Goal: Task Accomplishment & Management: Complete application form

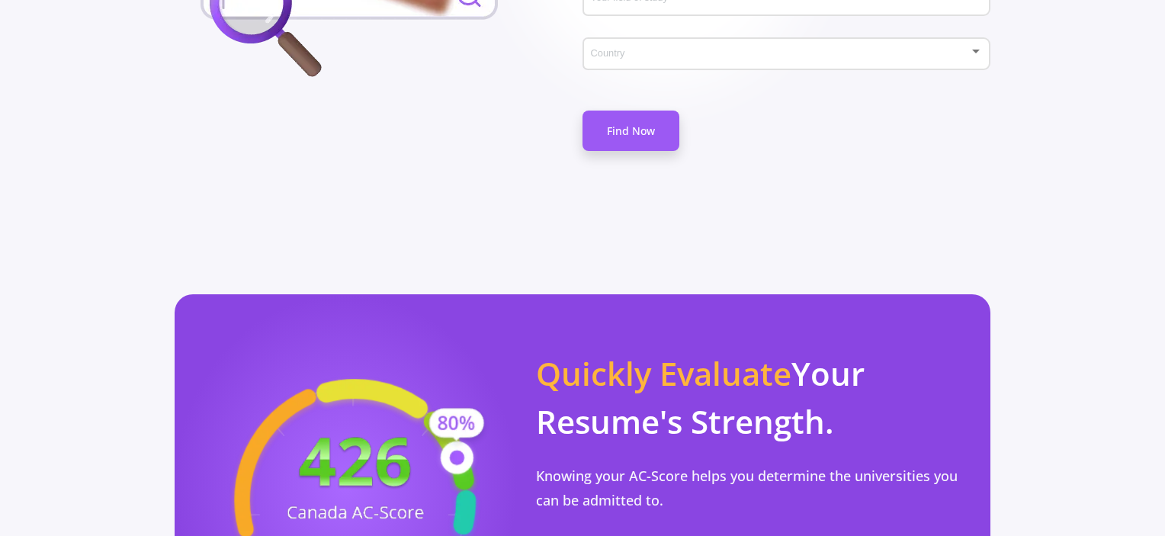
scroll to position [1220, 0]
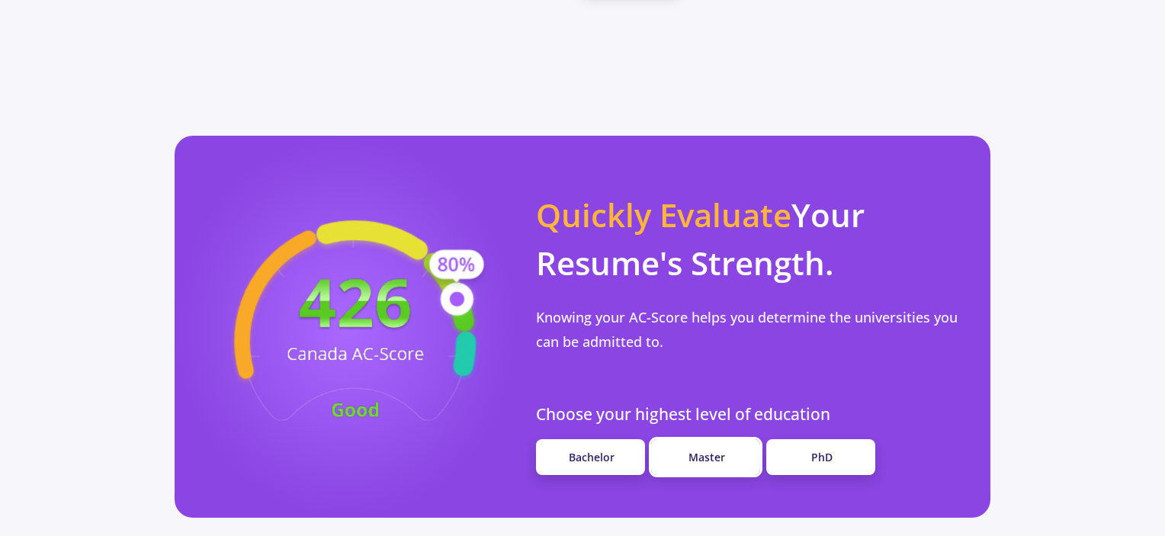
click at [693, 450] on span "Master" at bounding box center [707, 457] width 37 height 14
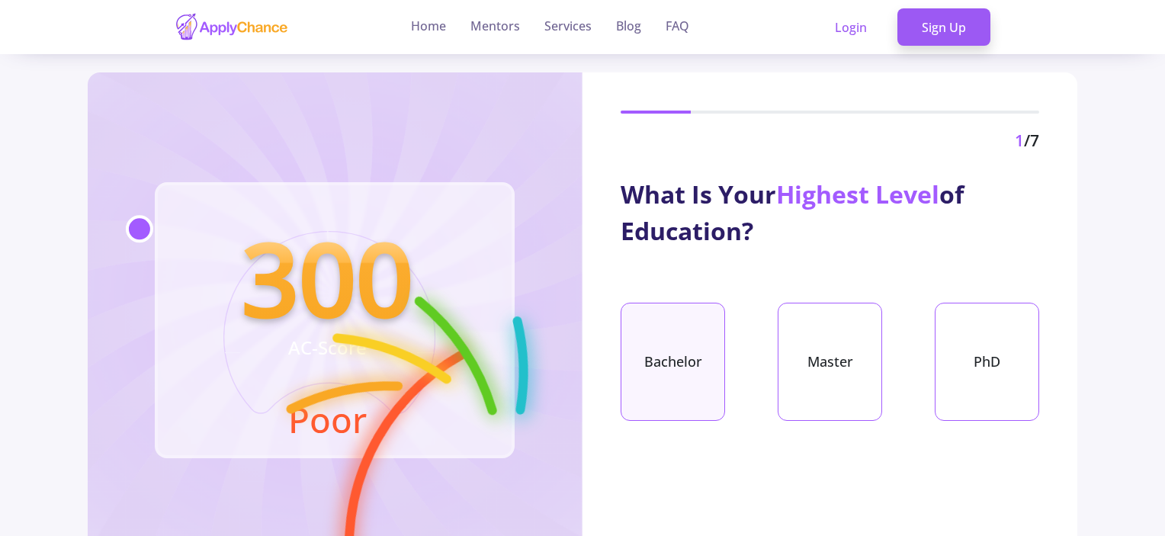
click at [689, 368] on div "Bachelor" at bounding box center [673, 362] width 104 height 118
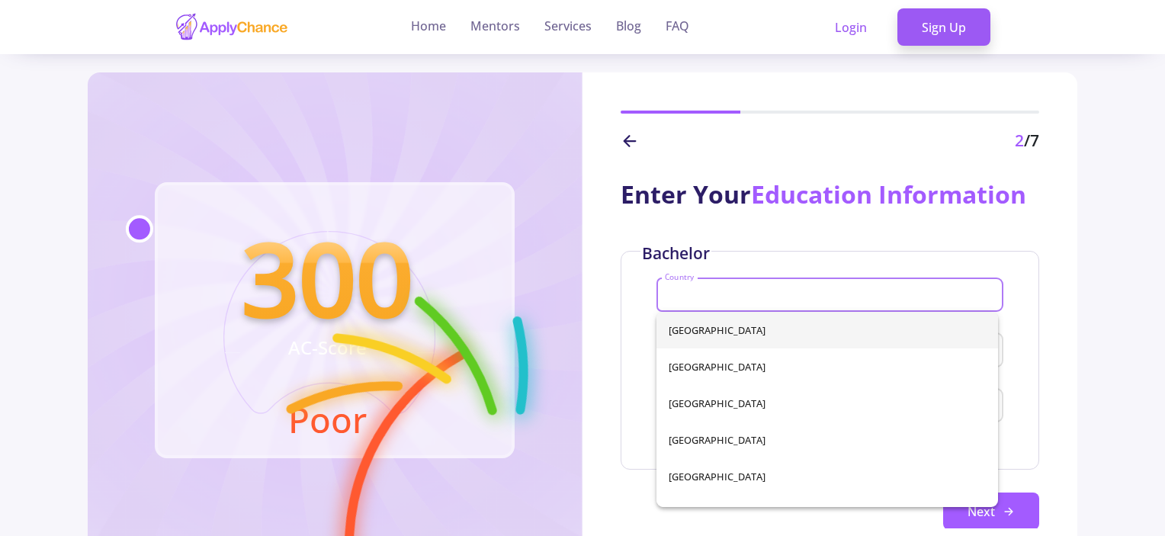
click at [702, 292] on input "Country" at bounding box center [832, 296] width 336 height 14
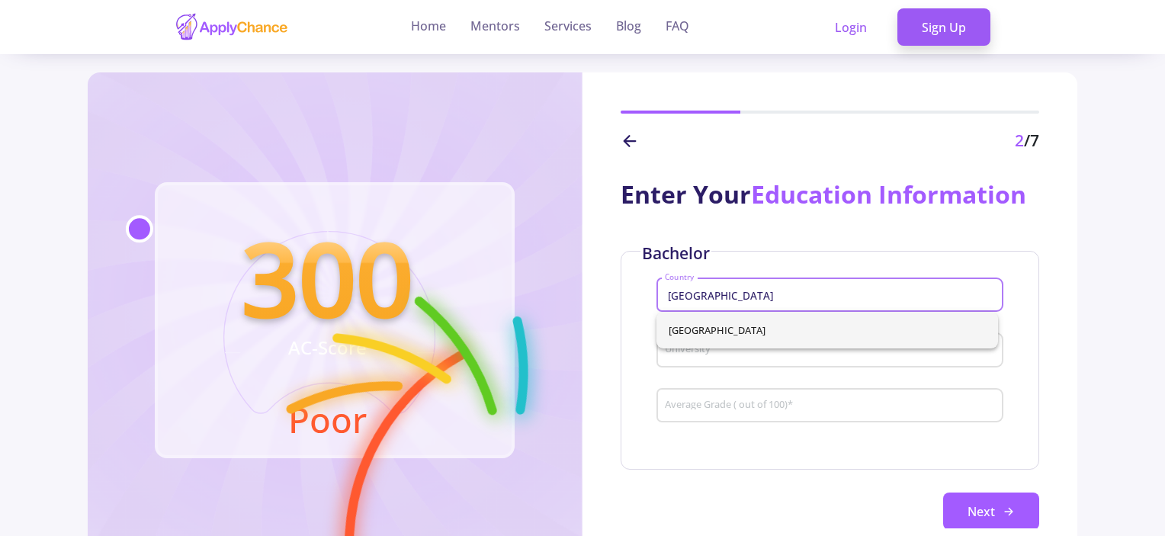
type input "iran"
click at [717, 249] on div "Enter Your Education Information Bachelor iran Country University Average Grade…" at bounding box center [830, 340] width 495 height 375
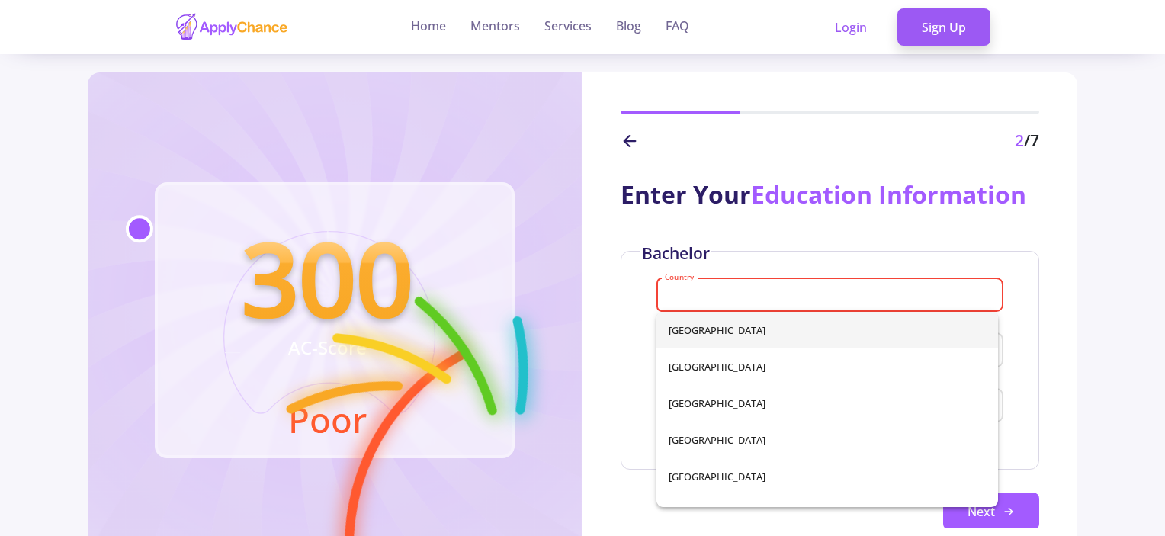
click at [708, 295] on input "Country" at bounding box center [832, 296] width 336 height 14
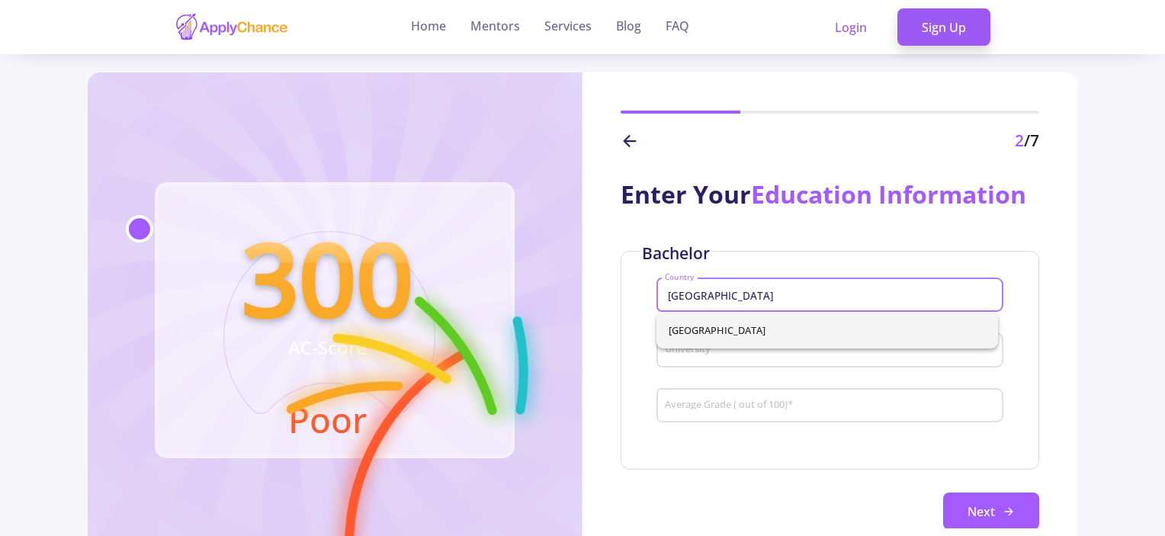
type input "[GEOGRAPHIC_DATA]"
click at [644, 233] on div "Enter Your Education Information Bachelor Iran Country University Average Grade…" at bounding box center [830, 340] width 495 height 375
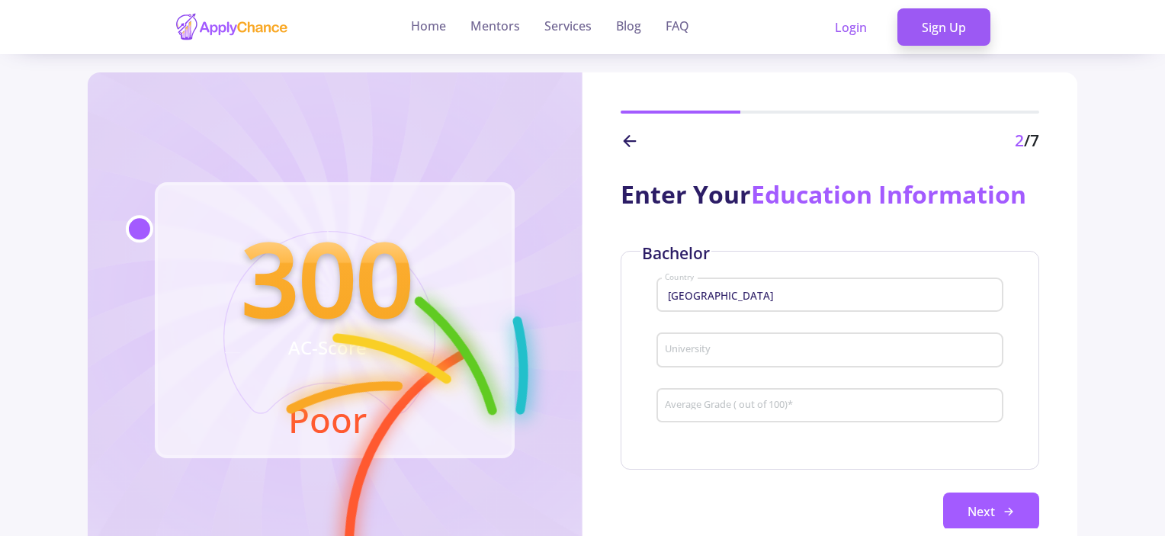
click at [686, 344] on div "University" at bounding box center [830, 347] width 333 height 40
drag, startPoint x: 774, startPoint y: 349, endPoint x: 633, endPoint y: 349, distance: 141.1
click at [633, 349] on div "Bachelor Iran Country Pars university of artich University Average Grade ( out …" at bounding box center [830, 360] width 419 height 219
paste input "University of Architecture and Art"
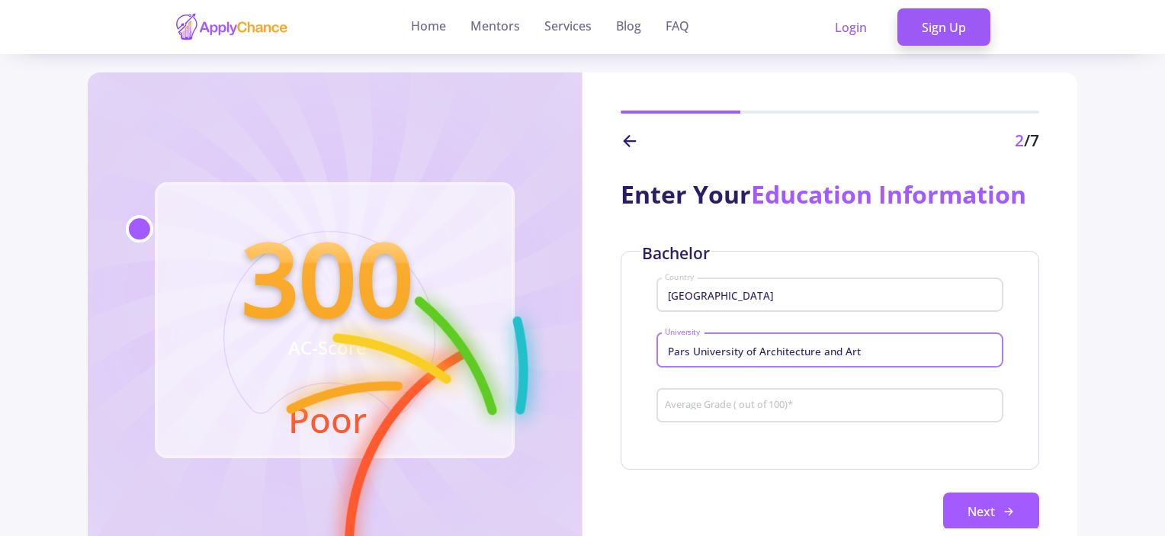
type input "Pars University of Architecture and Art"
click at [712, 407] on input "Average Grade ( out of 100) *" at bounding box center [832, 407] width 336 height 14
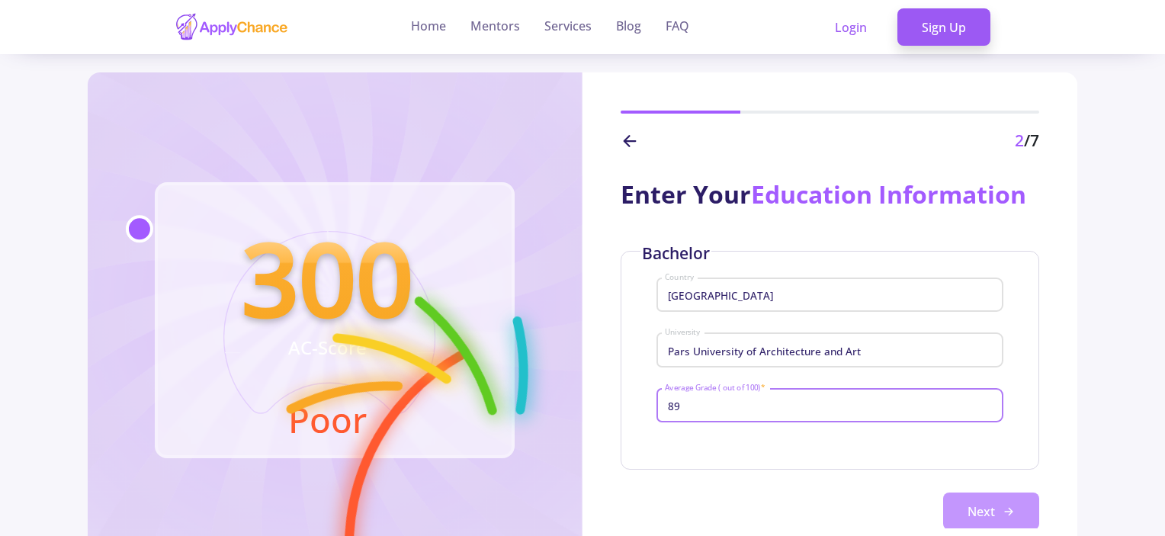
type input "89"
click at [1013, 503] on button "Next" at bounding box center [991, 512] width 96 height 38
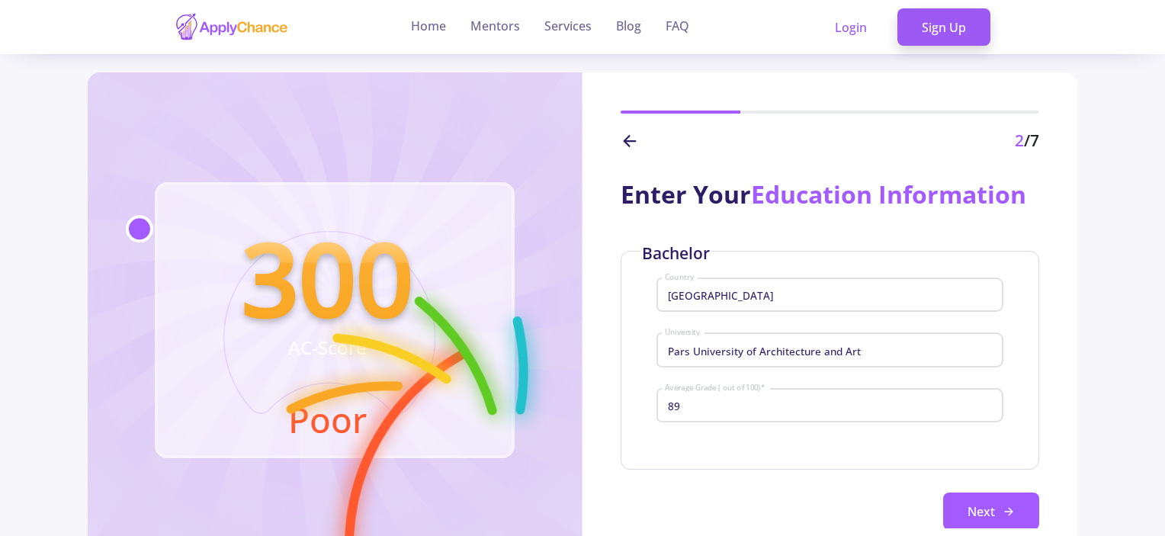
scroll to position [25, 0]
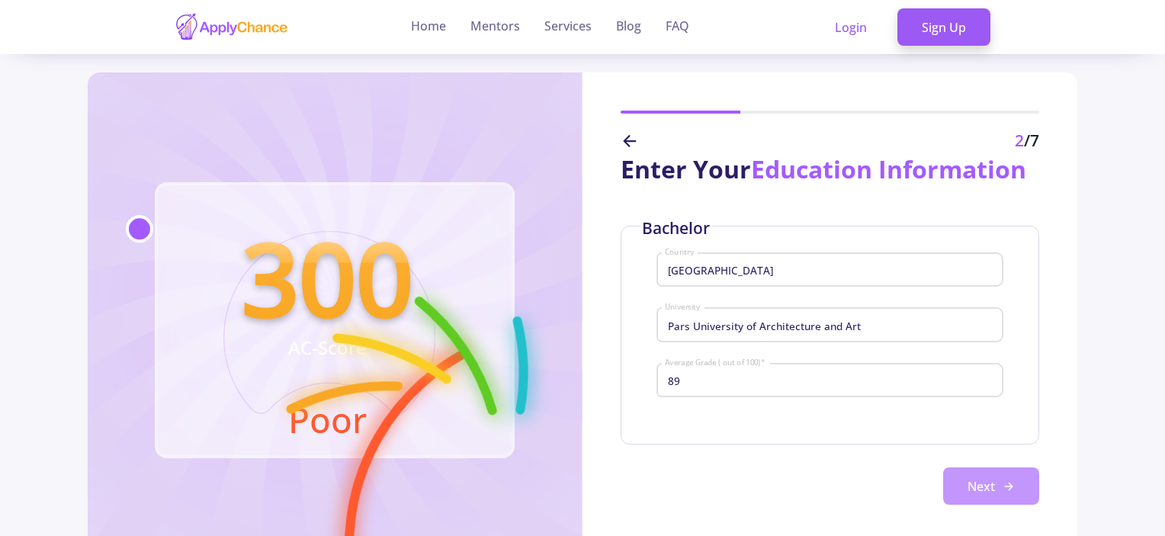
click at [943, 475] on button "Next" at bounding box center [991, 487] width 96 height 38
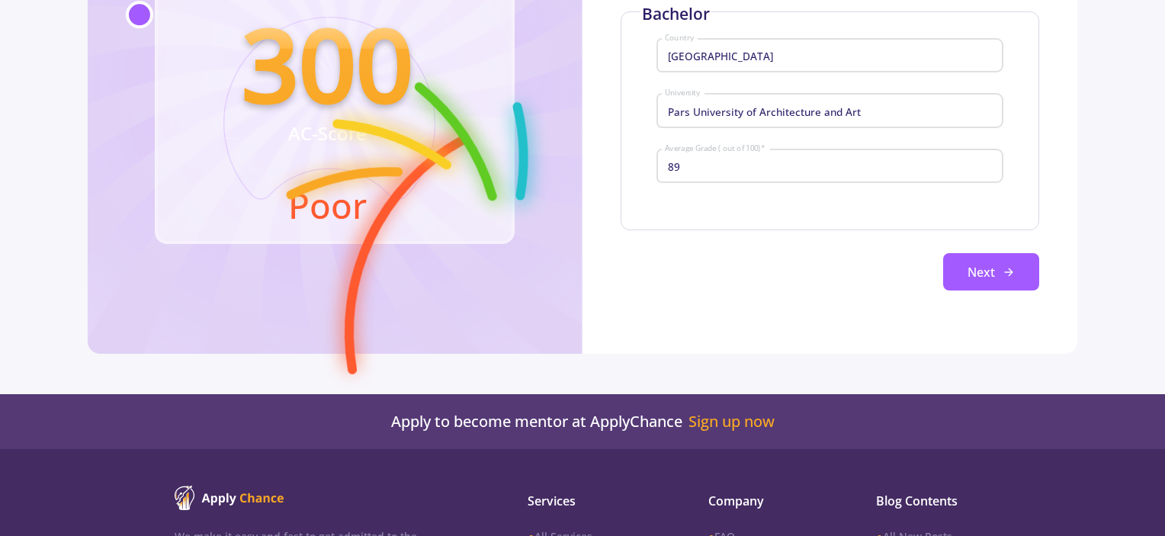
scroll to position [0, 0]
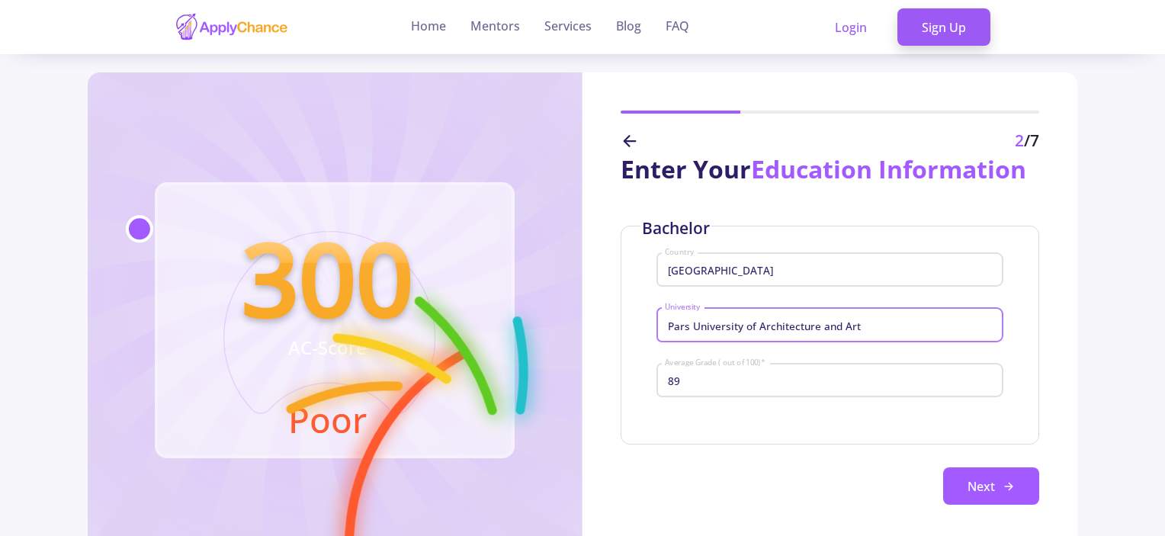
drag, startPoint x: 861, startPoint y: 326, endPoint x: 583, endPoint y: 309, distance: 278.9
click at [583, 309] on div "Enter Your Education Information Bachelor Iran Country Pars University of Archi…" at bounding box center [830, 340] width 495 height 375
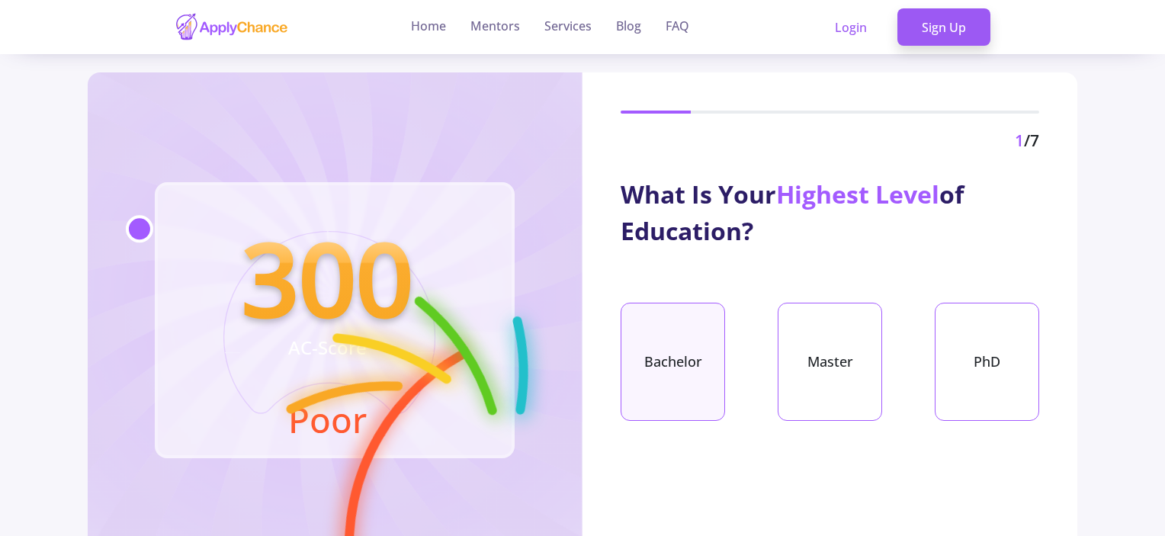
click at [674, 349] on div "Bachelor" at bounding box center [673, 362] width 104 height 118
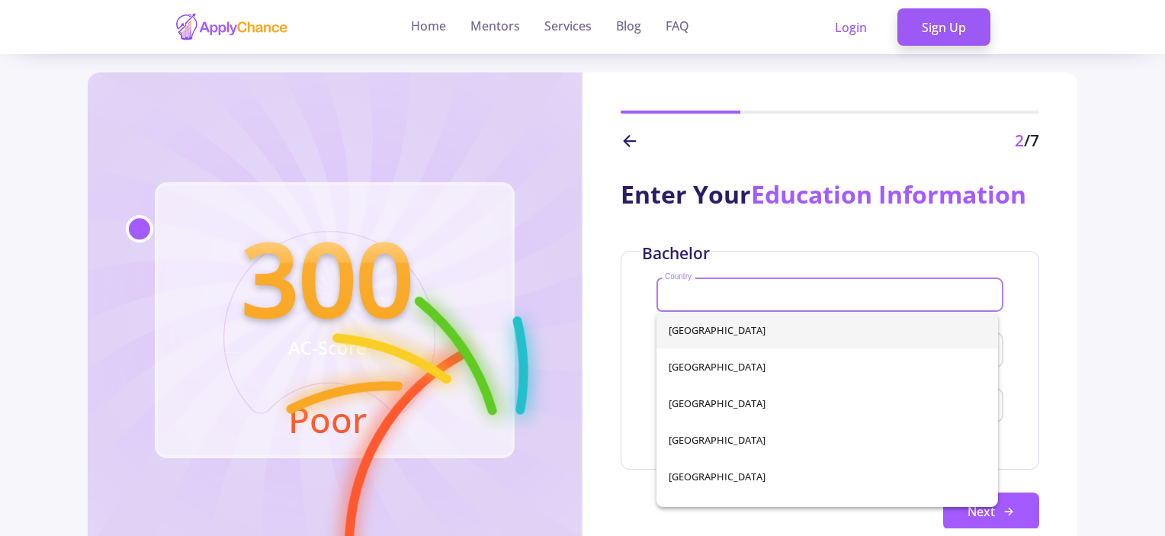
click at [731, 289] on input "Country" at bounding box center [832, 296] width 336 height 14
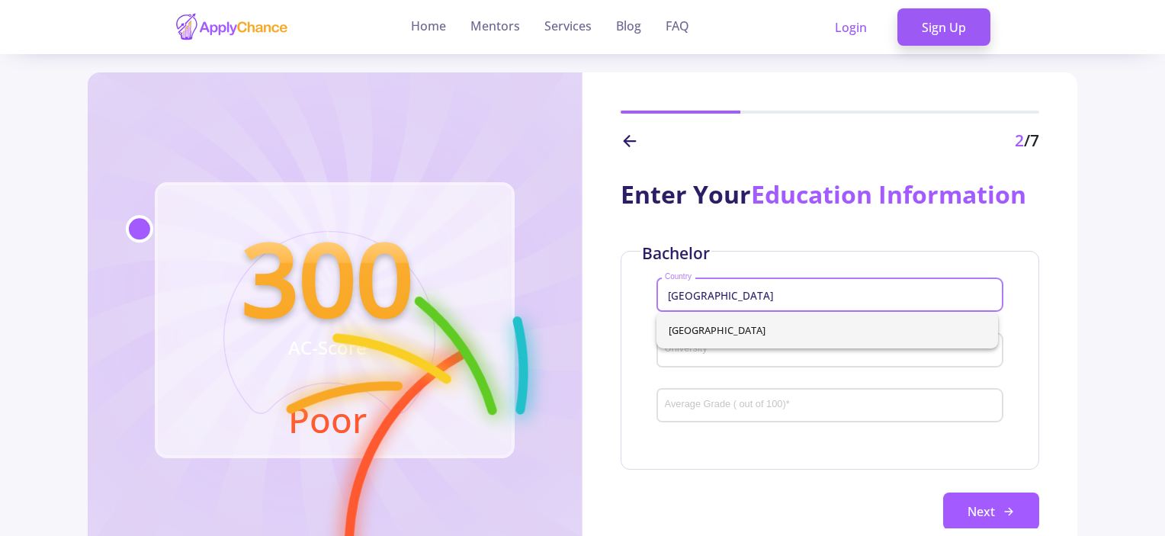
type input "[GEOGRAPHIC_DATA]"
drag, startPoint x: 591, startPoint y: 268, endPoint x: 689, endPoint y: 323, distance: 112.0
click at [601, 272] on div "Enter Your Education Information Bachelor Iran Country University Average Grade…" at bounding box center [830, 340] width 495 height 375
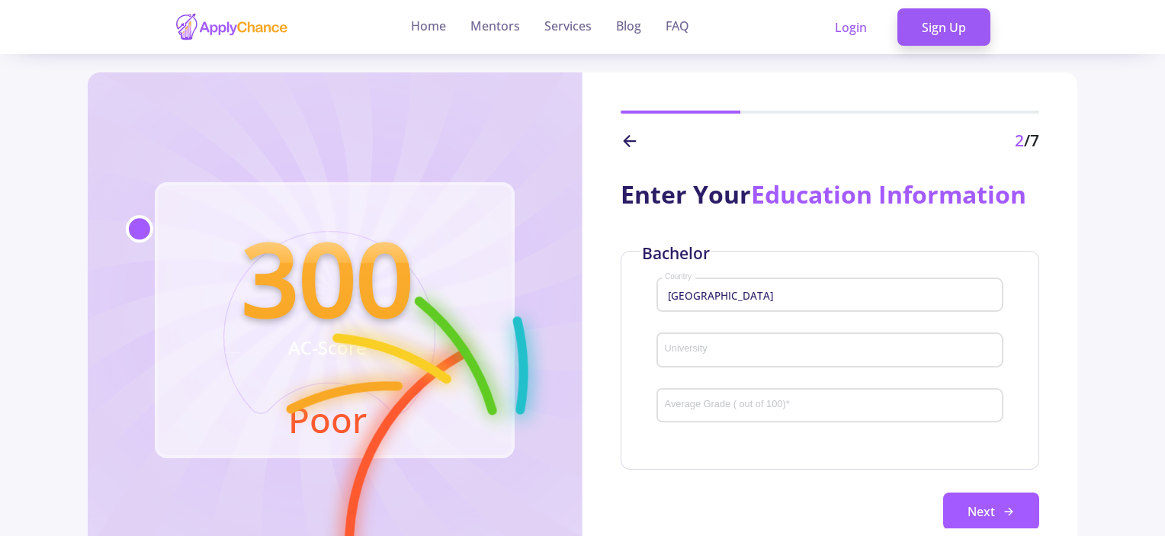
click at [695, 346] on input "University" at bounding box center [832, 351] width 336 height 14
paste input "Pars University of Architecture and Art"
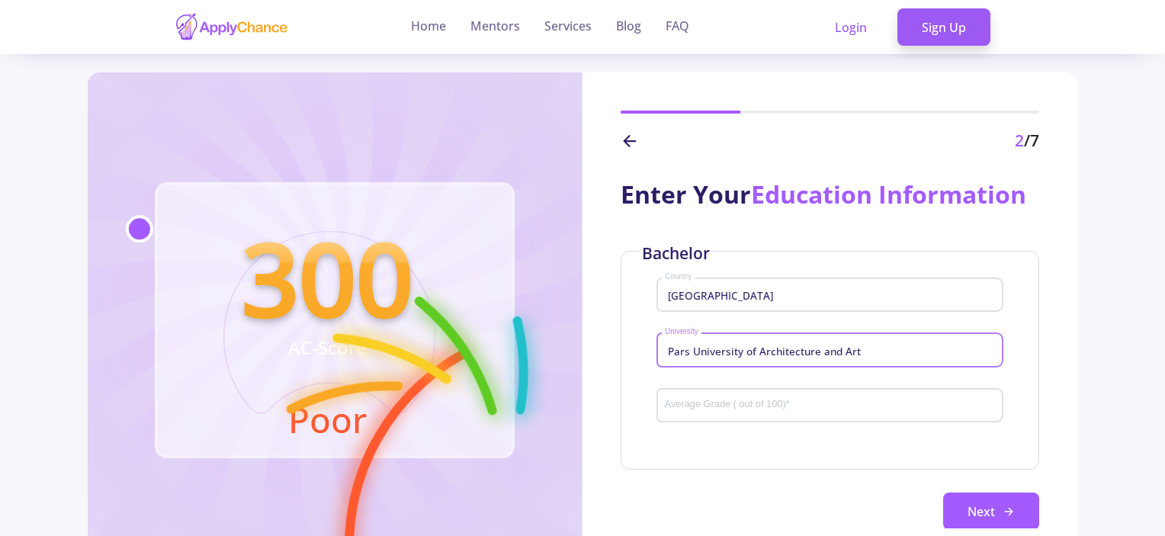
type input "Pars University of Architecture and Art"
click at [706, 405] on input "Average Grade ( out of 100) *" at bounding box center [832, 407] width 336 height 14
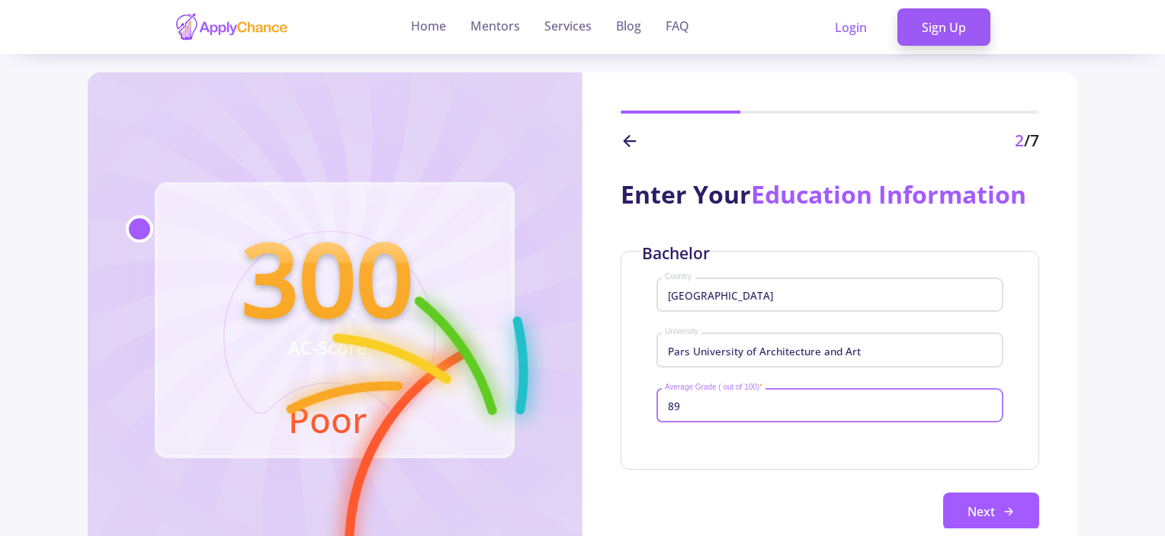
type input "89"
click at [641, 426] on div "Bachelor Iran Country Pars University of Architecture and Art University 89 Ave…" at bounding box center [830, 360] width 419 height 219
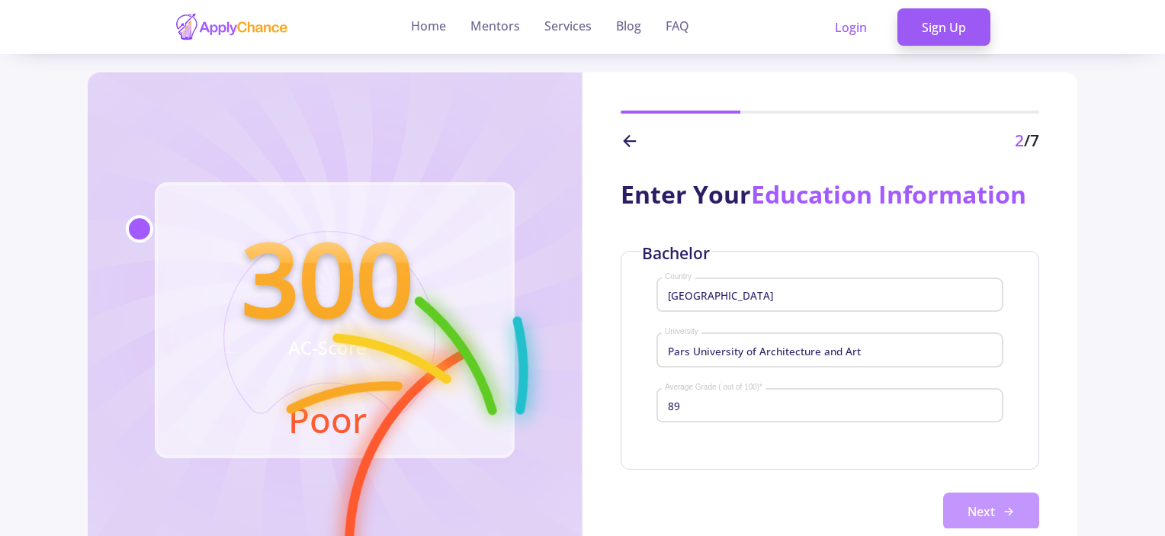
click at [963, 523] on button "Next" at bounding box center [991, 512] width 96 height 38
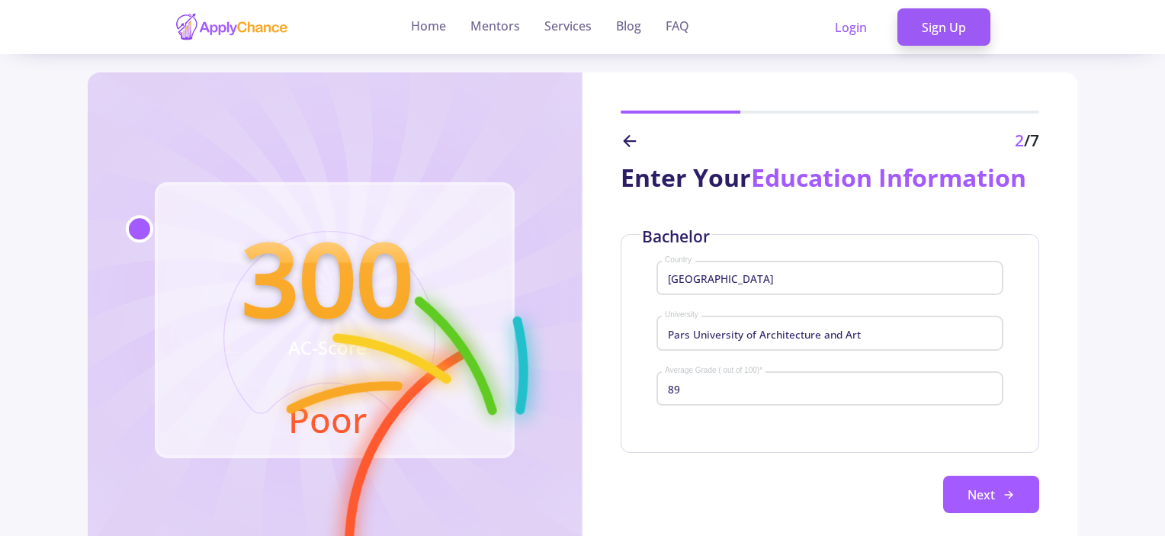
scroll to position [25, 0]
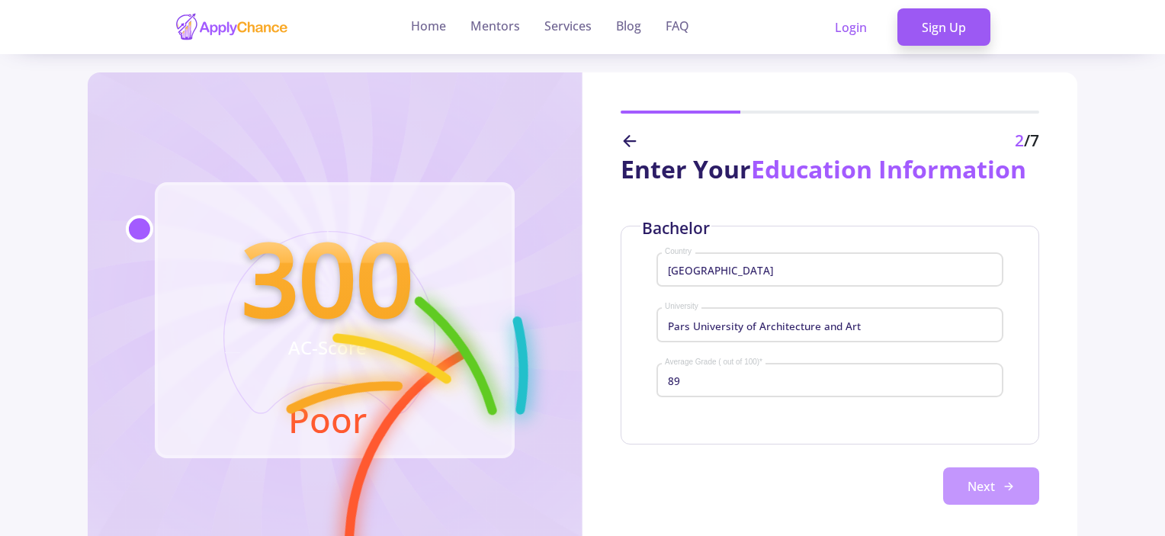
click at [980, 479] on button "Next" at bounding box center [991, 487] width 96 height 38
click at [982, 477] on button "Next" at bounding box center [991, 487] width 96 height 38
click at [995, 489] on button "Next" at bounding box center [991, 487] width 96 height 38
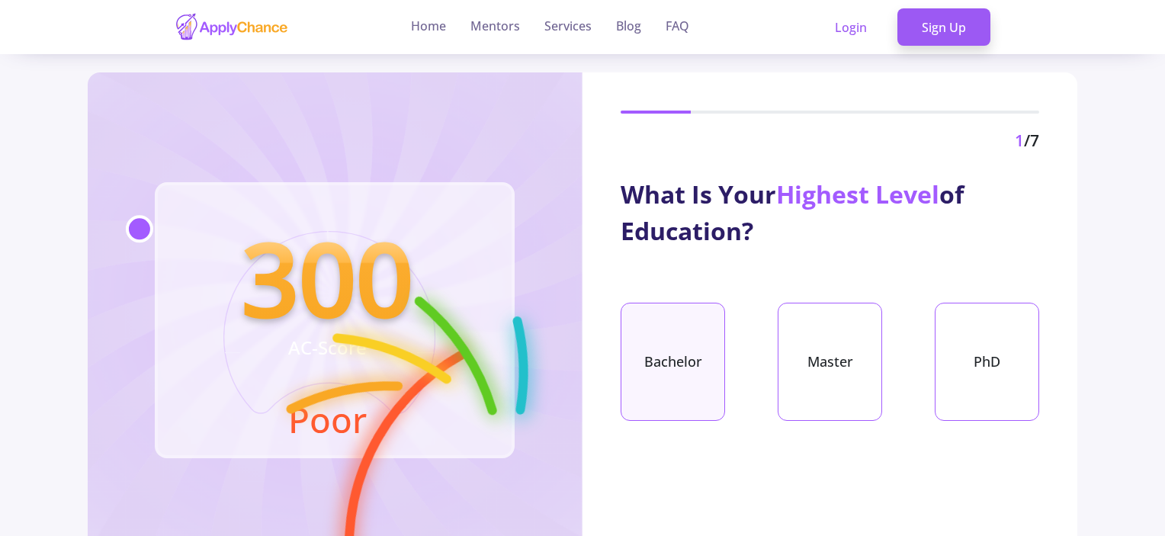
click at [679, 354] on div "Bachelor" at bounding box center [673, 362] width 104 height 118
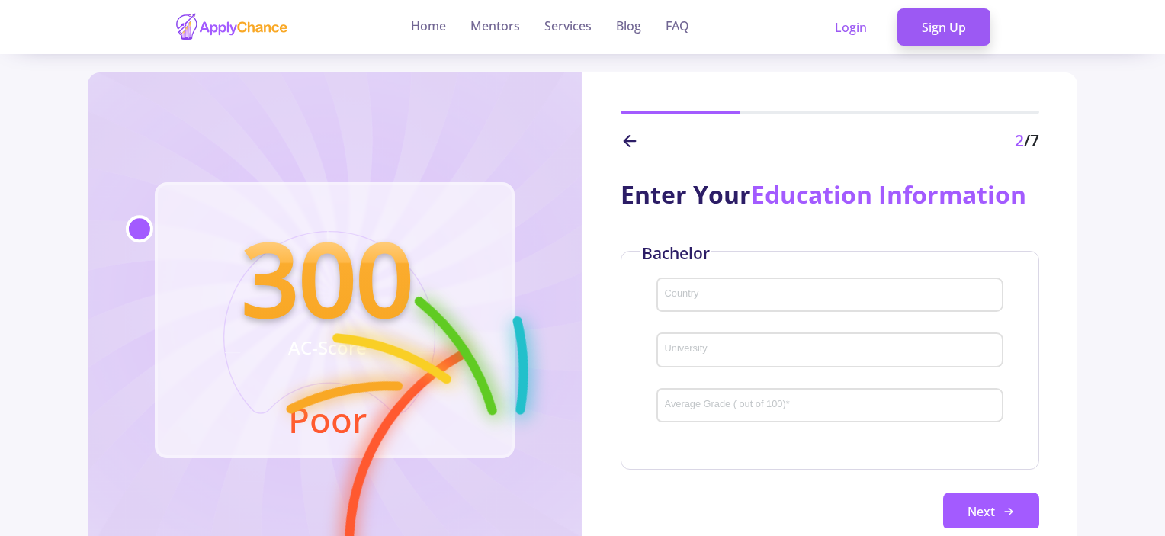
drag, startPoint x: 725, startPoint y: 389, endPoint x: 711, endPoint y: 411, distance: 26.0
click at [716, 406] on div "Average Grade ( out of 100) *" at bounding box center [830, 403] width 333 height 40
type input "89"
click at [686, 352] on input "University" at bounding box center [832, 351] width 336 height 14
paste input "Pars University of Architecture and Art"
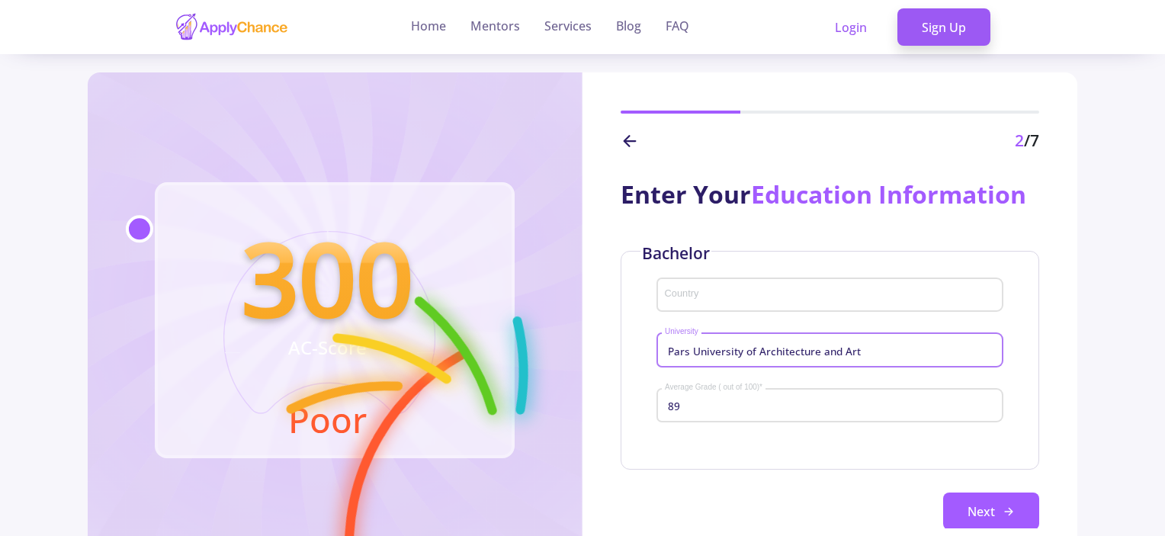
type input "Pars University of Architecture and Art"
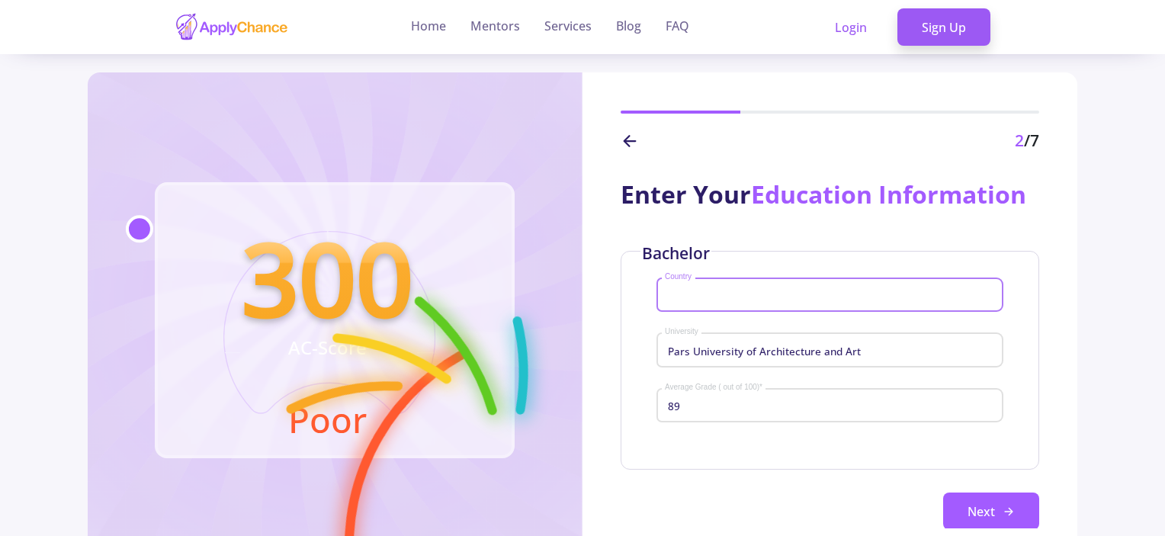
click at [704, 293] on input "Country" at bounding box center [832, 296] width 336 height 14
type input "[GEOGRAPHIC_DATA]"
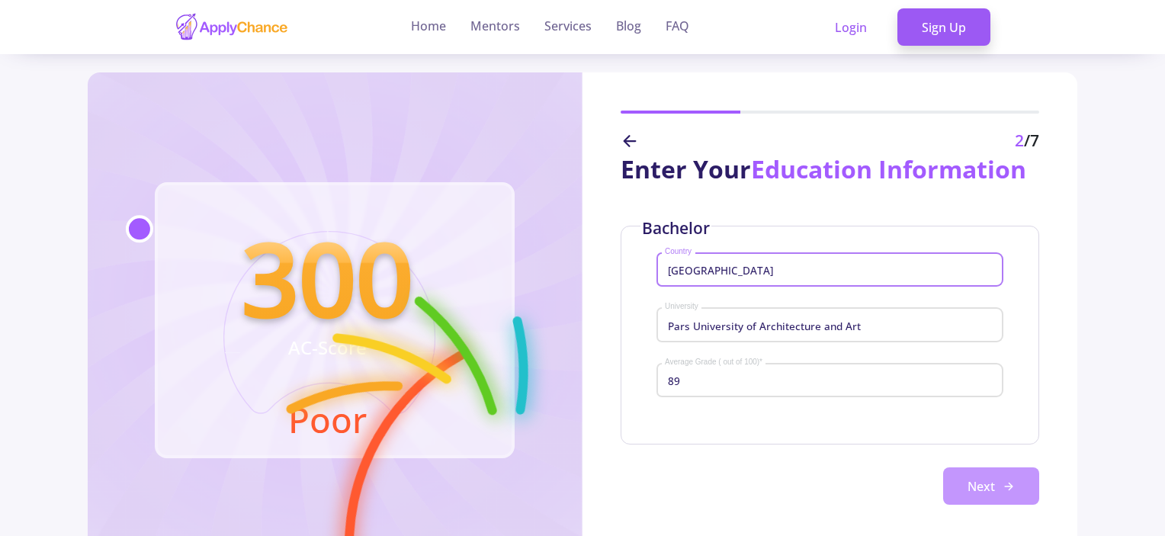
click at [1003, 486] on icon at bounding box center [1009, 486] width 12 height 12
click at [1003, 489] on icon at bounding box center [1009, 486] width 12 height 12
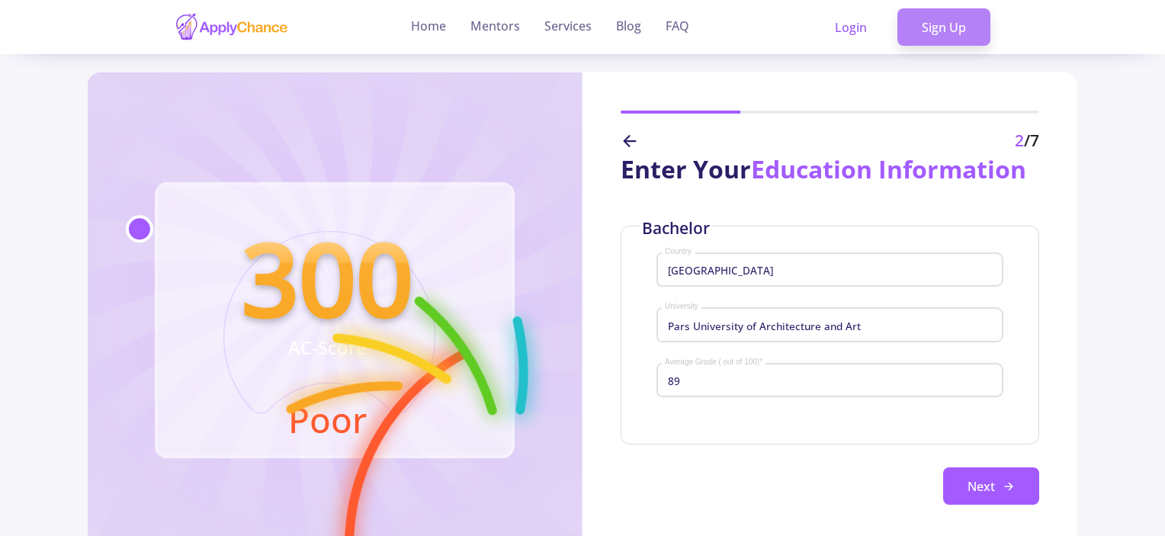
click at [916, 8] on link "Sign Up" at bounding box center [944, 27] width 93 height 38
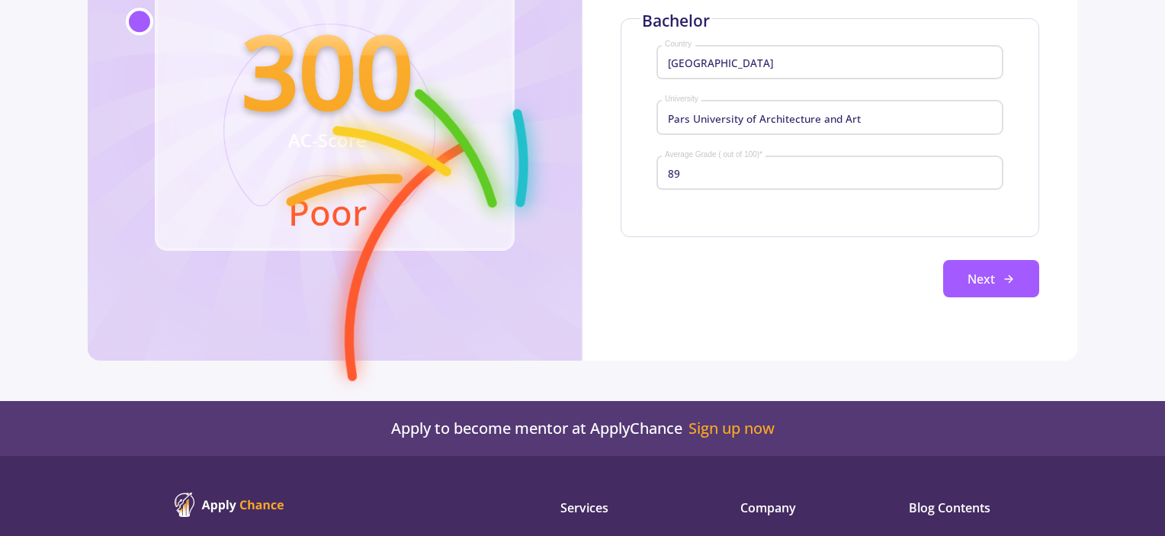
scroll to position [0, 0]
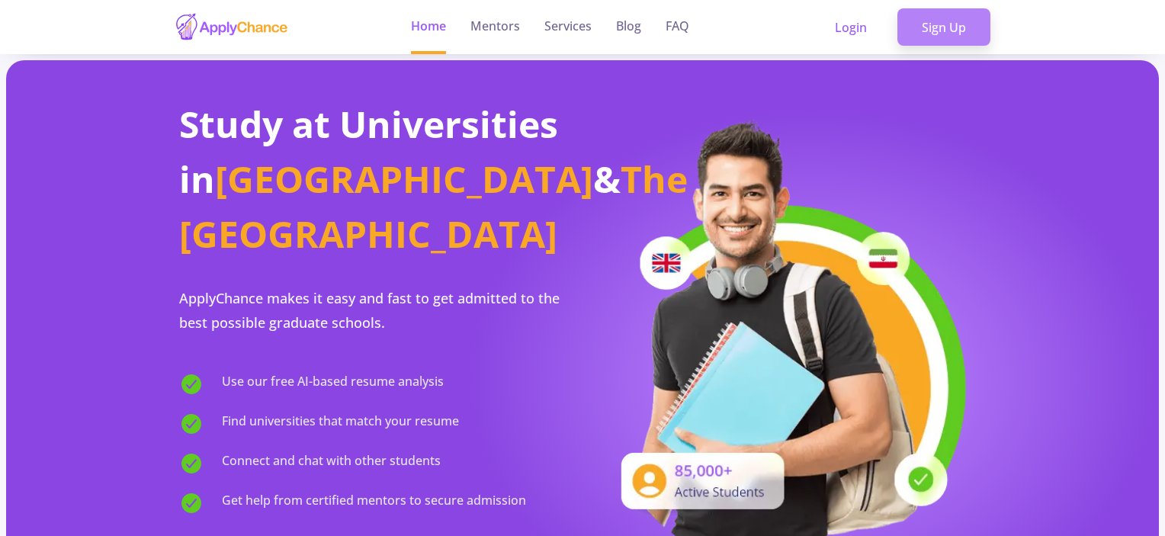
click at [950, 27] on link "Sign Up" at bounding box center [944, 27] width 93 height 38
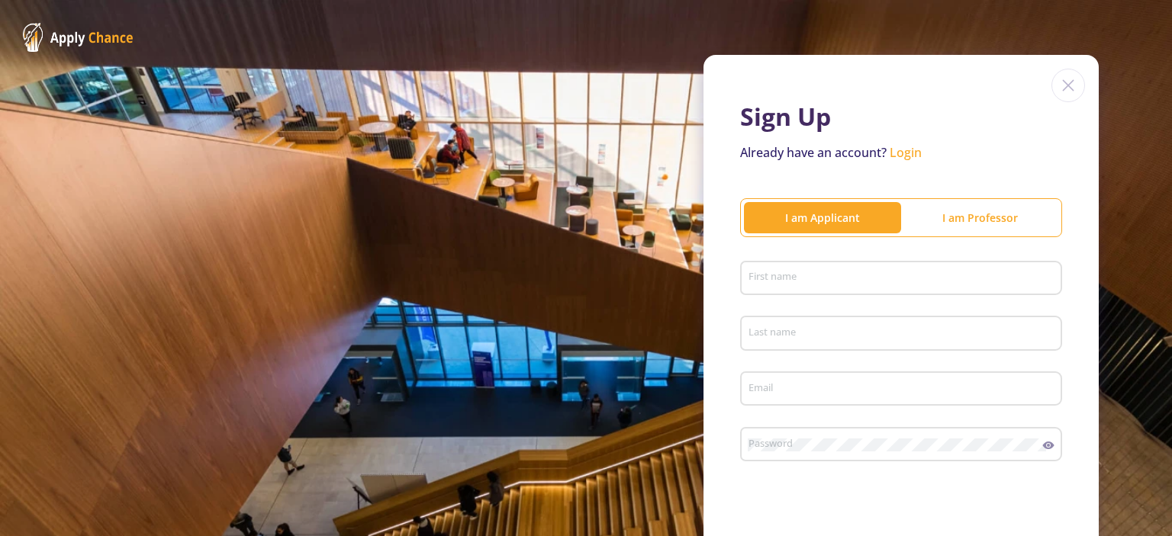
click at [757, 275] on input "First name" at bounding box center [902, 279] width 311 height 14
type input "Zahra"
type input "Ebadi"
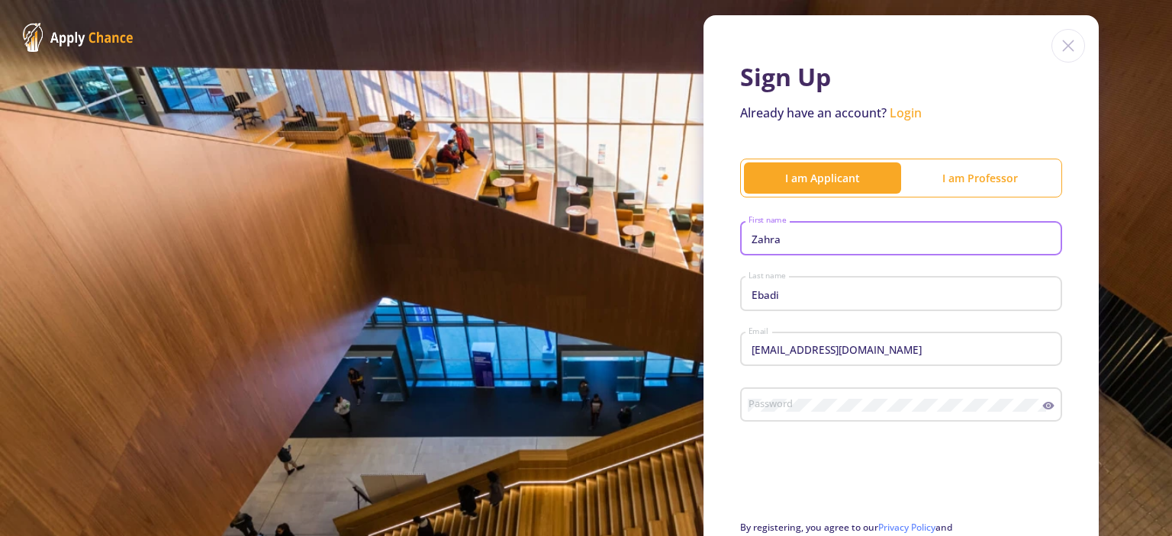
scroll to position [76, 0]
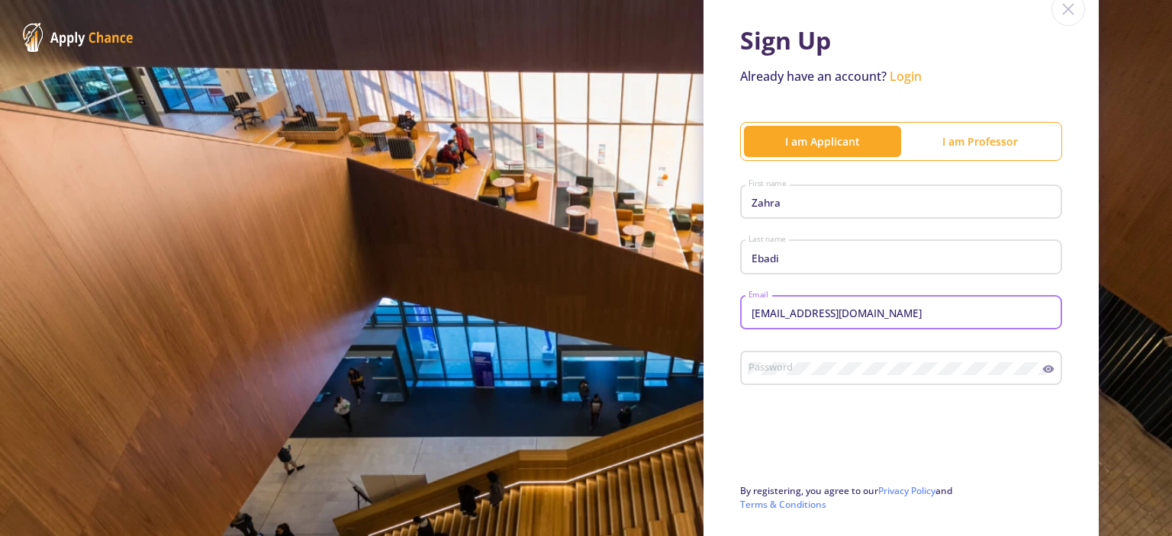
drag, startPoint x: 772, startPoint y: 315, endPoint x: 709, endPoint y: 326, distance: 63.4
click at [709, 326] on div "Sign Up Already have an account? Login I am Applicant I am Professor Zahra Firs…" at bounding box center [900, 297] width 395 height 636
type input "appama.eb@gmail.com"
click at [782, 362] on div "Password" at bounding box center [894, 366] width 295 height 40
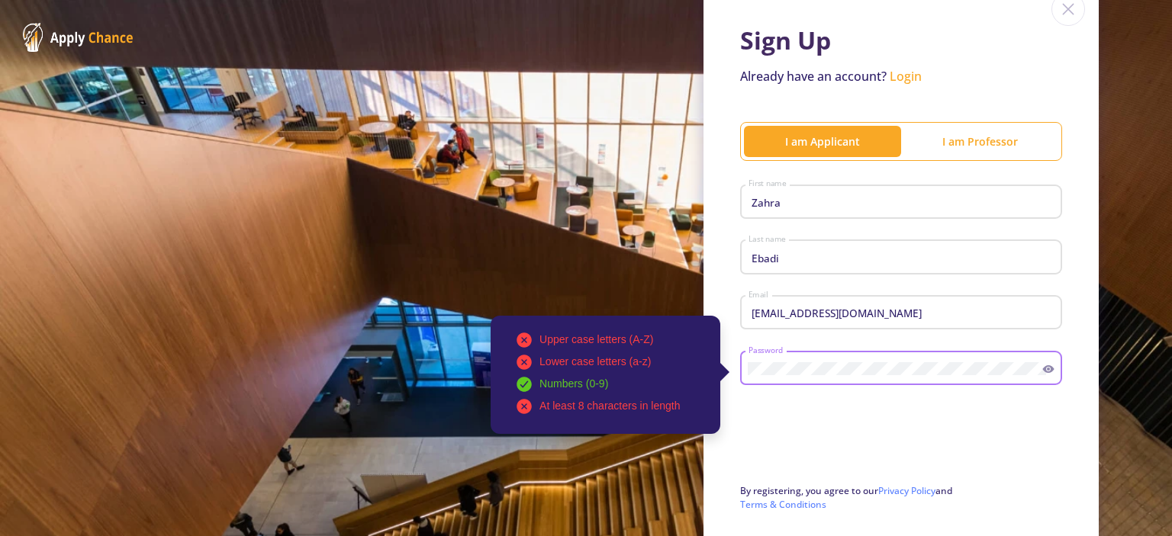
click at [1043, 371] on icon at bounding box center [1048, 369] width 11 height 8
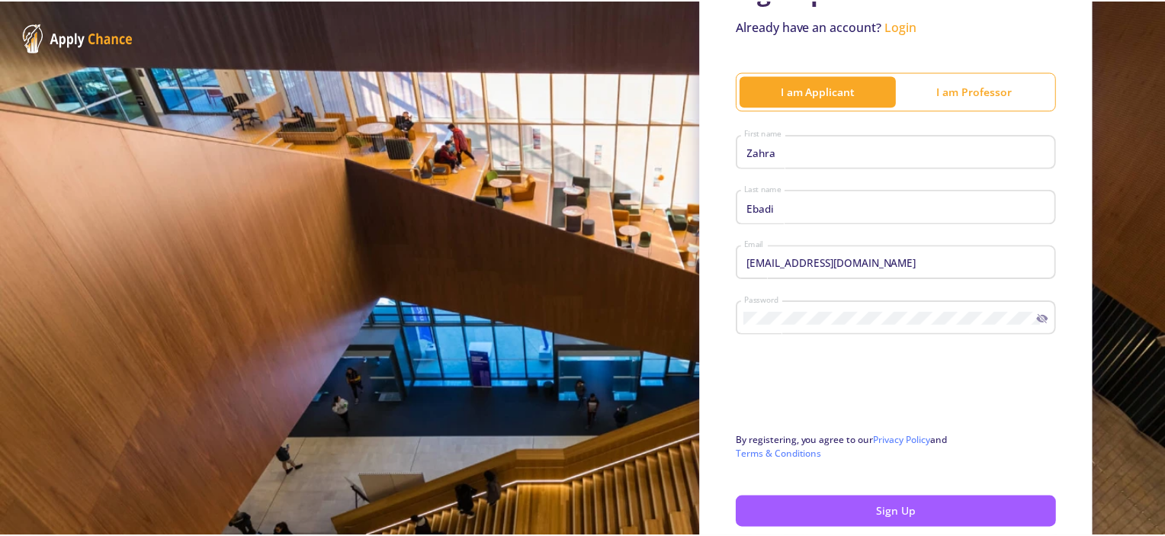
scroll to position [153, 0]
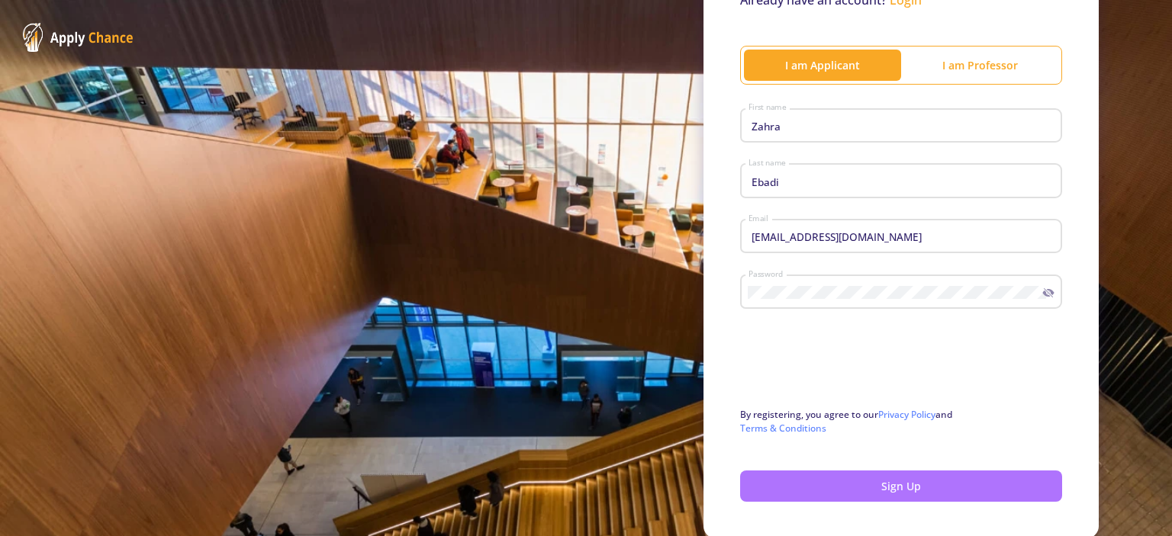
click at [905, 488] on button "Sign Up" at bounding box center [901, 486] width 322 height 31
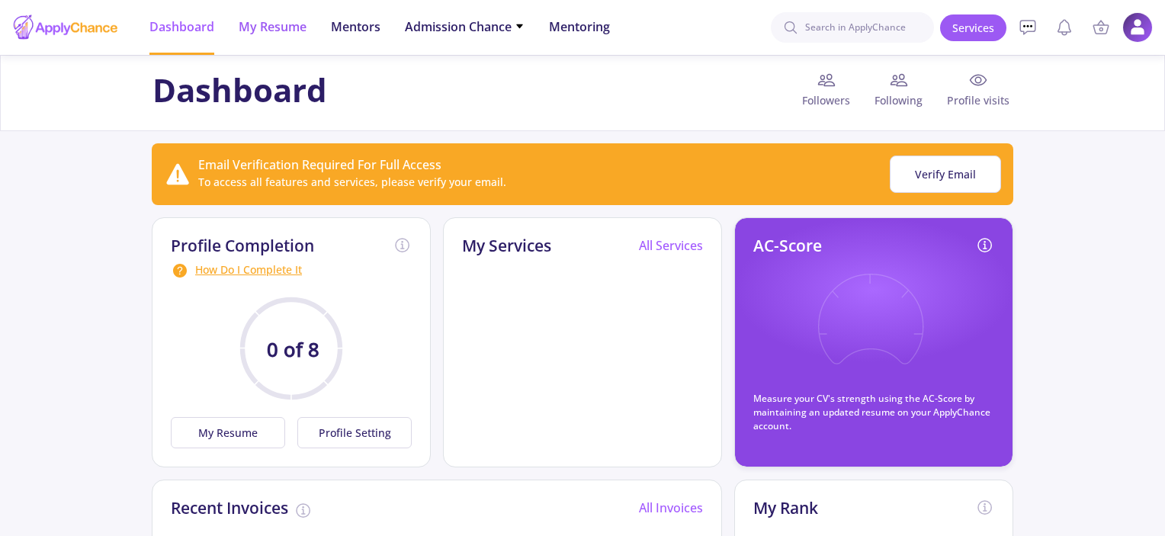
click at [275, 31] on span "My Resume" at bounding box center [273, 27] width 68 height 18
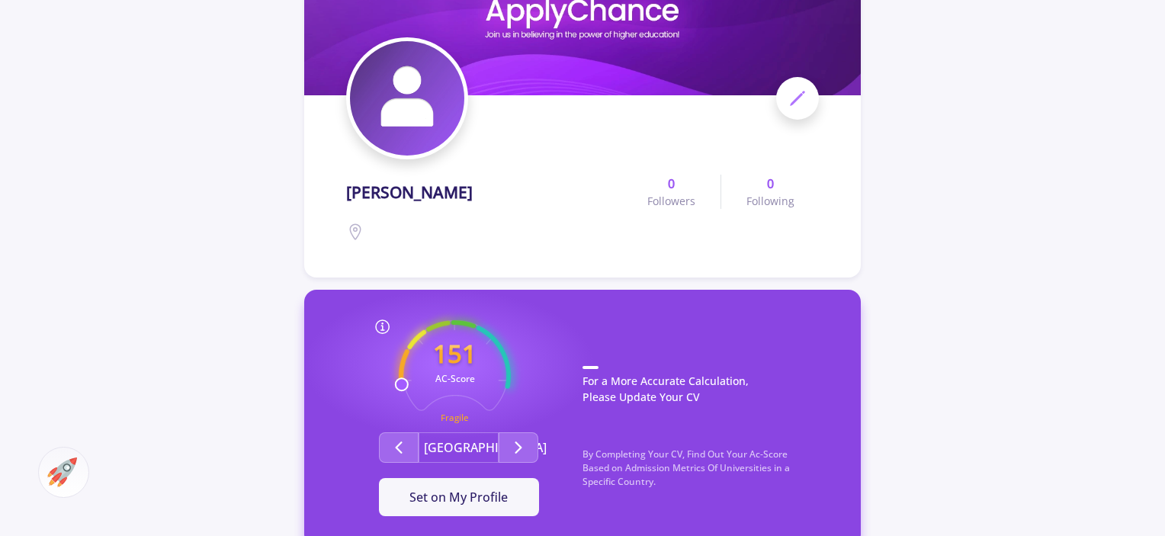
scroll to position [305, 0]
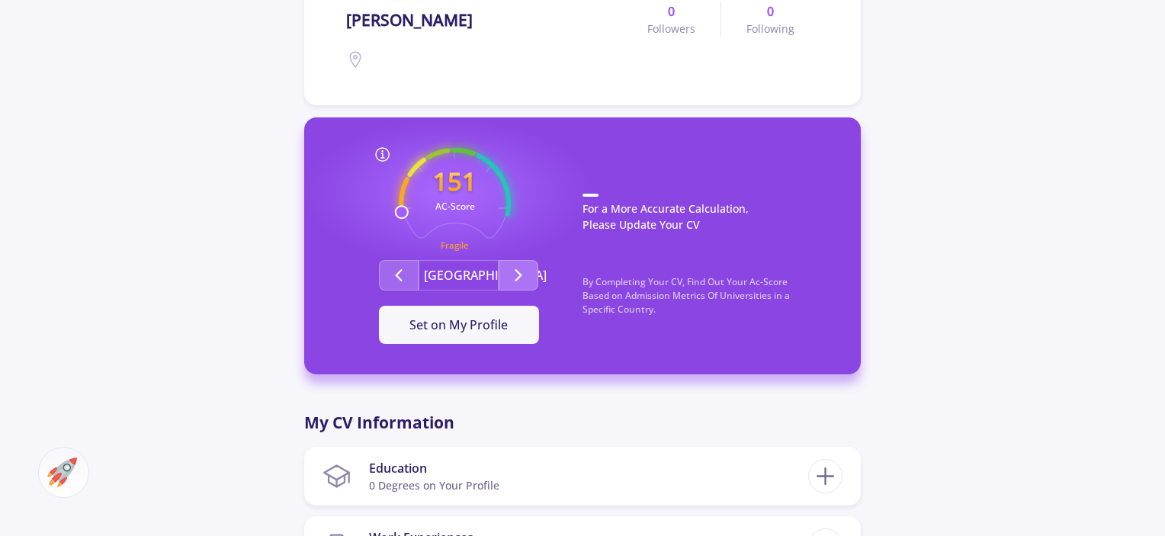
click at [516, 274] on icon "Second group" at bounding box center [518, 275] width 18 height 18
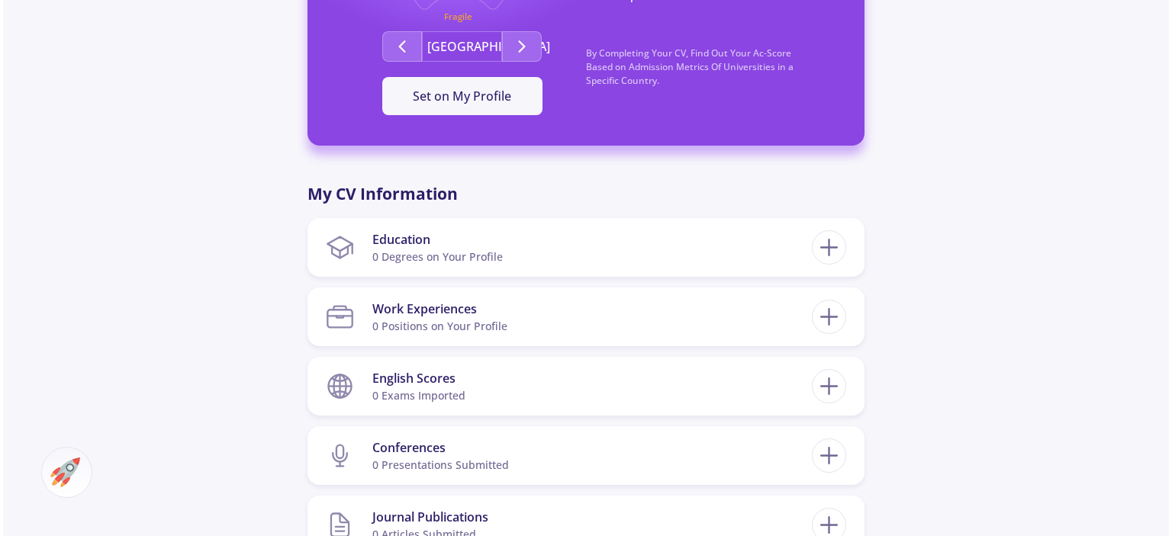
scroll to position [610, 0]
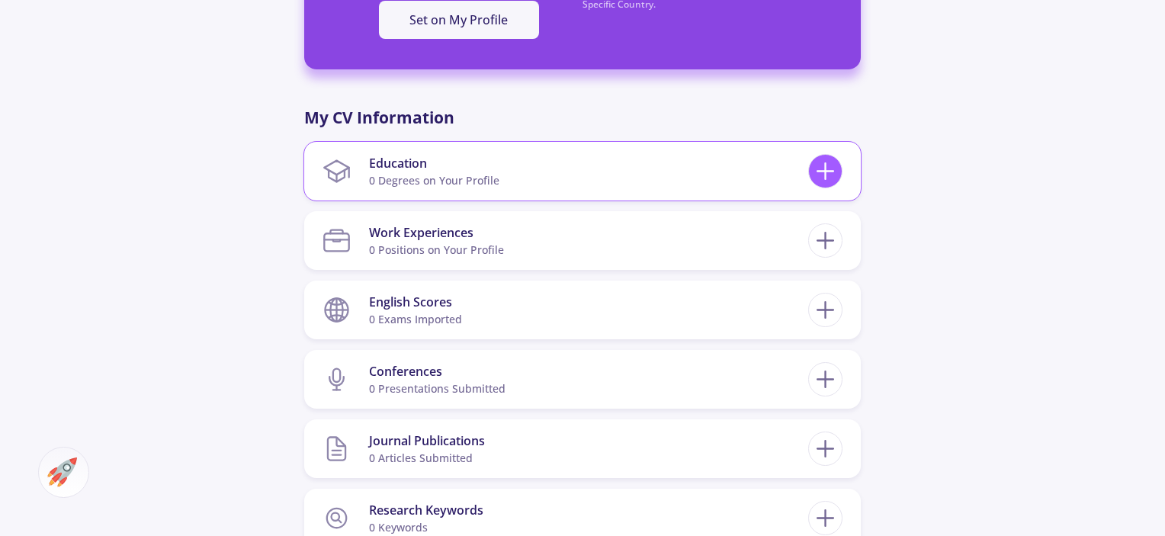
click at [828, 166] on icon at bounding box center [826, 171] width 28 height 28
checkbox input "false"
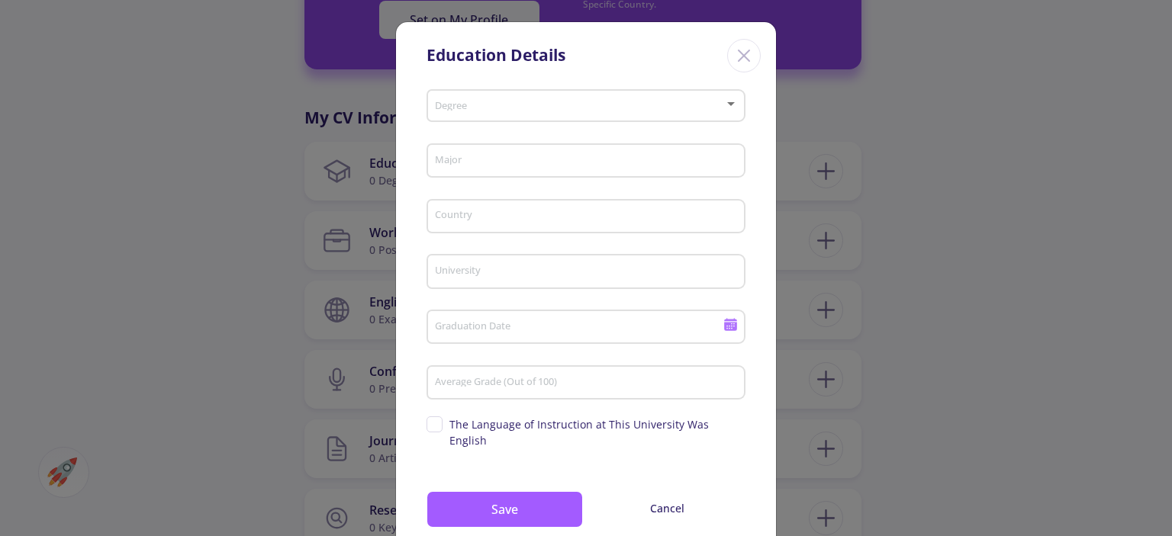
click at [464, 111] on span at bounding box center [581, 106] width 287 height 11
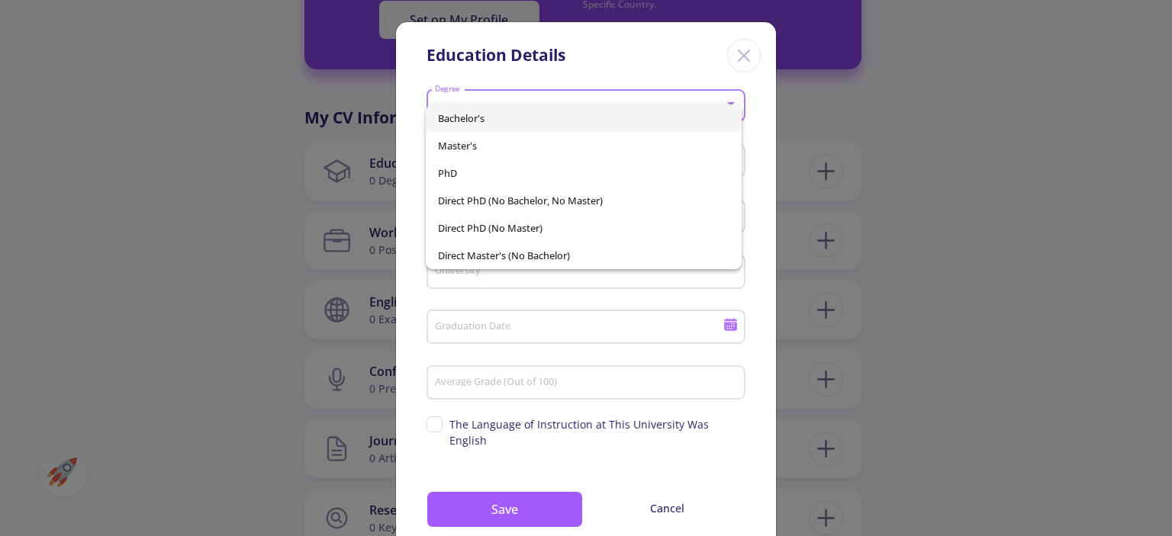
click at [491, 117] on span "Bachelor's" at bounding box center [583, 117] width 291 height 27
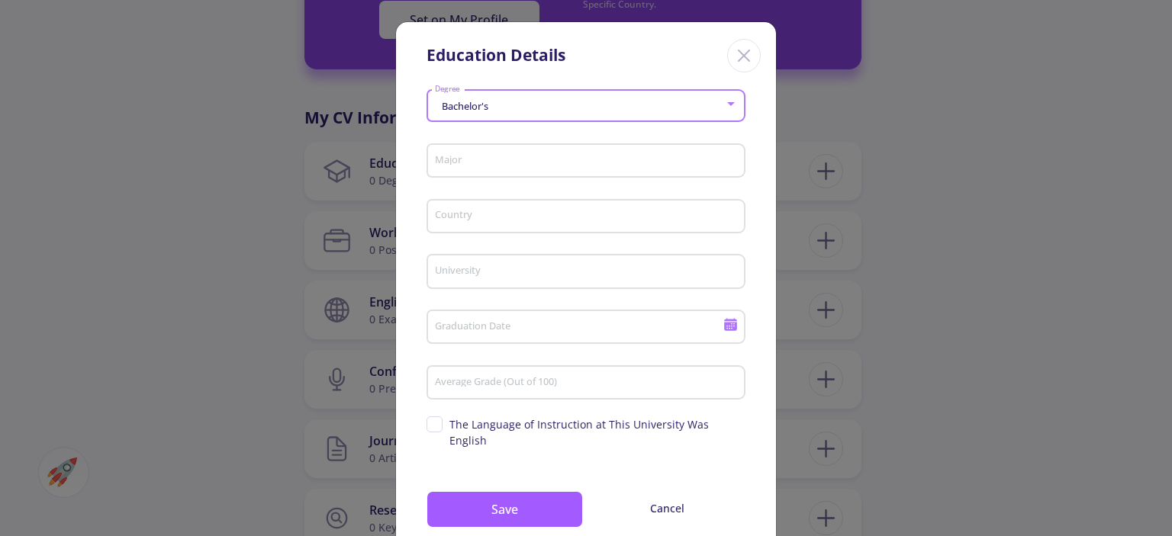
click at [481, 158] on input "Major" at bounding box center [588, 162] width 308 height 14
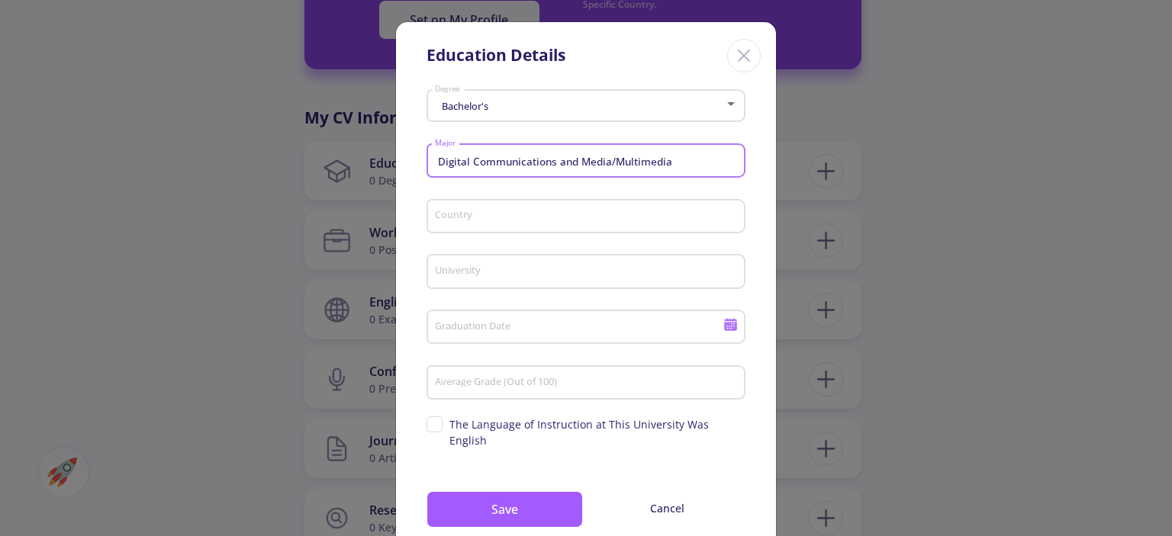
click at [613, 164] on input "Digital Communications and Media/Multimedia" at bounding box center [588, 162] width 308 height 14
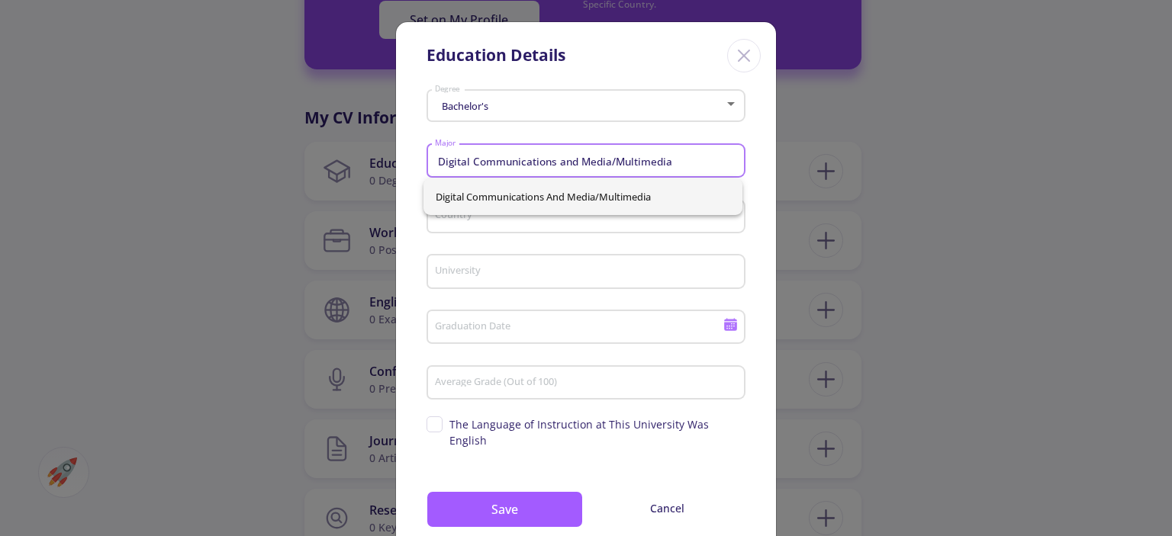
drag, startPoint x: 613, startPoint y: 161, endPoint x: 400, endPoint y: 169, distance: 212.9
click at [400, 169] on div "Bachelor's Degree Digital Communications and Media/Multimedia Major Country Uni…" at bounding box center [586, 324] width 380 height 480
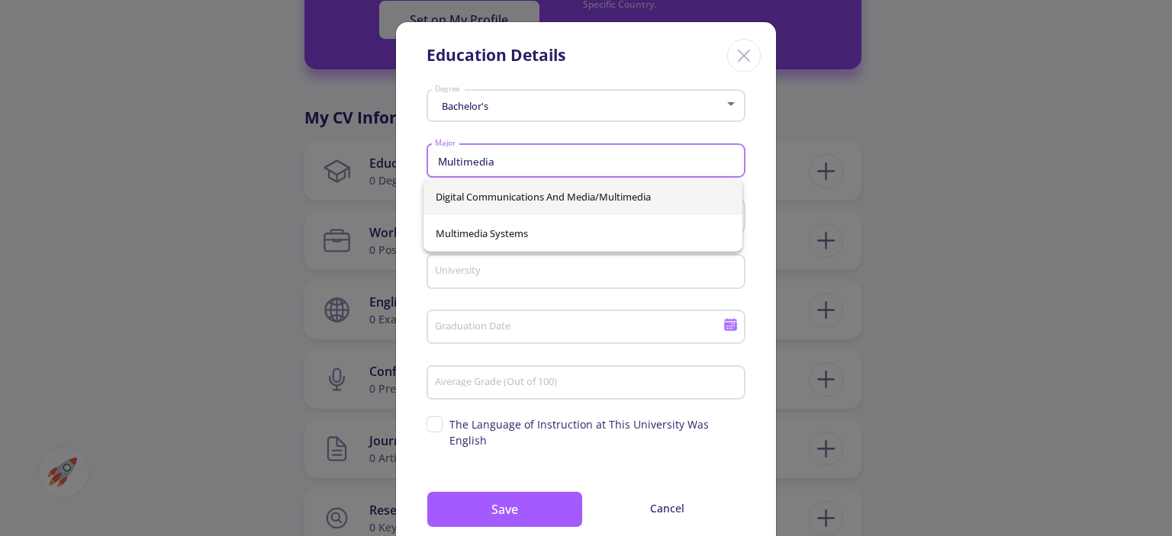
type input "Multimedia"
click at [584, 268] on input "University" at bounding box center [588, 272] width 308 height 14
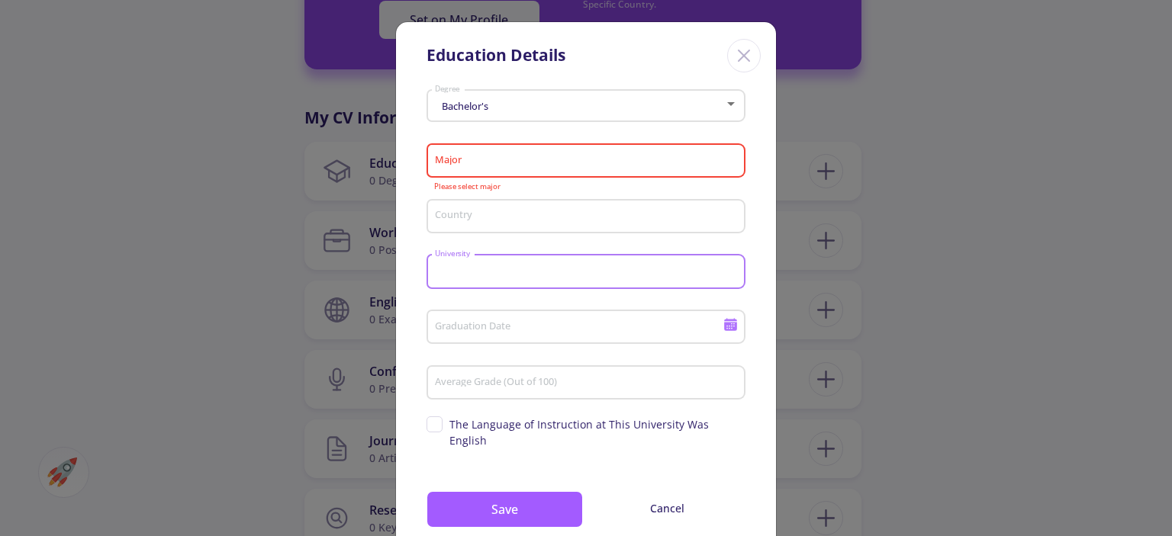
click at [468, 159] on input "Major" at bounding box center [588, 162] width 308 height 14
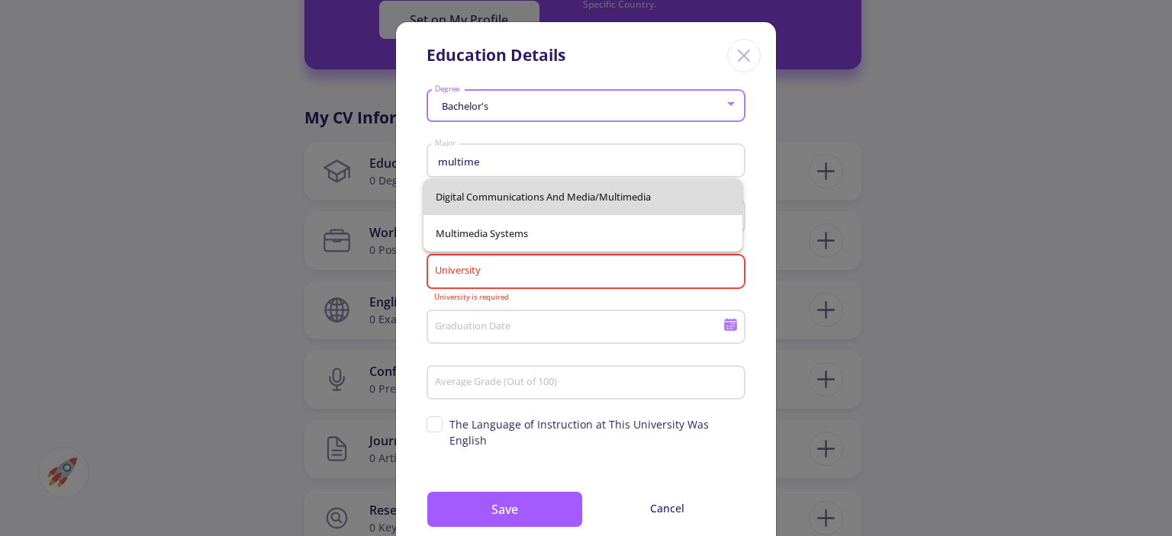
click at [556, 194] on span "Digital Communications and Media/Multimedia" at bounding box center [582, 196] width 294 height 37
type input "Digital Communications and Media/Multimedia"
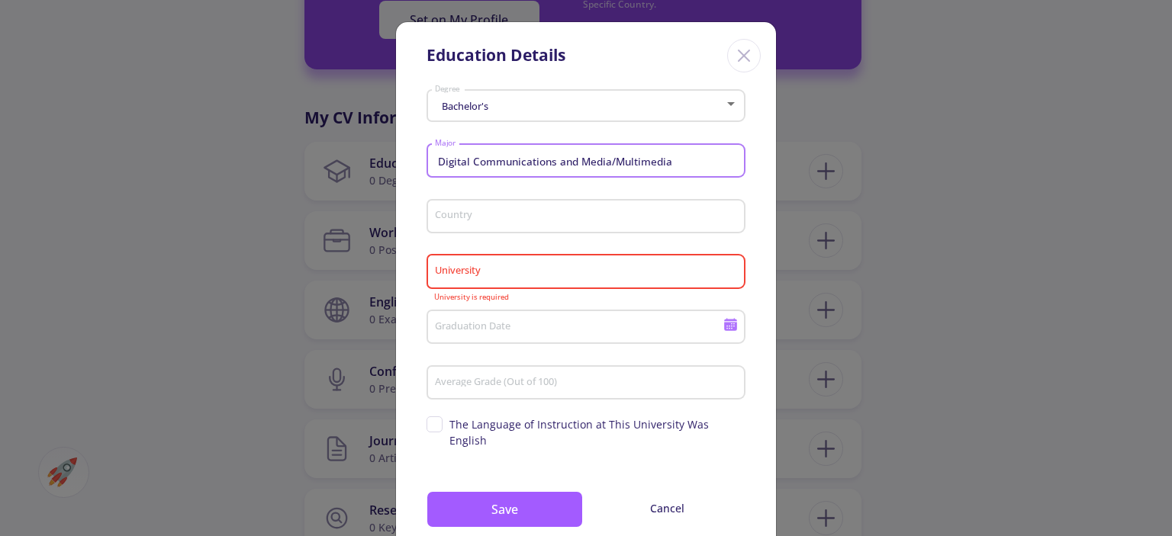
click at [546, 207] on div "Country" at bounding box center [586, 214] width 304 height 40
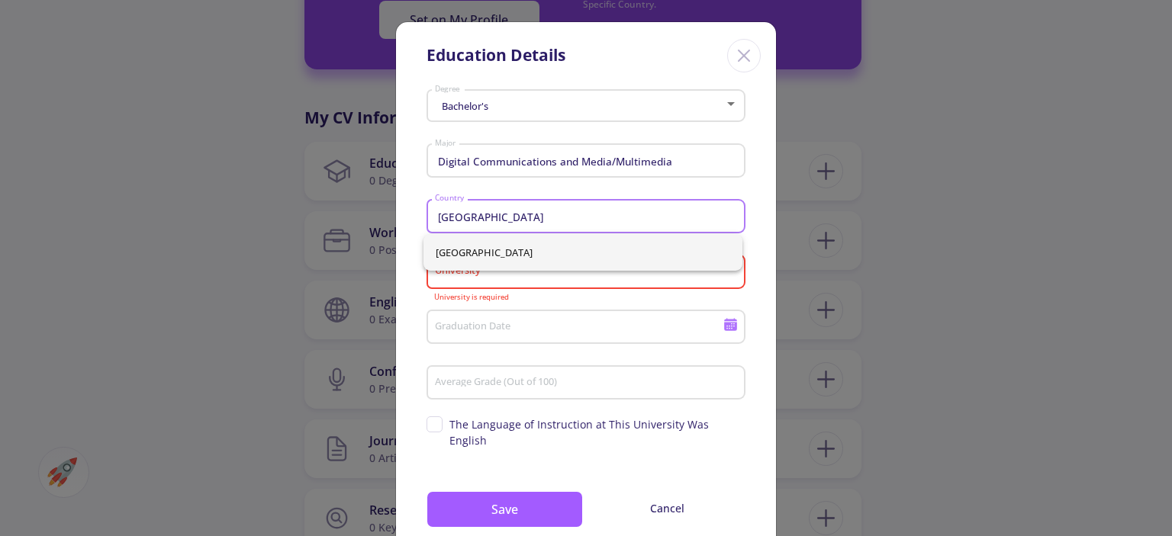
type input "[GEOGRAPHIC_DATA]"
click at [472, 329] on input "Graduation Date" at bounding box center [581, 328] width 294 height 14
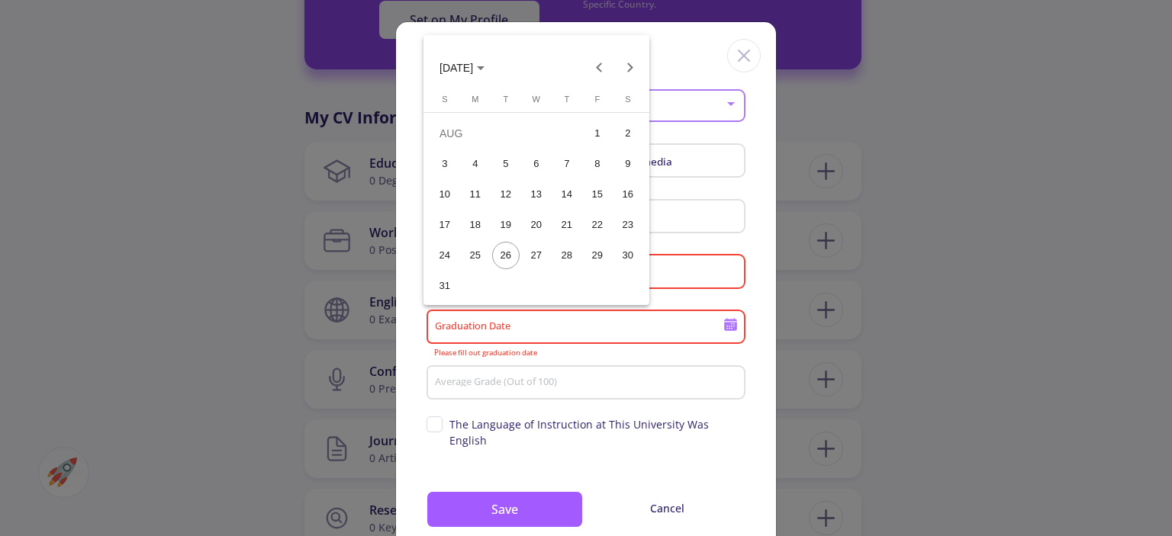
click at [406, 292] on div at bounding box center [586, 268] width 1172 height 536
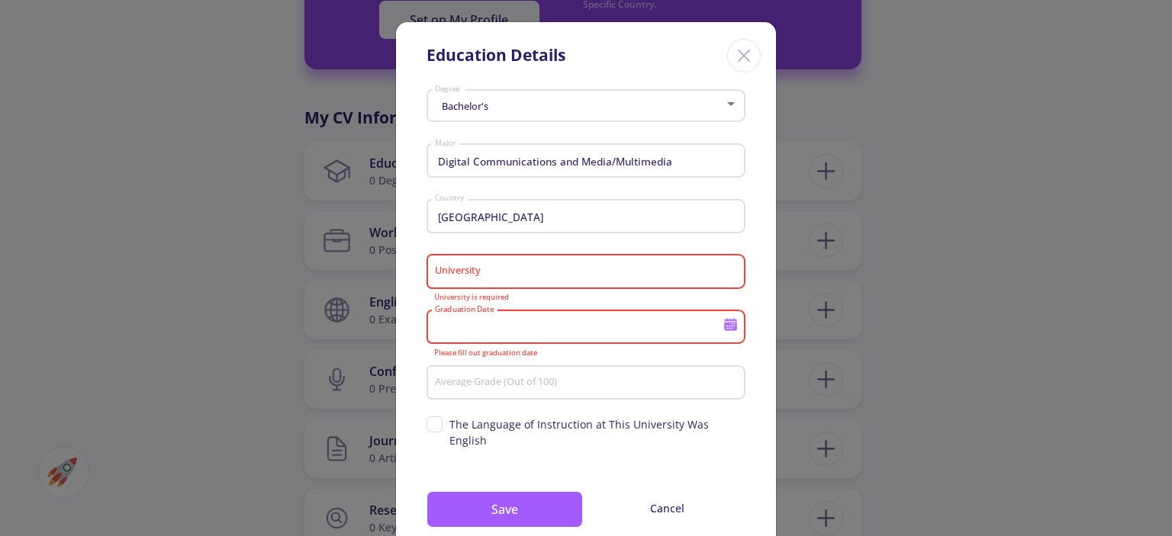
click at [468, 274] on input "University" at bounding box center [588, 272] width 308 height 14
paste input "Pars University of Architecture and Art"
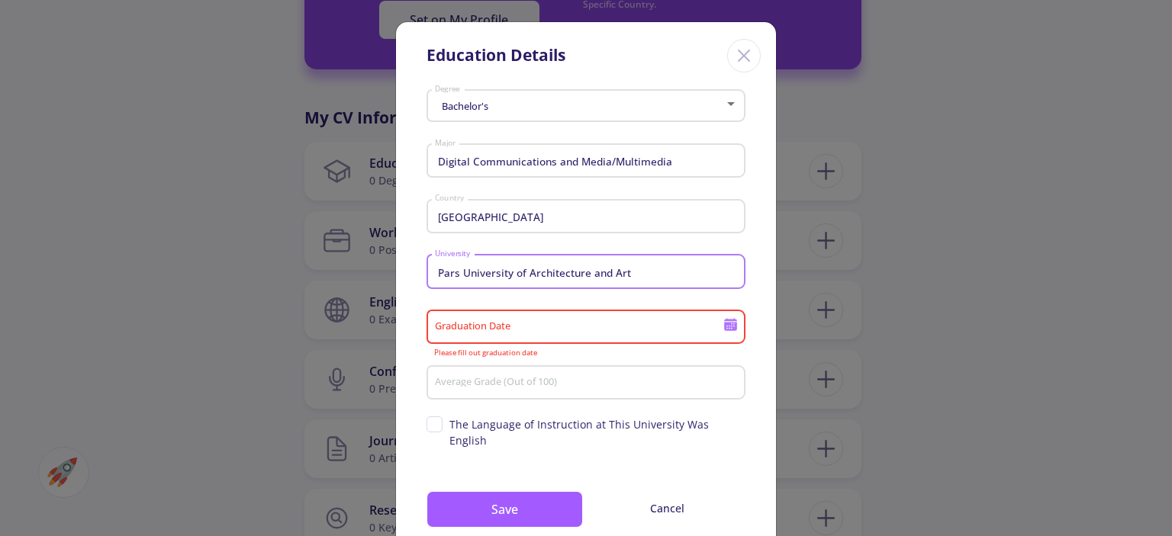
type input "Pars University of Architecture and Art"
click at [518, 315] on div "Graduation Date" at bounding box center [579, 324] width 290 height 40
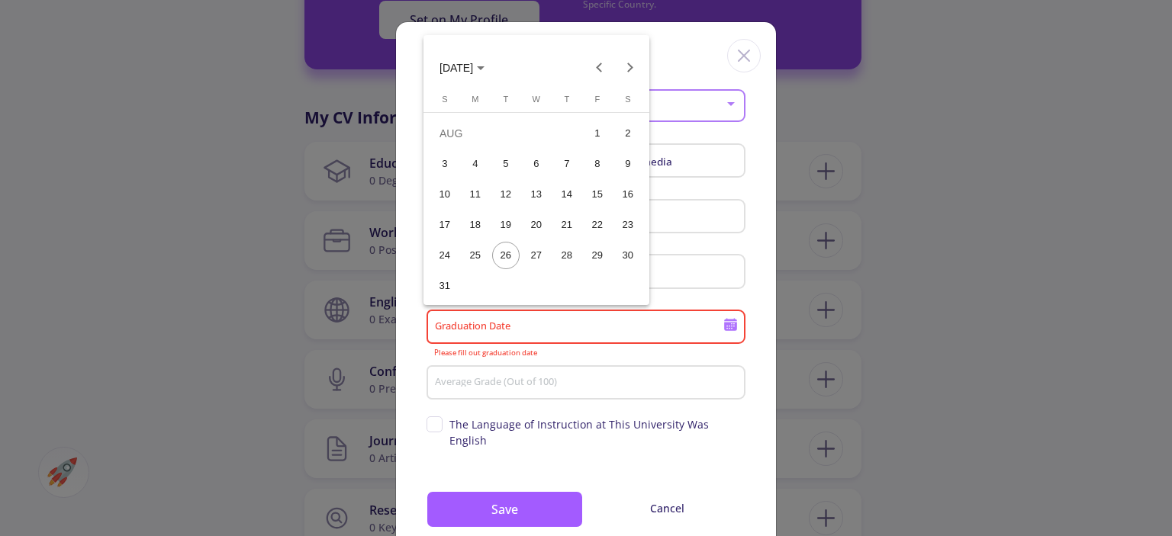
click at [520, 327] on div at bounding box center [586, 268] width 1172 height 536
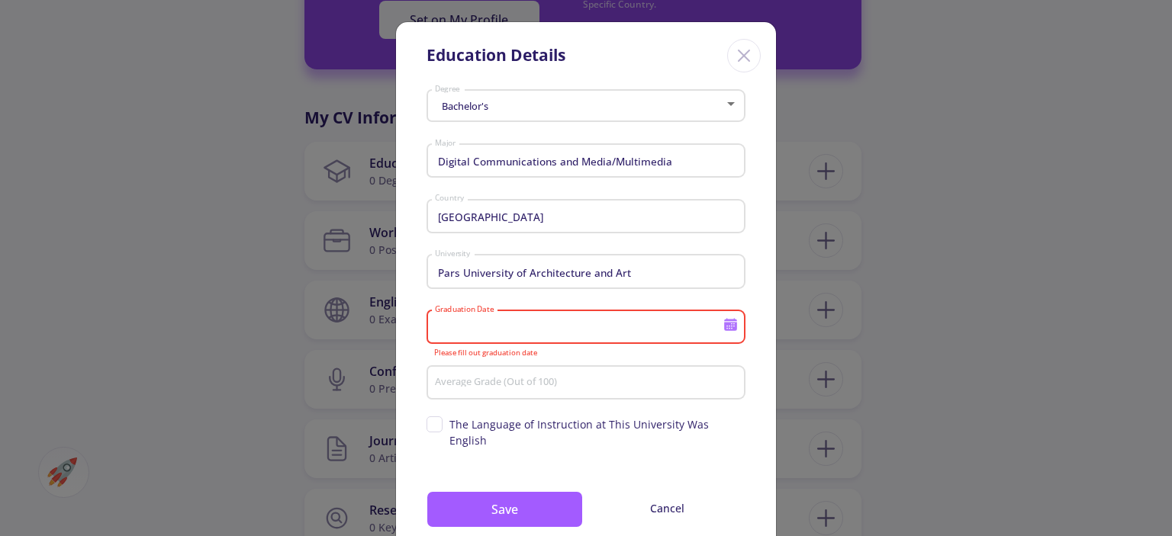
click at [520, 327] on input "Graduation Date" at bounding box center [581, 328] width 294 height 14
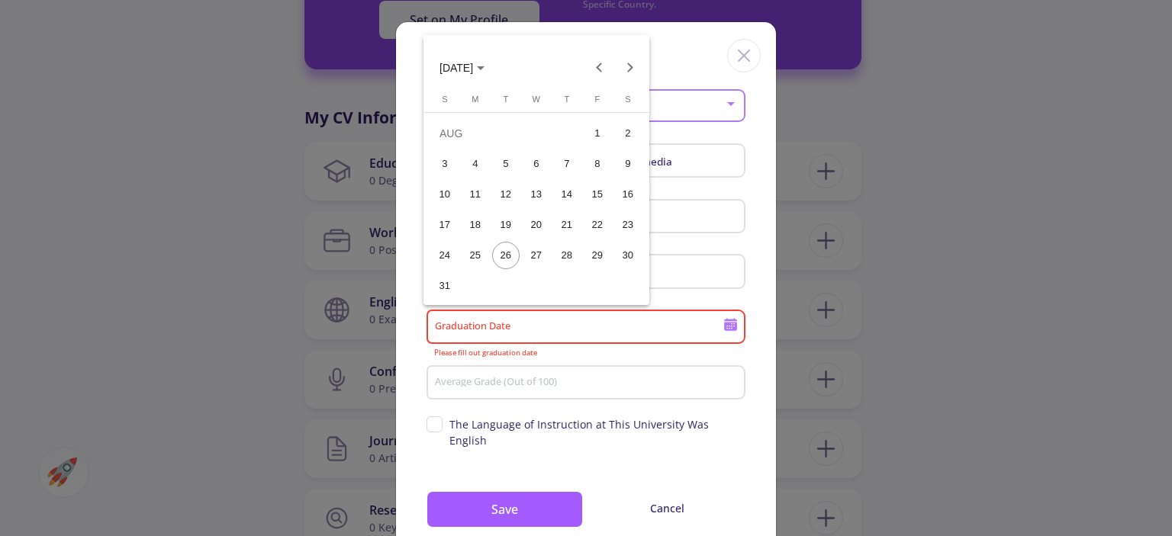
click at [480, 192] on div "11" at bounding box center [474, 194] width 27 height 27
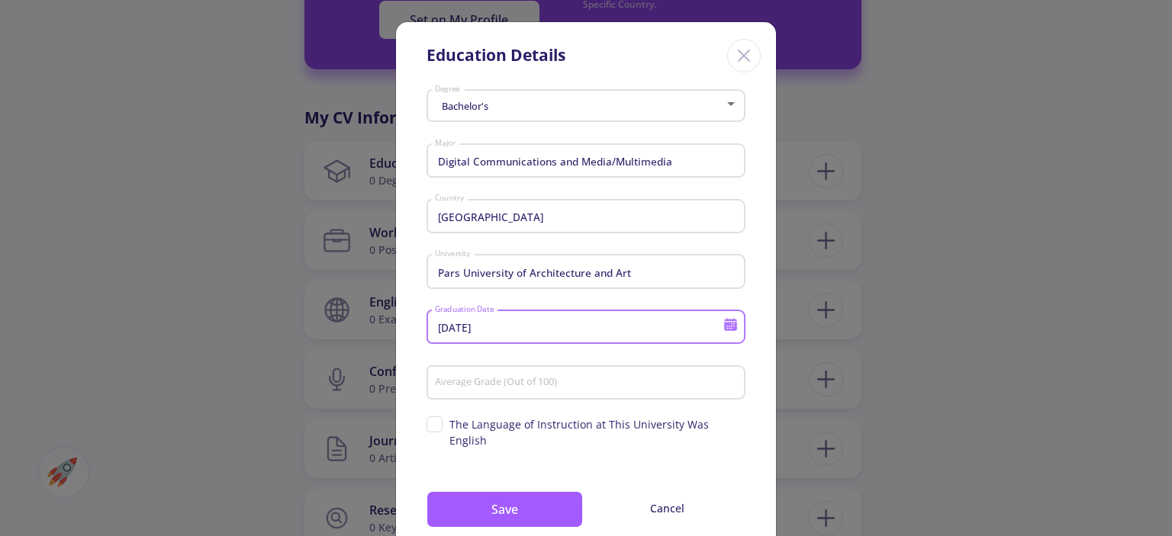
click at [719, 327] on input "8/11/2025" at bounding box center [581, 328] width 294 height 14
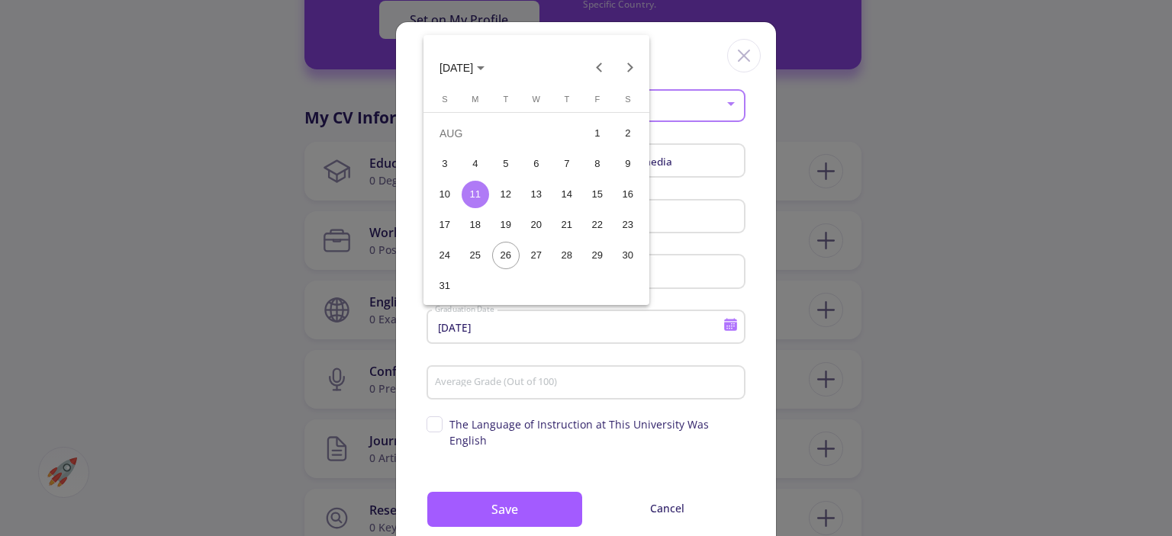
click at [726, 327] on div at bounding box center [586, 268] width 1172 height 536
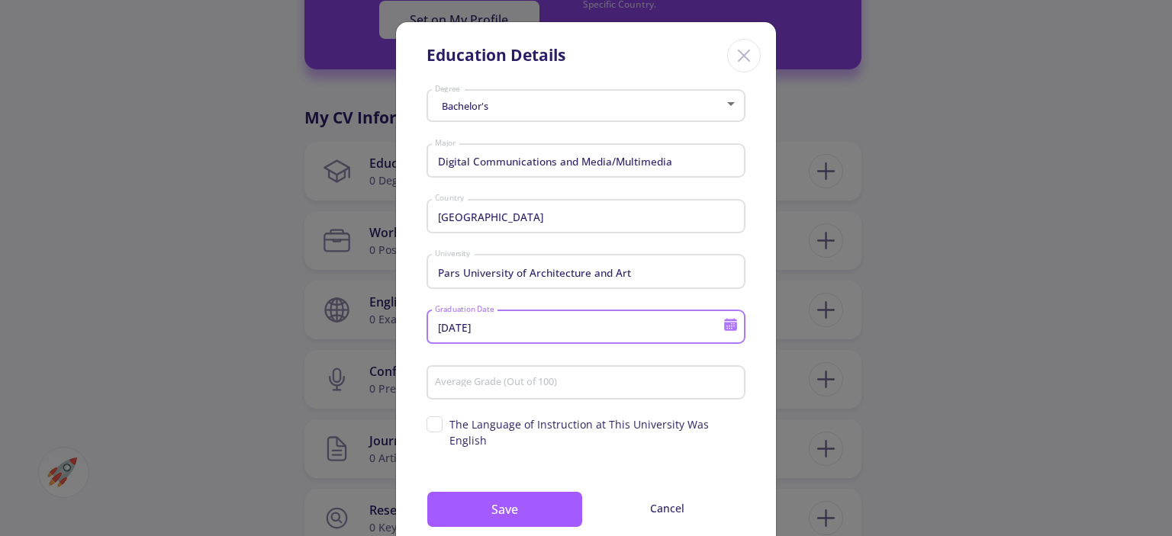
click at [726, 327] on icon at bounding box center [730, 324] width 14 height 14
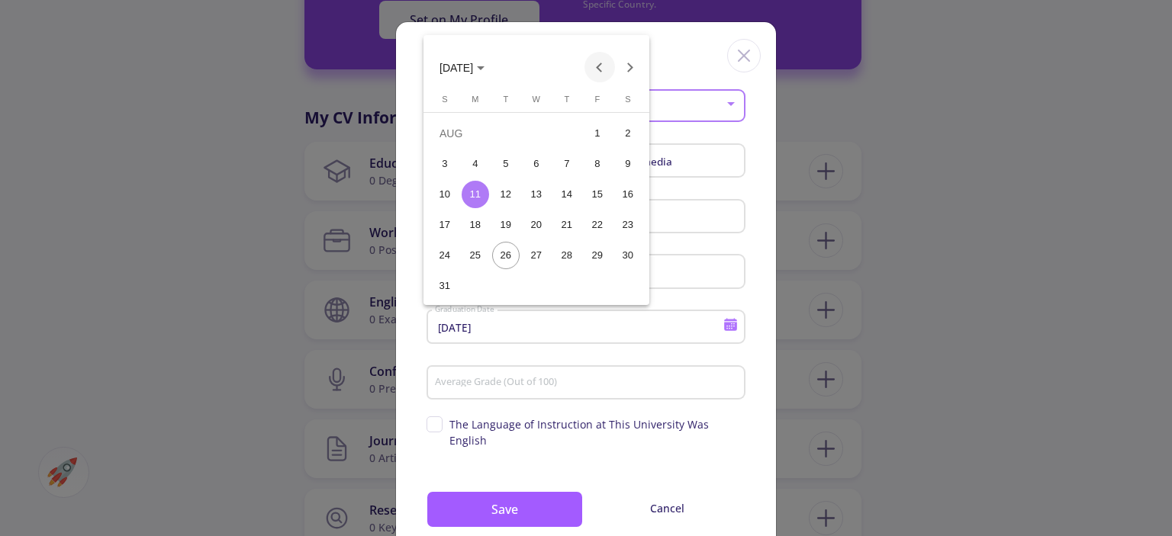
click at [596, 69] on button "Previous month" at bounding box center [599, 67] width 31 height 31
click at [595, 69] on button "Previous month" at bounding box center [599, 67] width 31 height 31
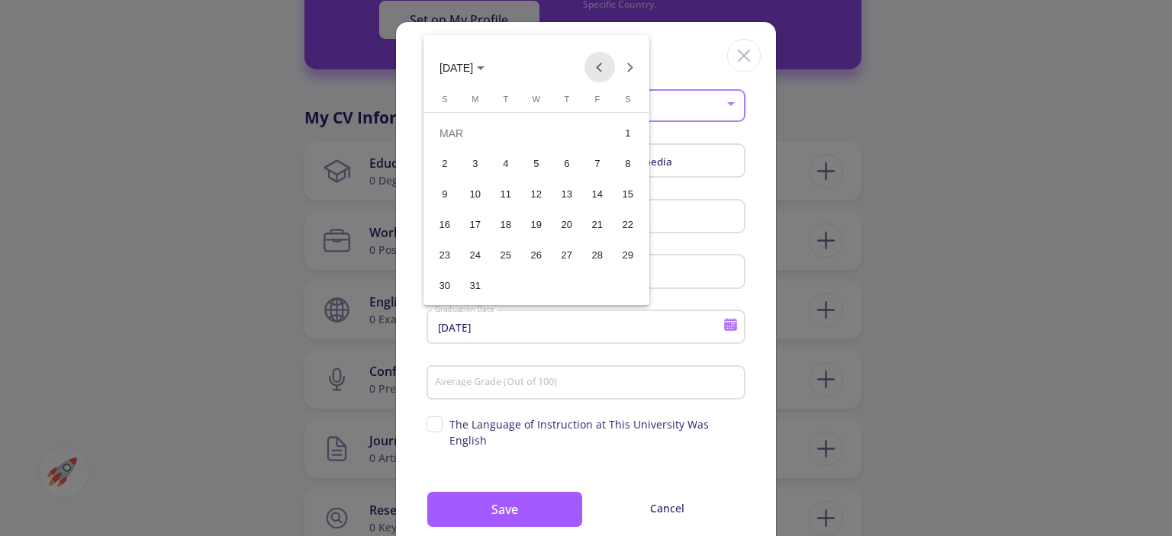
click at [595, 69] on button "Previous month" at bounding box center [599, 67] width 31 height 31
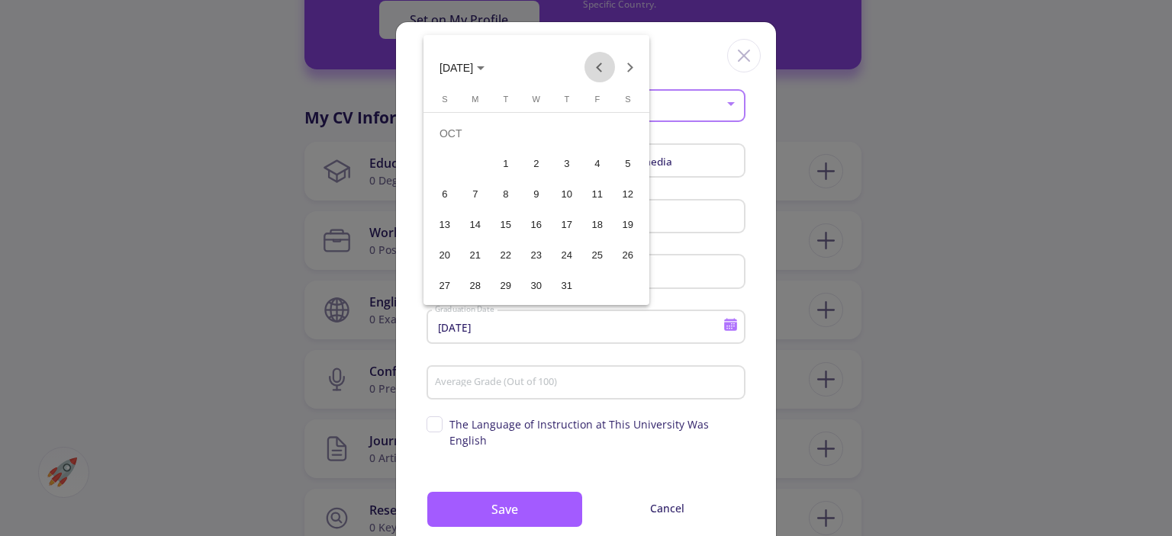
click at [595, 69] on button "Previous month" at bounding box center [599, 67] width 31 height 31
click at [634, 69] on button "Next month" at bounding box center [630, 67] width 31 height 31
click at [479, 194] on div "11" at bounding box center [474, 194] width 27 height 27
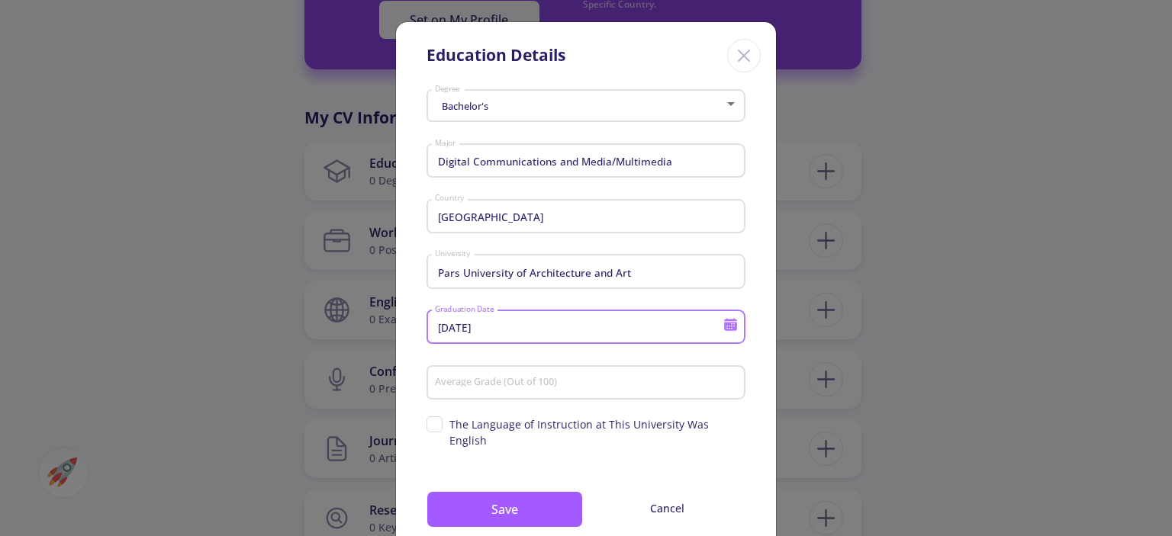
click at [728, 323] on icon at bounding box center [730, 327] width 13 height 8
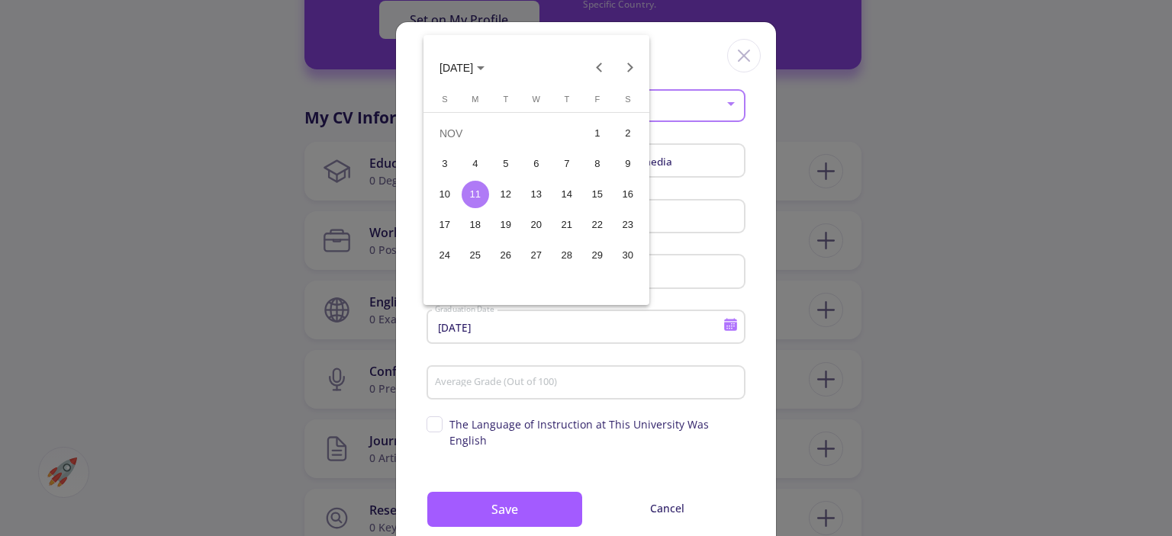
click at [453, 197] on div "10" at bounding box center [444, 194] width 27 height 27
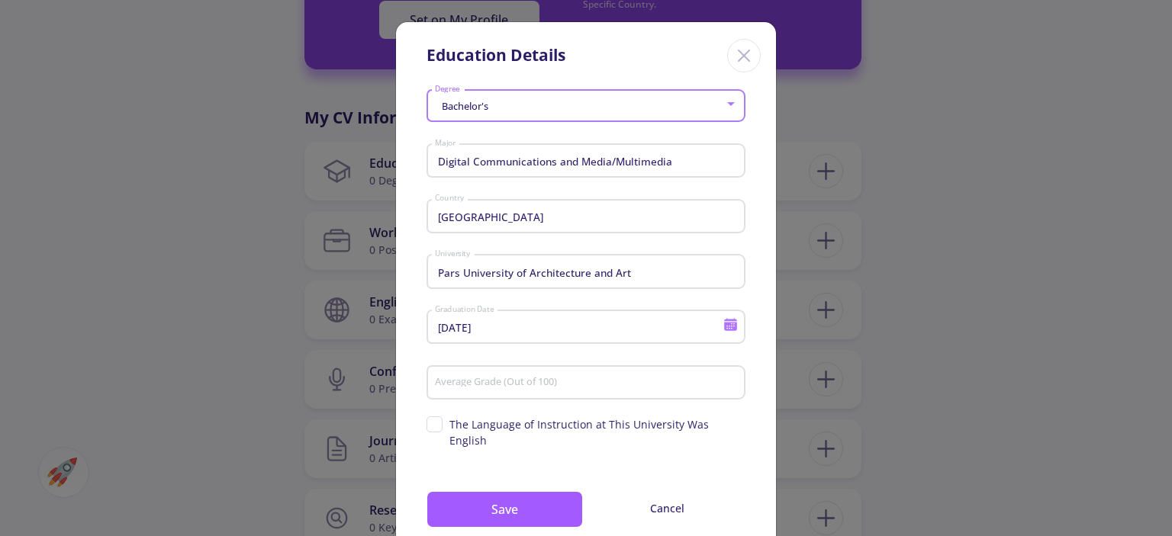
type input "[DATE]"
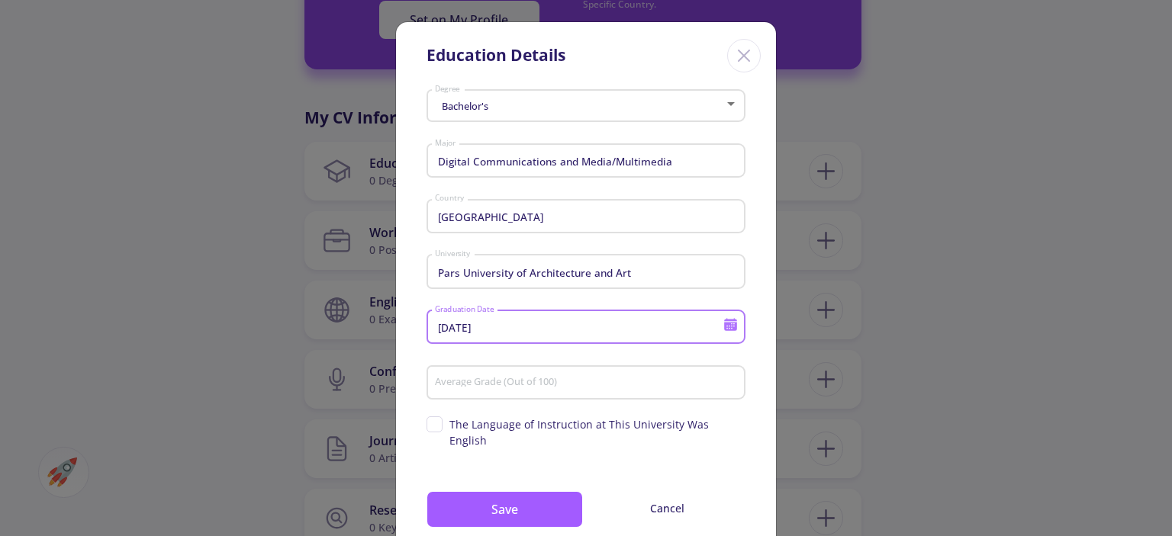
click at [524, 374] on div "Average Grade (Out of 100)" at bounding box center [586, 380] width 304 height 40
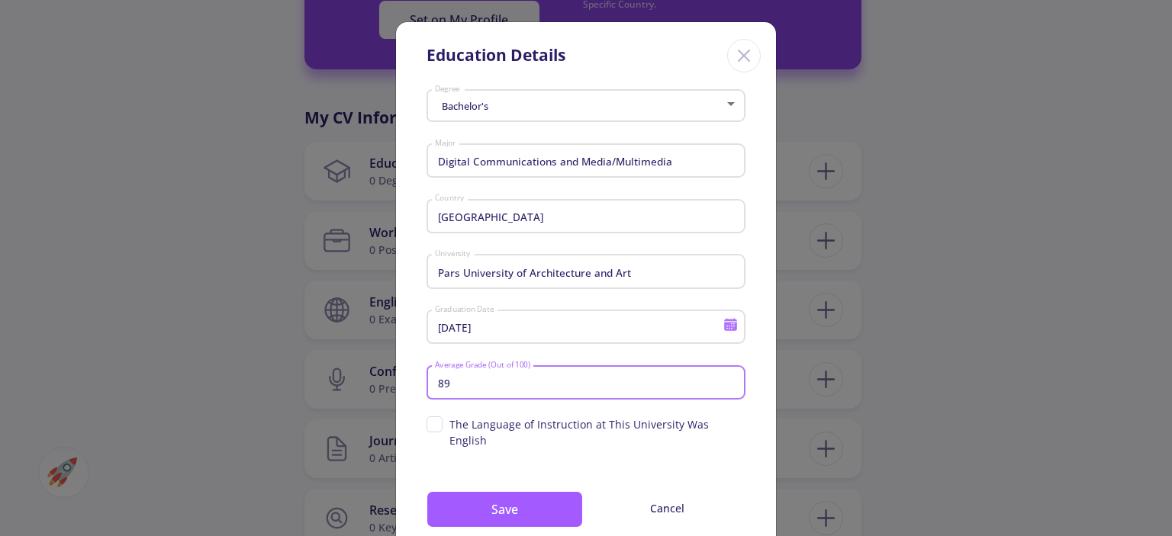
scroll to position [35, 0]
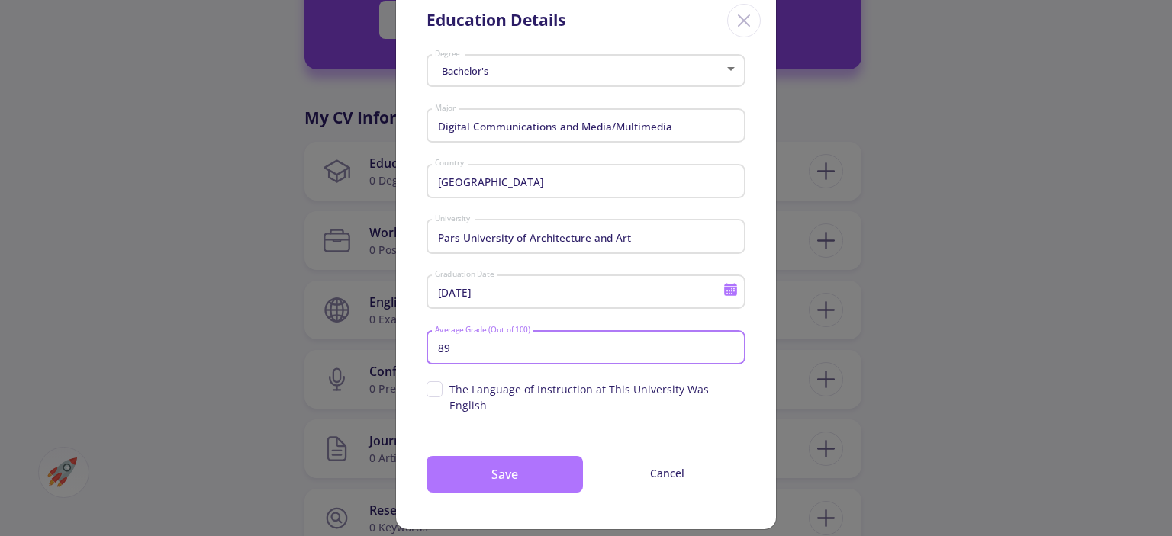
type input "89"
click at [554, 464] on button "Save" at bounding box center [504, 474] width 156 height 37
click at [463, 460] on button "Save" at bounding box center [504, 474] width 156 height 37
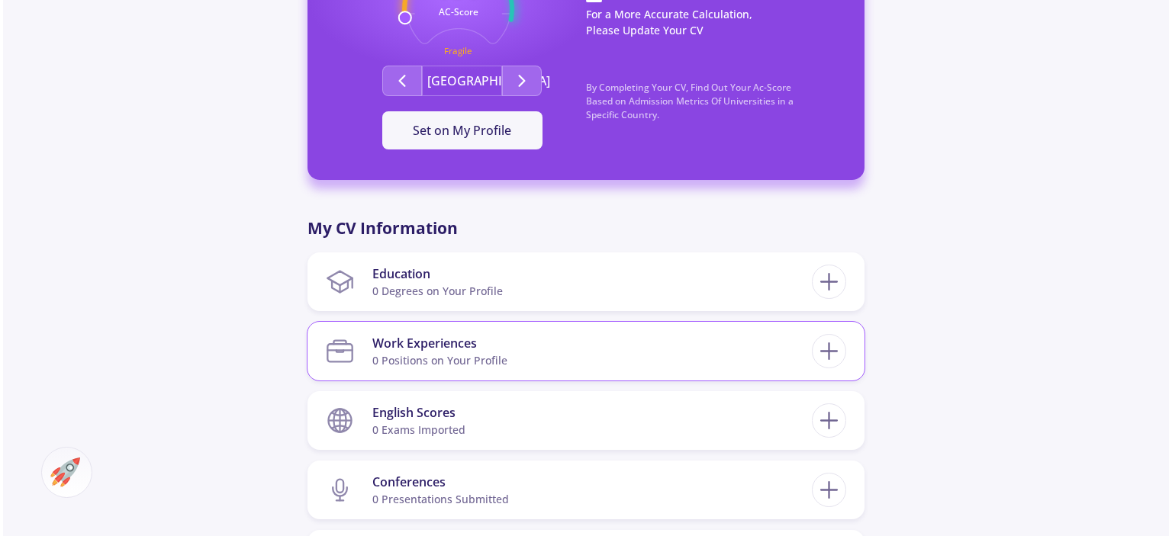
scroll to position [534, 0]
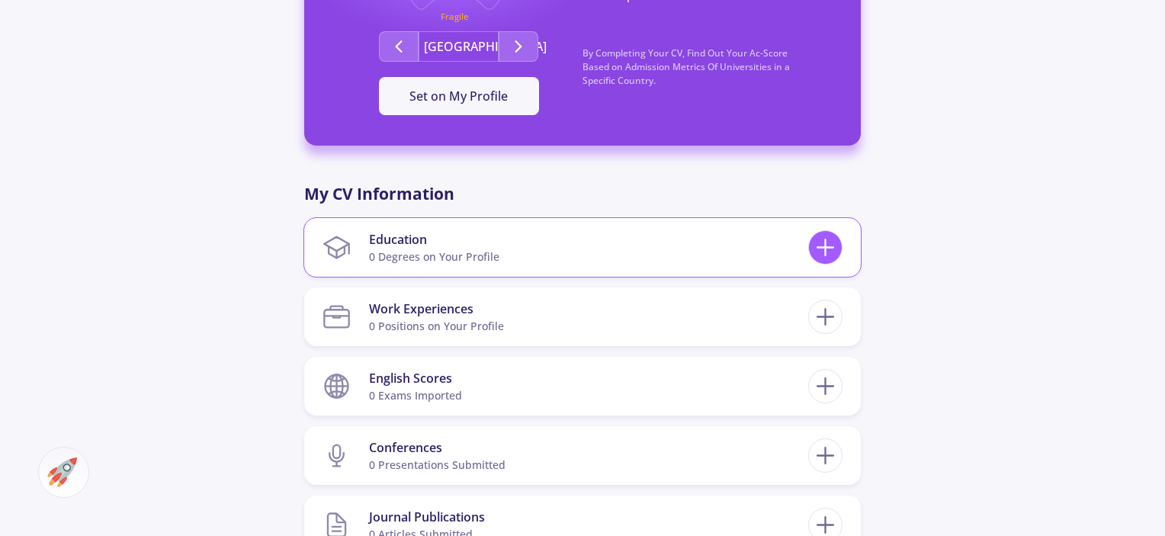
click at [825, 248] on line at bounding box center [826, 248] width 16 height 0
checkbox input "false"
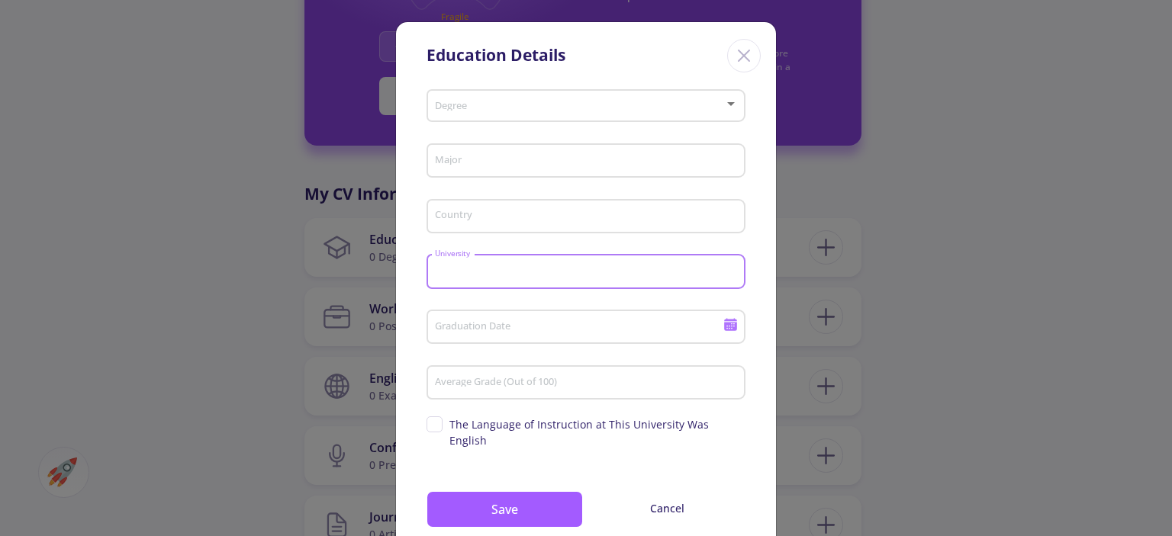
paste input "Pars University of Architecture and Art"
type input "Pars University of Architecture and Art"
click at [501, 155] on input "Major" at bounding box center [588, 162] width 308 height 14
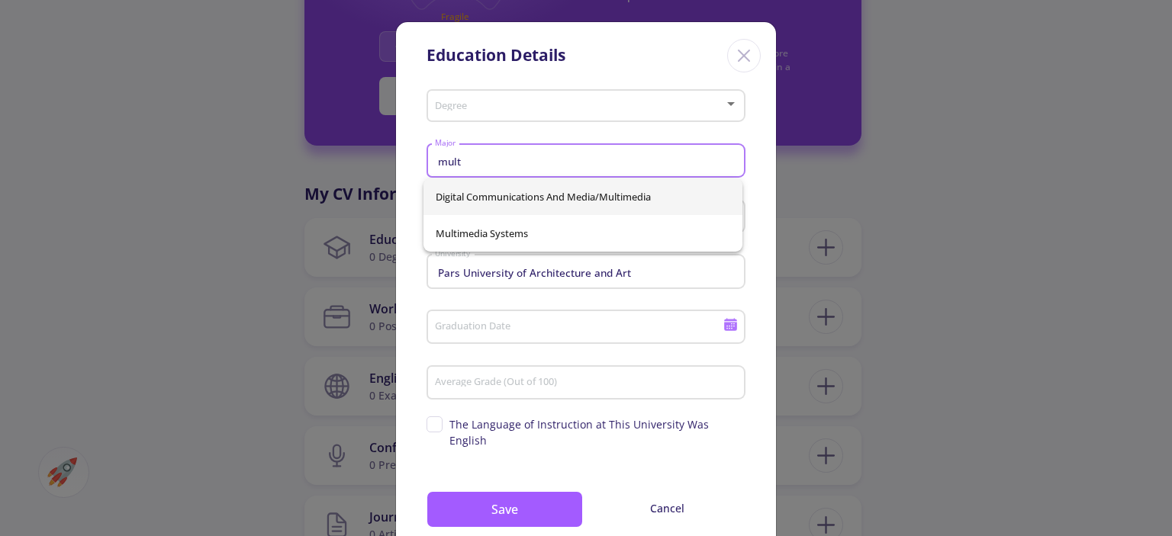
click at [484, 195] on span "Digital Communications and Media/Multimedia" at bounding box center [582, 196] width 294 height 37
type input "Digital Communications and Media/Multimedia"
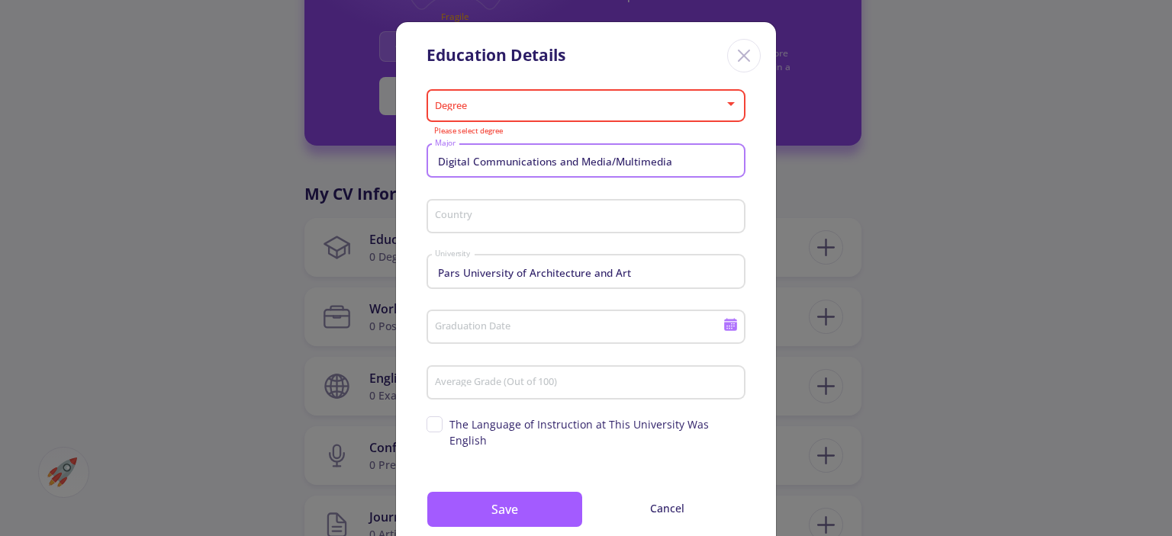
click at [495, 95] on div "Degree" at bounding box center [586, 103] width 304 height 38
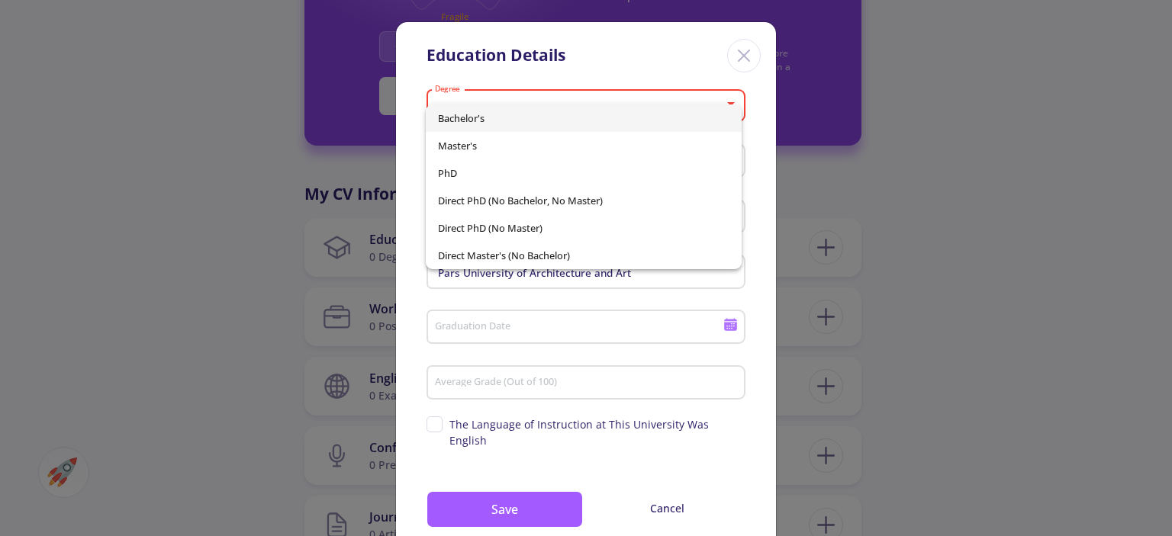
click at [488, 111] on span "Bachelor's" at bounding box center [583, 117] width 291 height 27
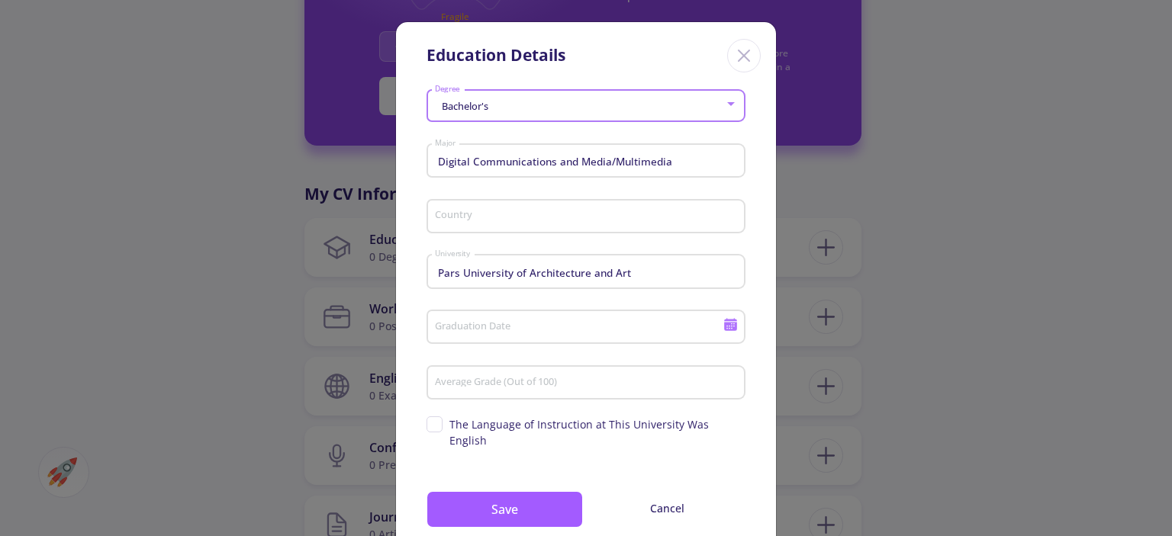
click at [484, 222] on input "Country" at bounding box center [588, 218] width 308 height 14
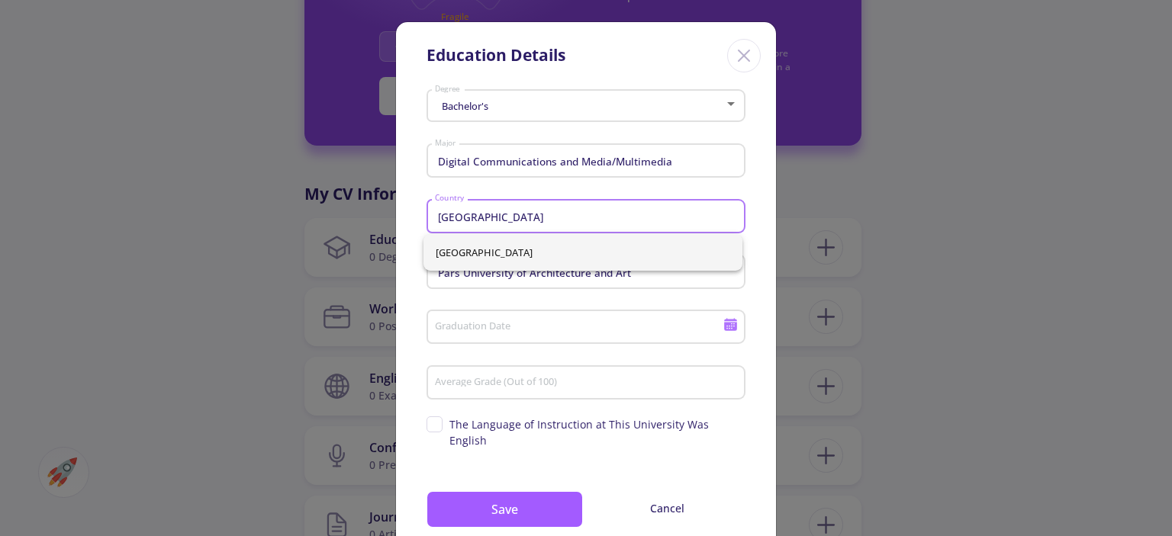
type input "[GEOGRAPHIC_DATA]"
click at [480, 336] on div "Graduation Date" at bounding box center [579, 324] width 290 height 40
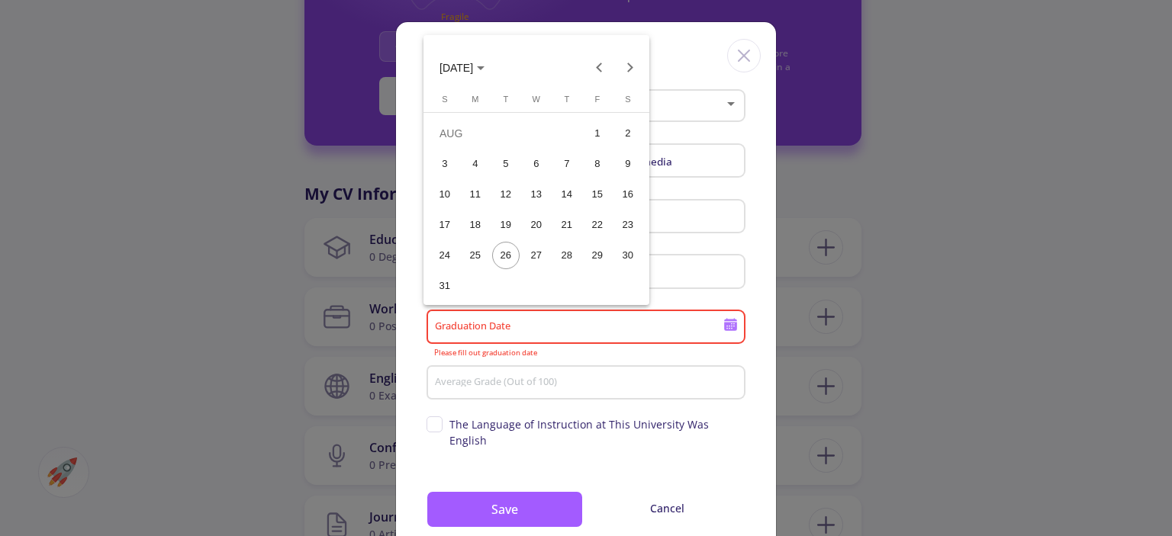
click at [729, 323] on div at bounding box center [586, 268] width 1172 height 536
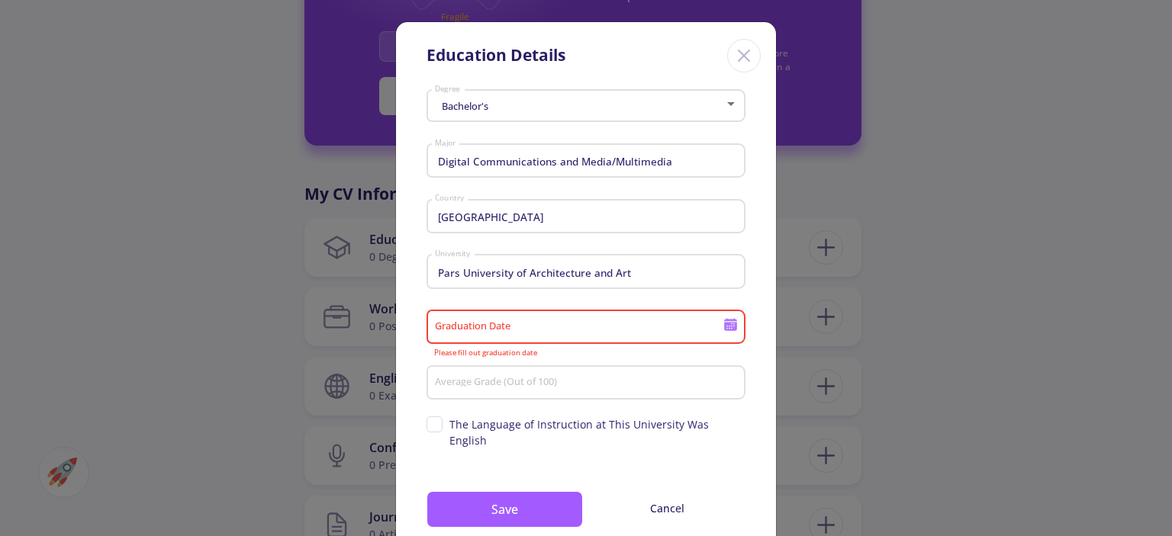
click at [728, 324] on icon at bounding box center [730, 327] width 13 height 8
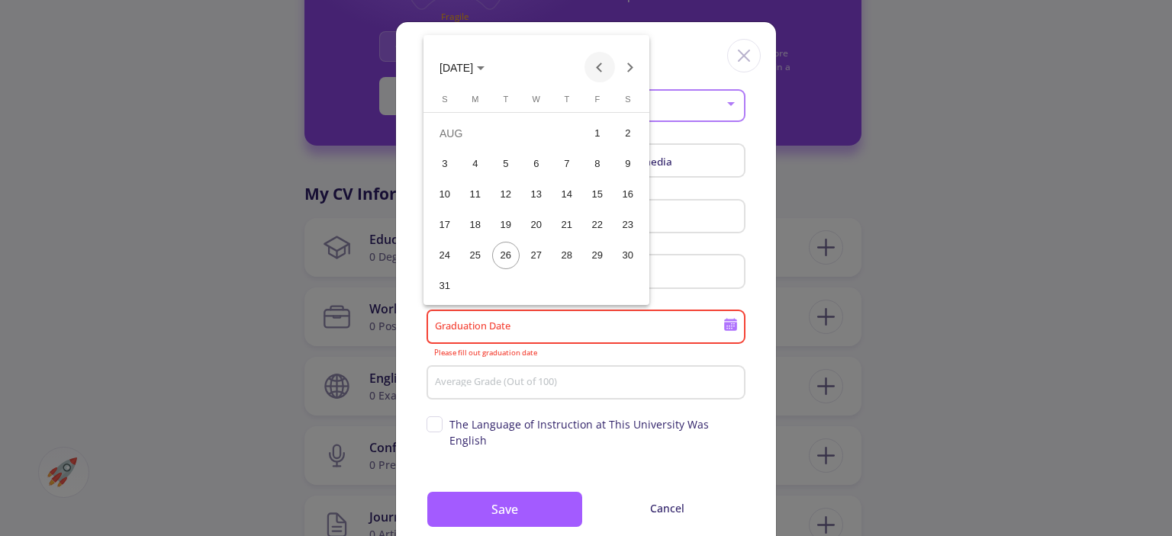
click at [601, 66] on button "Previous month" at bounding box center [599, 67] width 31 height 31
click at [601, 67] on button "Previous month" at bounding box center [599, 67] width 31 height 31
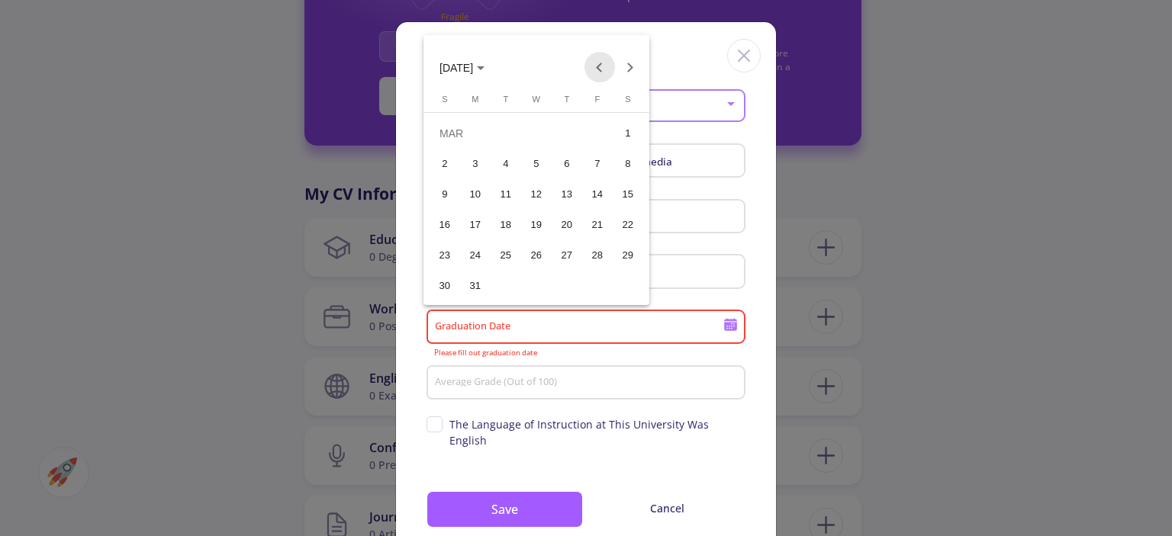
click at [601, 67] on button "Previous month" at bounding box center [599, 67] width 31 height 31
click at [442, 182] on div "10" at bounding box center [444, 194] width 27 height 27
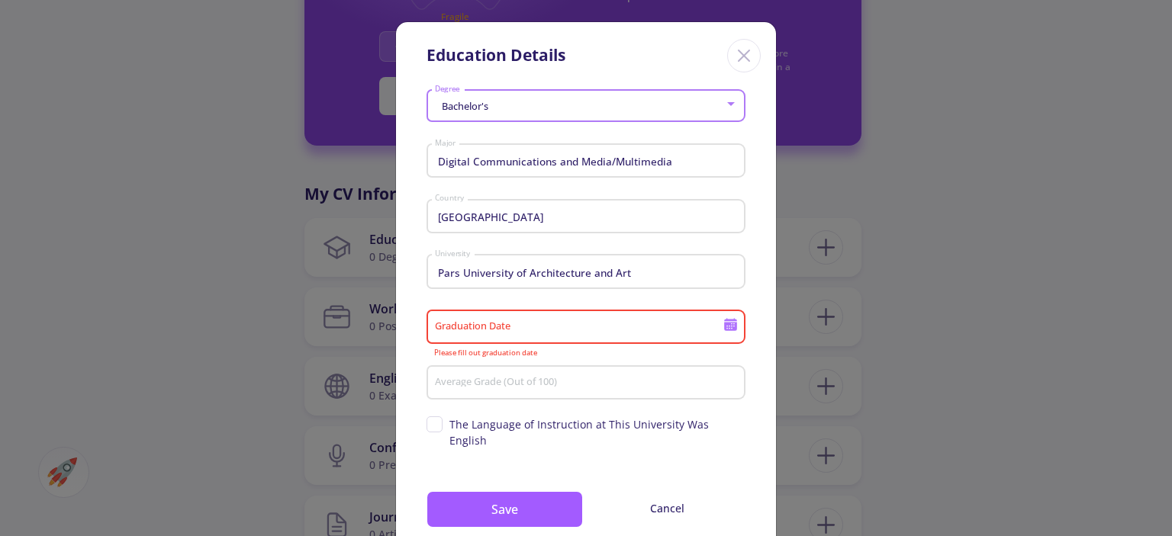
type input "[DATE]"
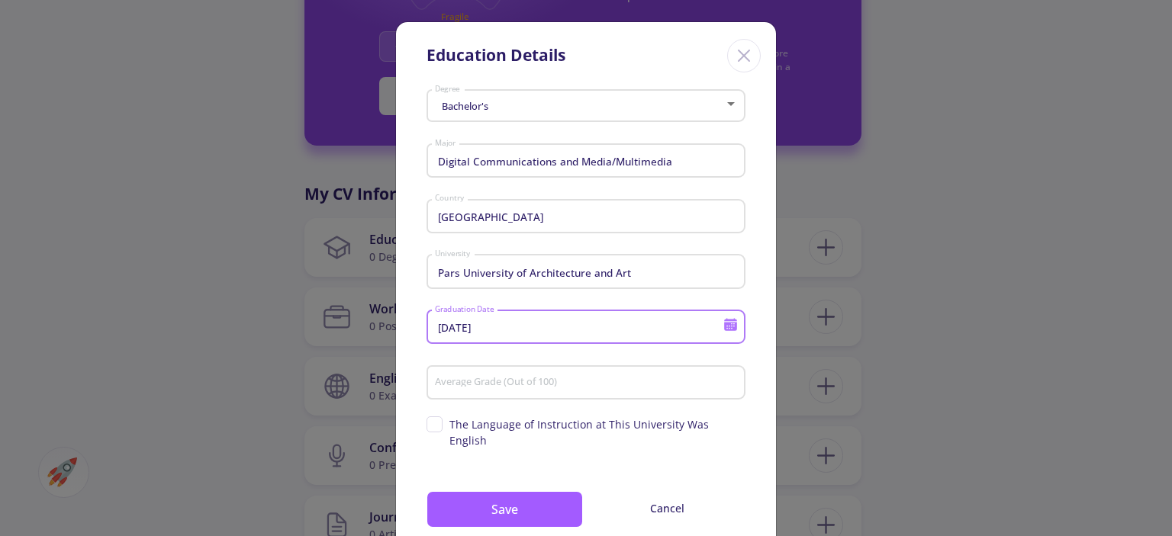
click at [487, 383] on input "Average Grade (Out of 100)" at bounding box center [588, 384] width 308 height 14
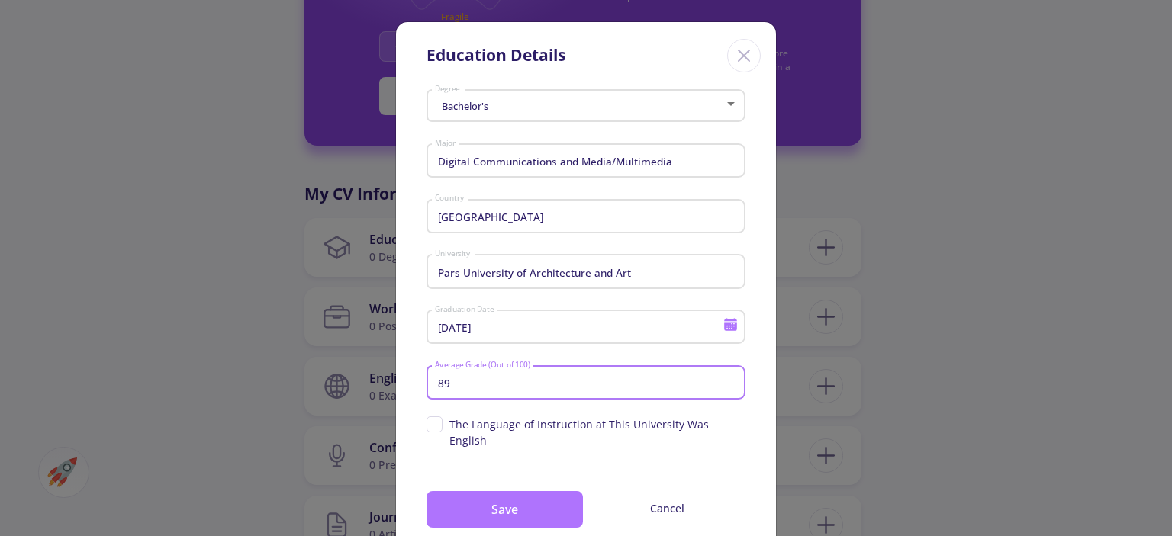
type input "89"
click at [490, 499] on button "Save" at bounding box center [504, 509] width 156 height 37
click at [525, 493] on button "Save" at bounding box center [504, 509] width 156 height 37
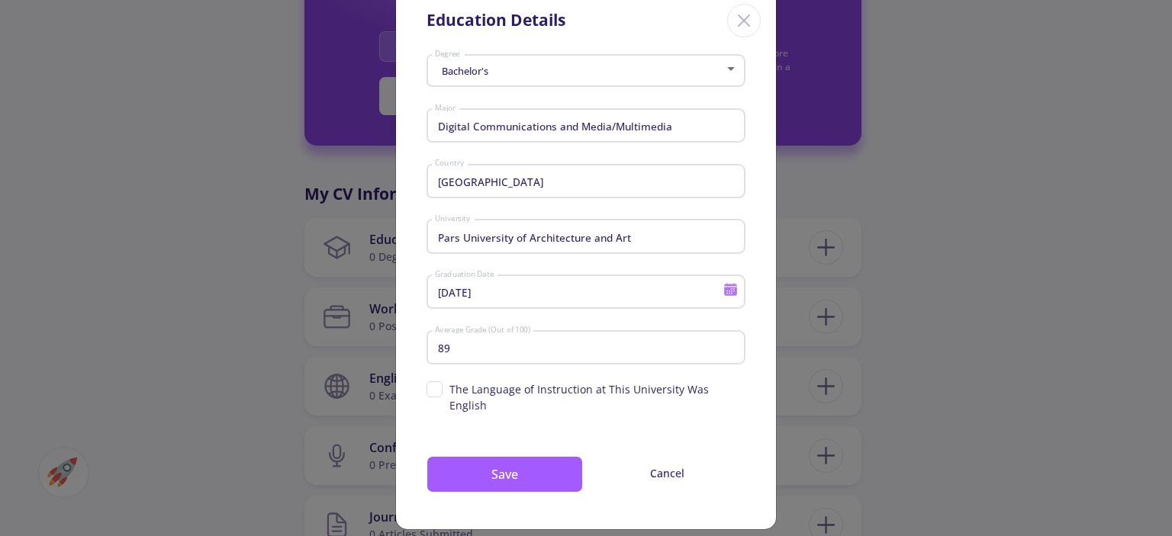
click at [437, 390] on span "The Language of Instruction at This University Was English" at bounding box center [585, 397] width 319 height 32
click at [436, 390] on input "The Language of Instruction at This University Was English" at bounding box center [431, 386] width 10 height 10
click at [493, 474] on button "Save" at bounding box center [504, 474] width 156 height 37
click at [470, 465] on button "Save" at bounding box center [504, 474] width 156 height 37
click at [437, 387] on span "The Language of Instruction at This University Was English" at bounding box center [585, 397] width 319 height 32
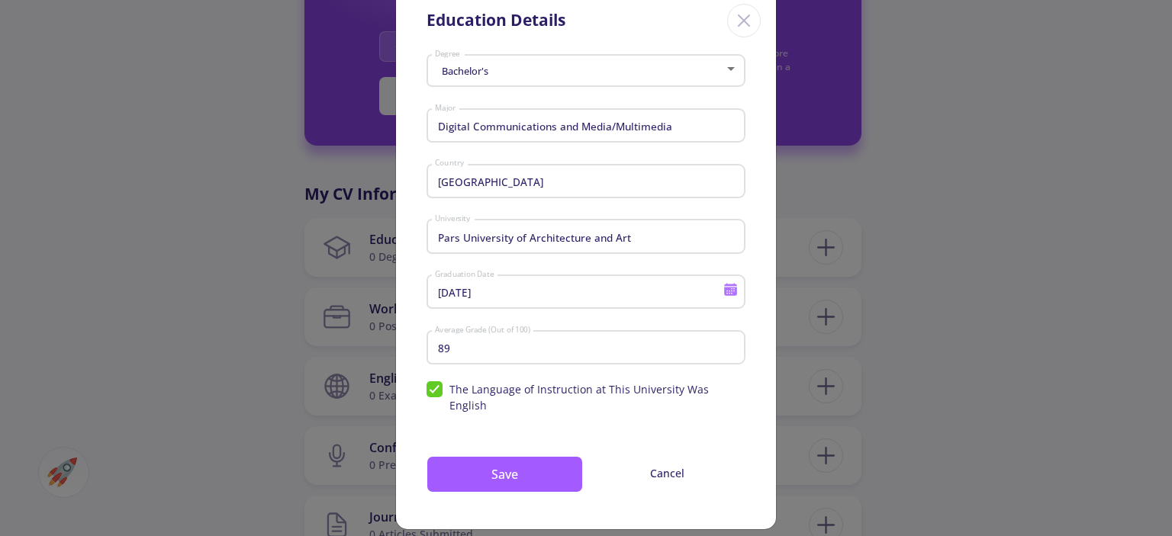
click at [433, 387] on span "The Language of Instruction at This University Was English" at bounding box center [585, 397] width 319 height 32
click at [433, 387] on input "The Language of Instruction at This University Was English" at bounding box center [431, 386] width 10 height 10
checkbox input "false"
click at [478, 456] on button "Save" at bounding box center [504, 474] width 156 height 37
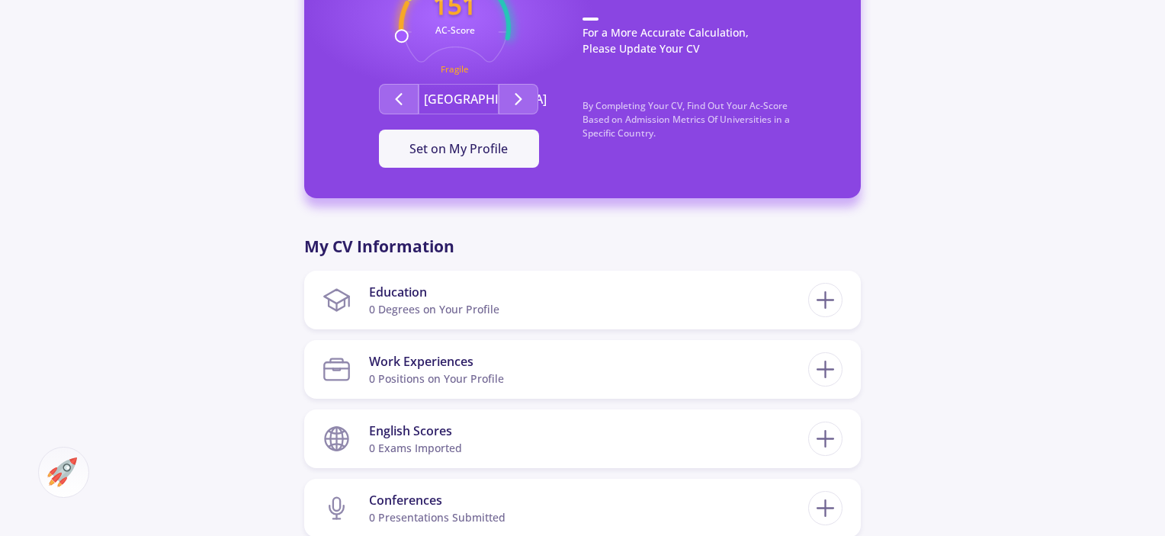
scroll to position [458, 0]
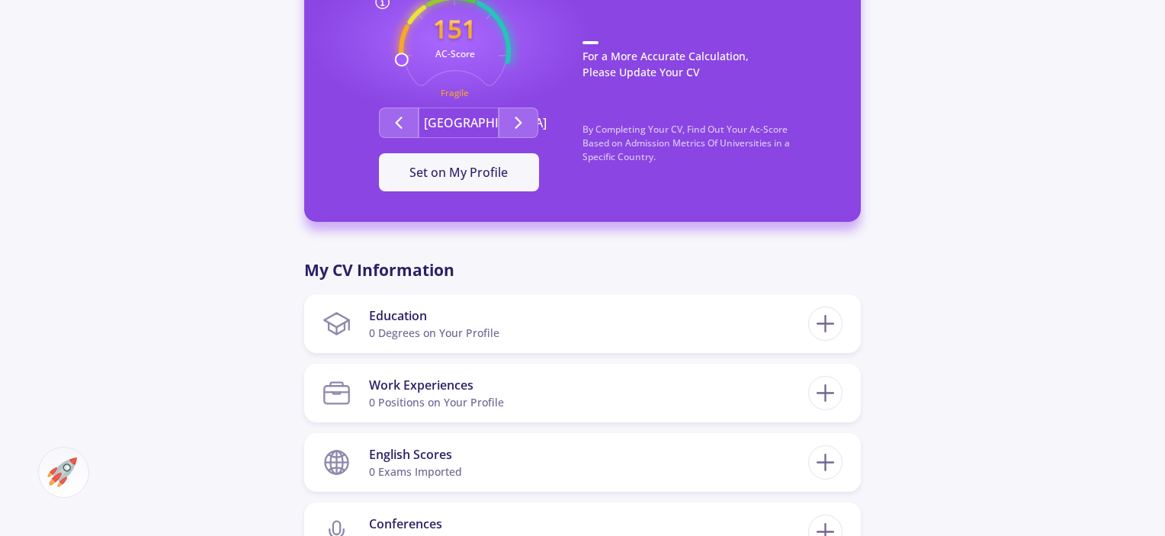
click at [863, 359] on div "[PERSON_NAME] 0 Followers 0 Following 151 AC-Score Fragile By Completing Your C…" at bounding box center [582, 333] width 1165 height 1472
click at [828, 336] on icon at bounding box center [826, 324] width 28 height 28
checkbox input "false"
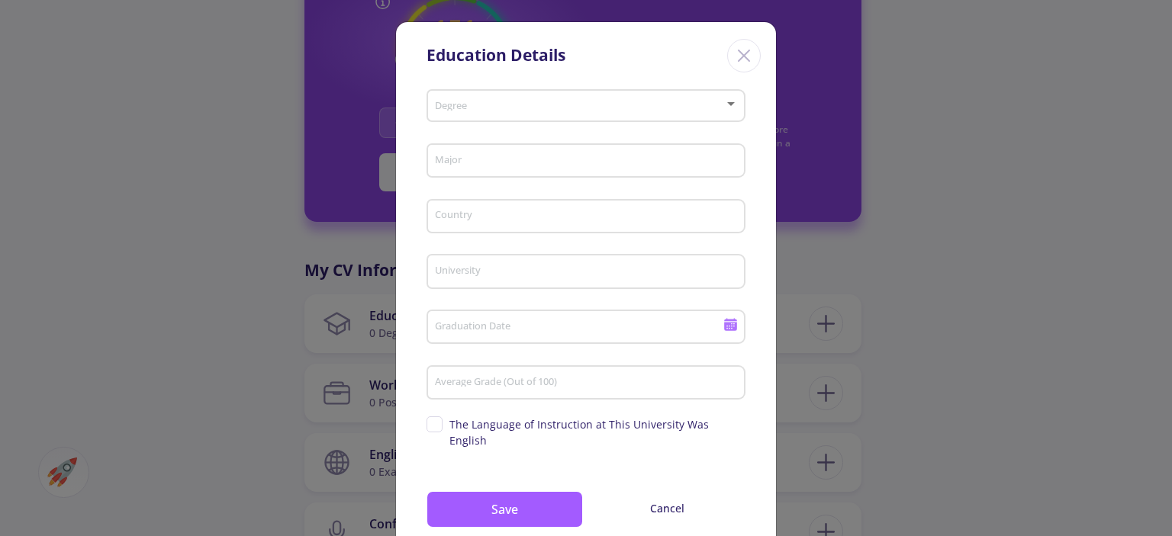
click at [491, 109] on span at bounding box center [581, 106] width 287 height 11
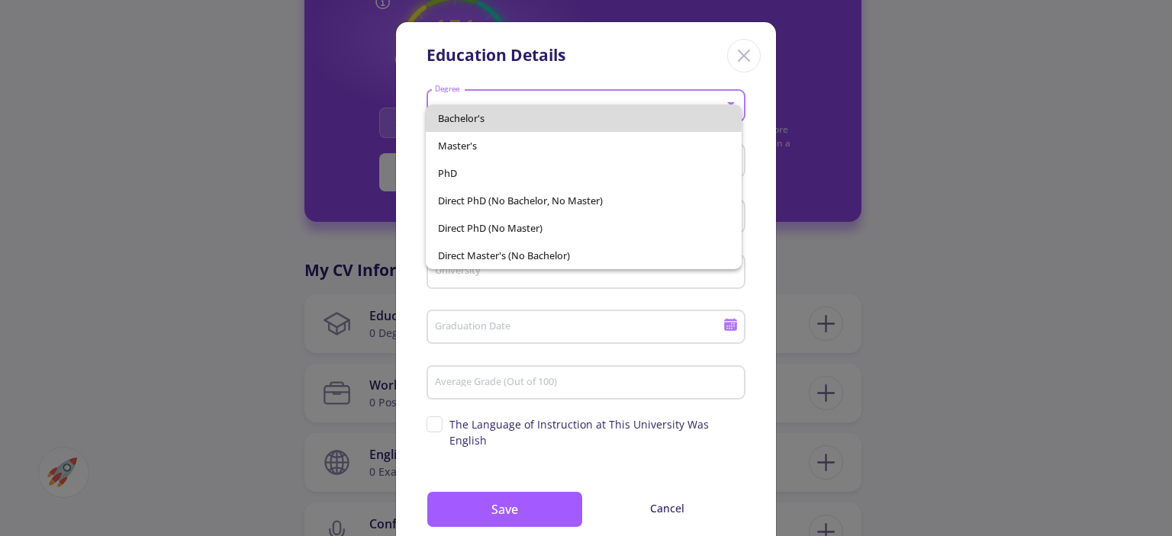
click at [511, 118] on span "Bachelor's" at bounding box center [583, 117] width 291 height 27
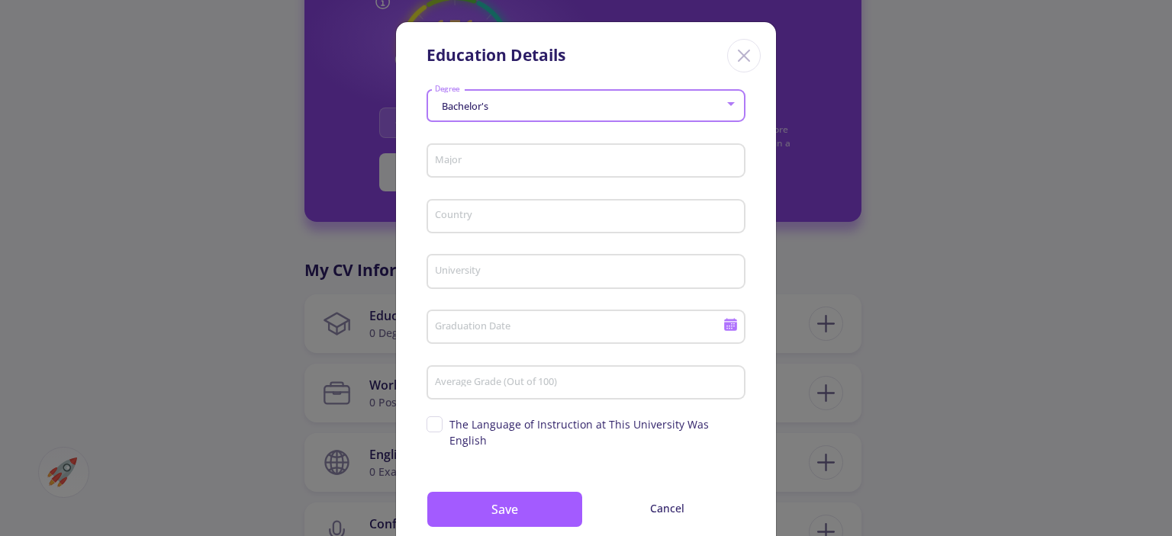
click at [479, 153] on div "Major" at bounding box center [586, 158] width 304 height 40
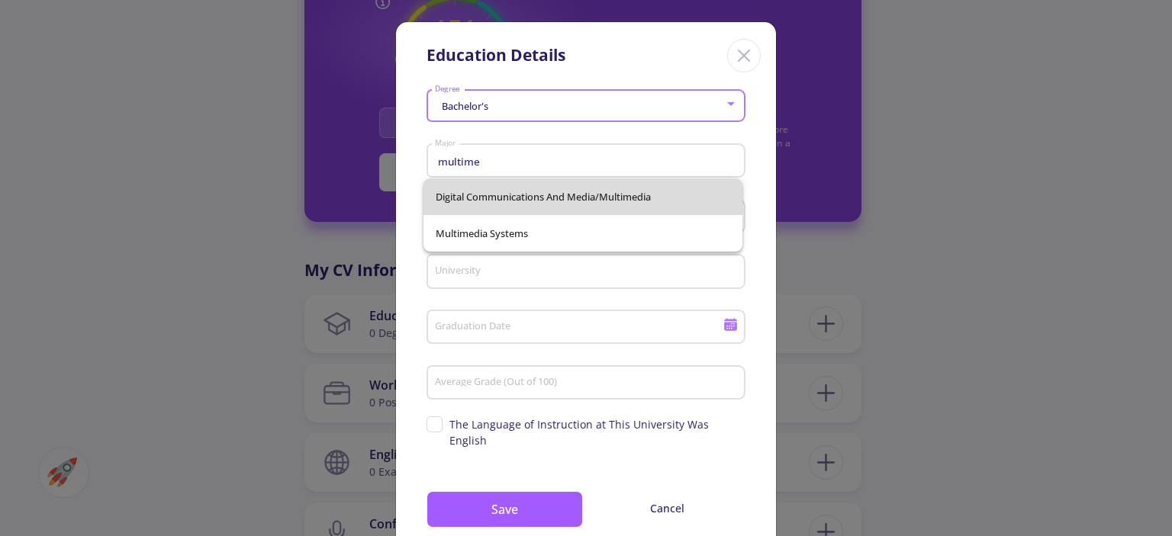
click at [552, 197] on span "Digital Communications and Media/Multimedia" at bounding box center [582, 196] width 294 height 37
type input "Digital Communications and Media/Multimedia"
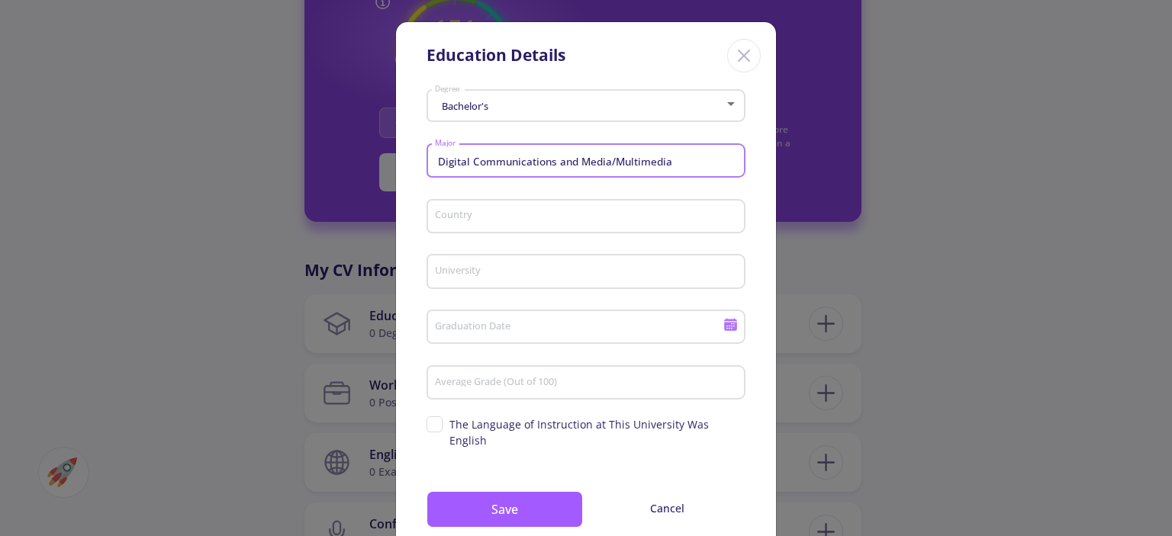
click at [506, 220] on input "Country" at bounding box center [588, 218] width 308 height 14
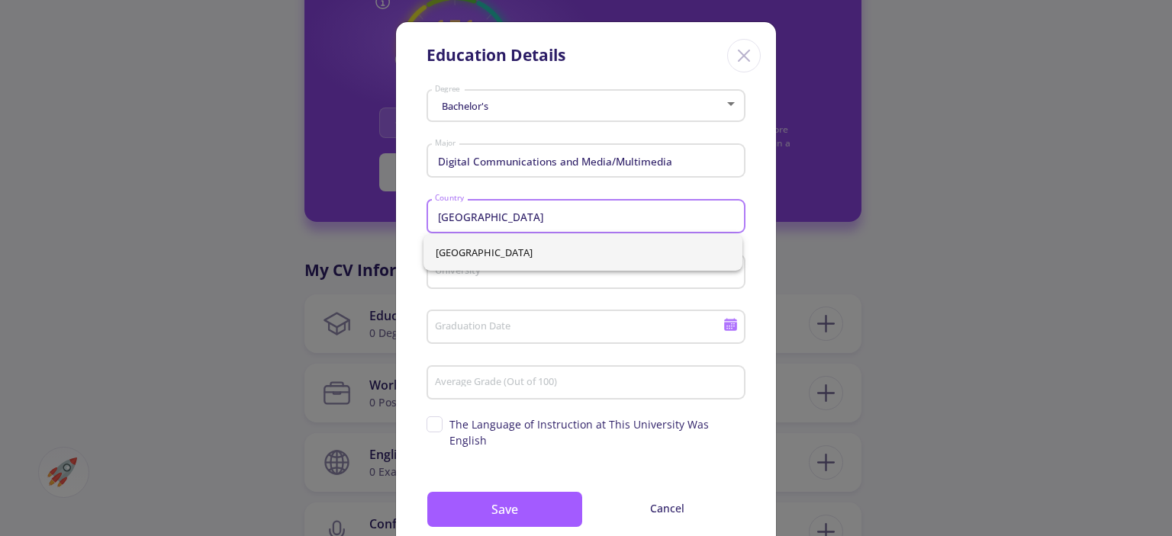
type input "[GEOGRAPHIC_DATA]"
click at [442, 276] on input "University" at bounding box center [588, 272] width 308 height 14
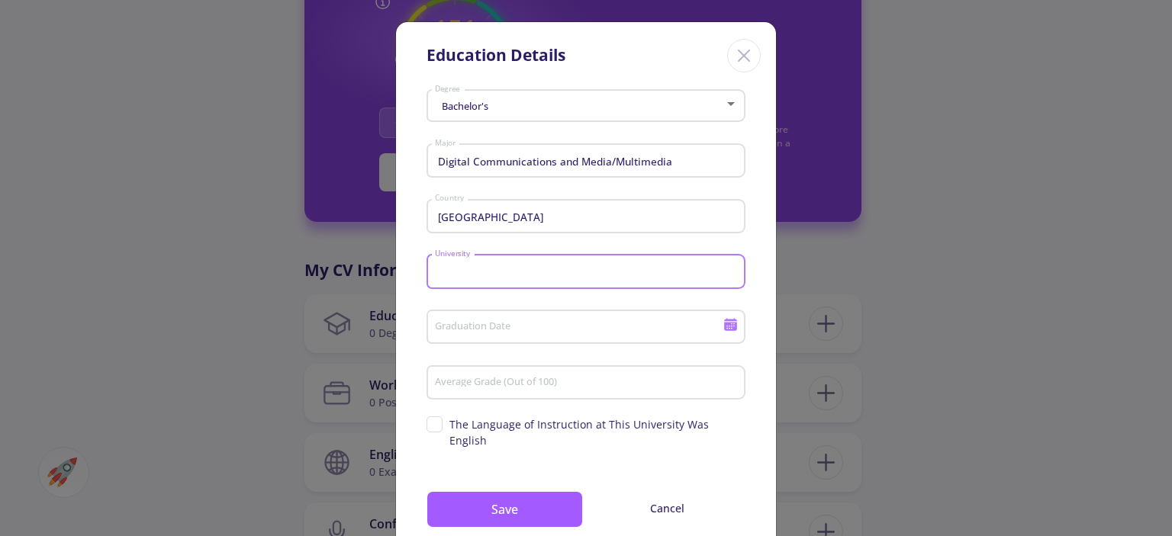
paste input "Pars University of Architecture and Art"
type input "Pars University of Architecture and Art"
click at [470, 336] on div "Graduation Date" at bounding box center [579, 324] width 290 height 40
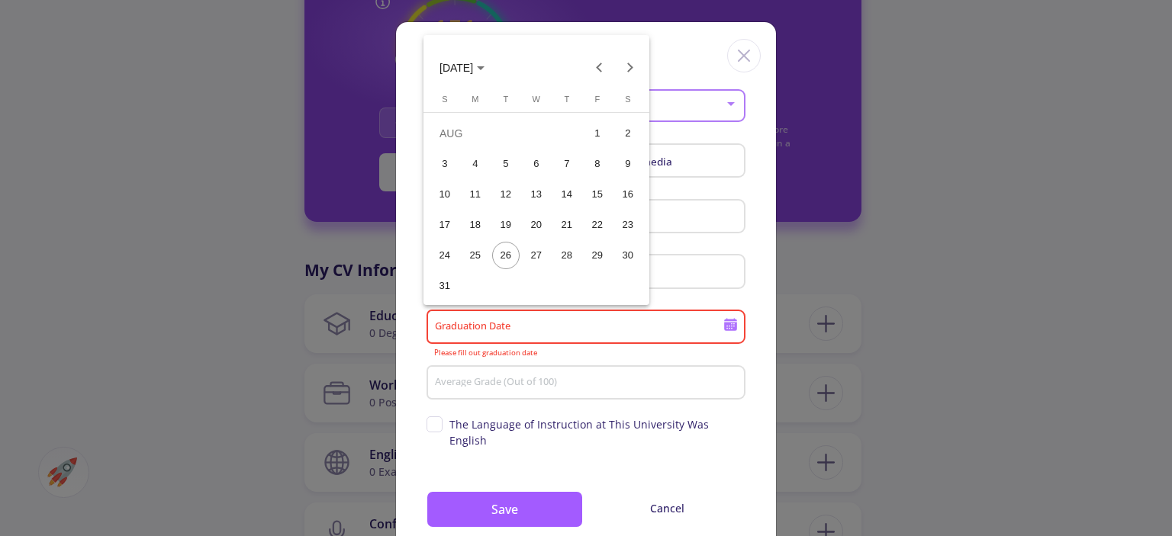
click at [471, 332] on div at bounding box center [586, 268] width 1172 height 536
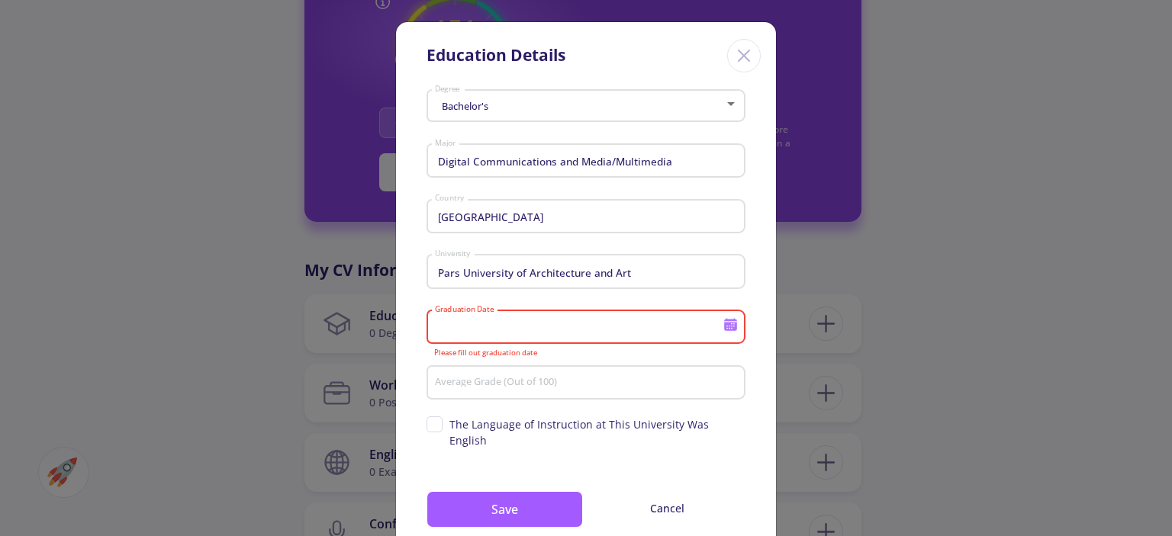
click at [472, 332] on input "Graduation Date" at bounding box center [581, 328] width 294 height 14
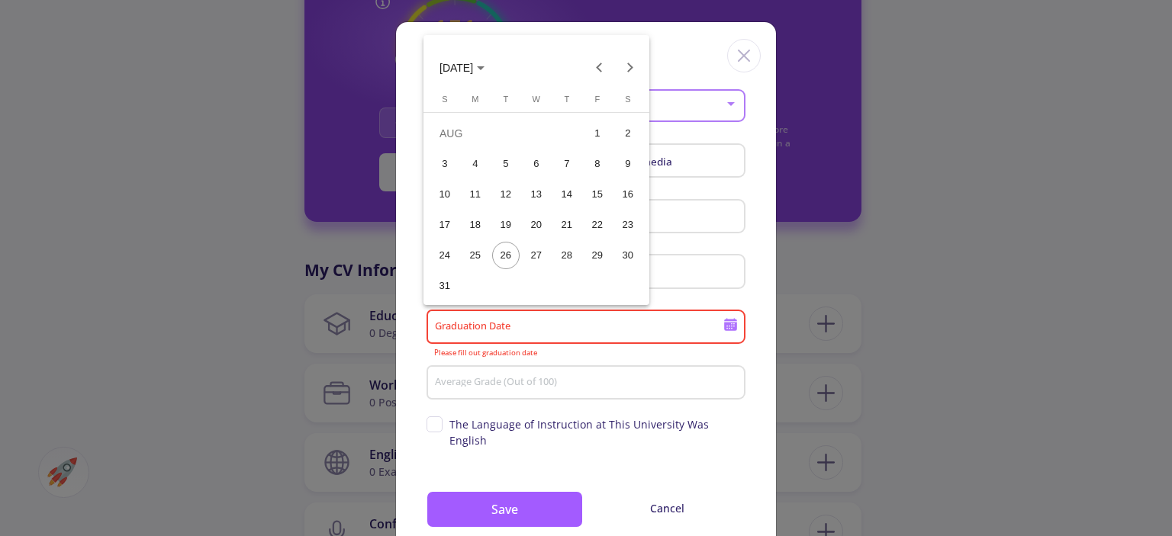
click at [730, 326] on div at bounding box center [586, 268] width 1172 height 536
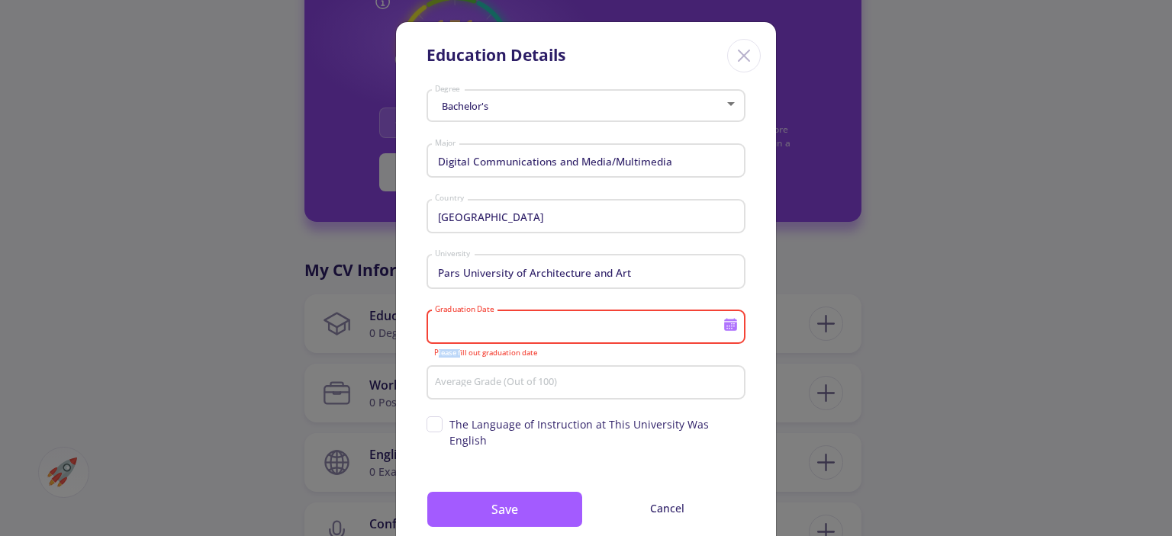
click at [730, 326] on icon at bounding box center [730, 327] width 13 height 8
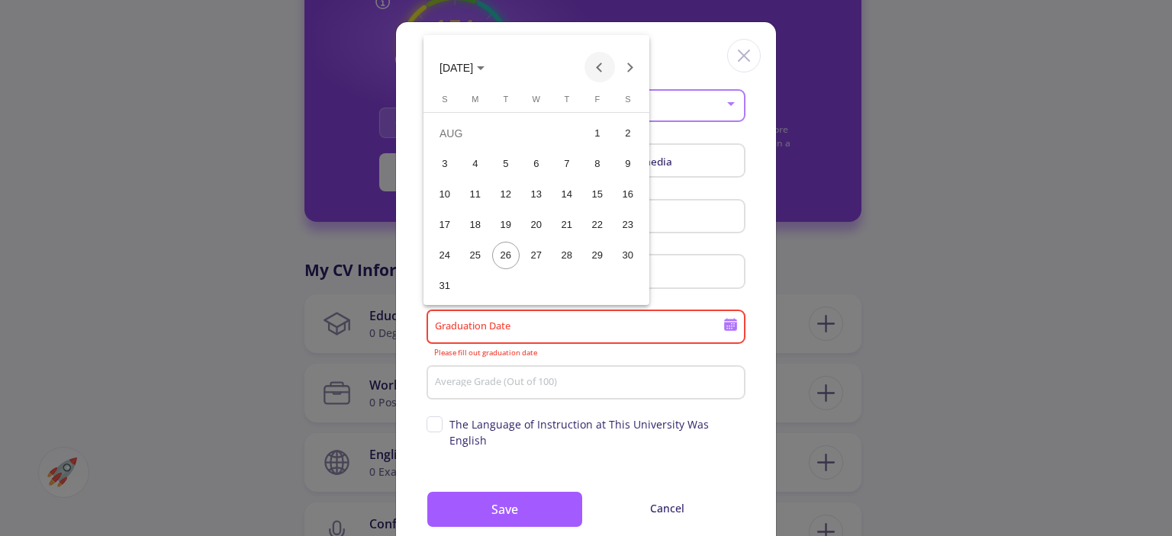
click at [598, 66] on button "Previous month" at bounding box center [599, 67] width 31 height 31
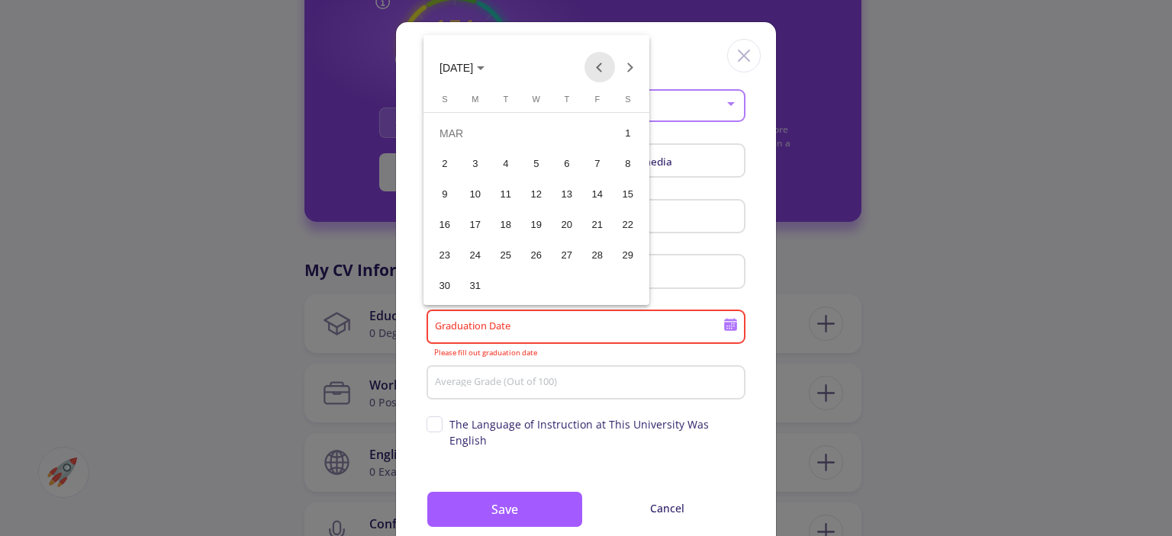
click at [598, 66] on button "Previous month" at bounding box center [599, 67] width 31 height 31
click at [441, 194] on div "10" at bounding box center [444, 194] width 27 height 27
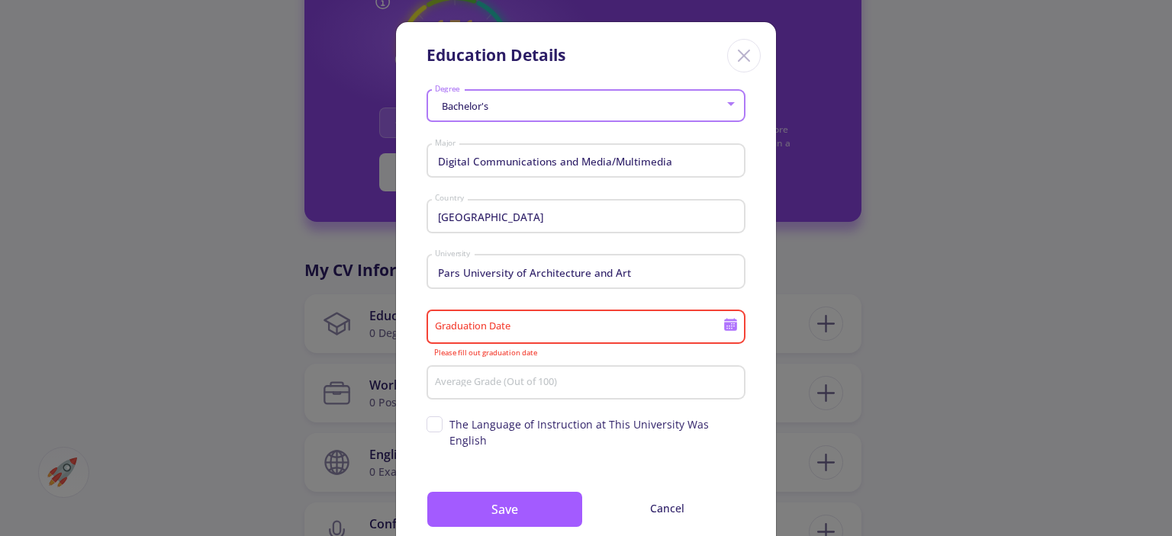
type input "[DATE]"
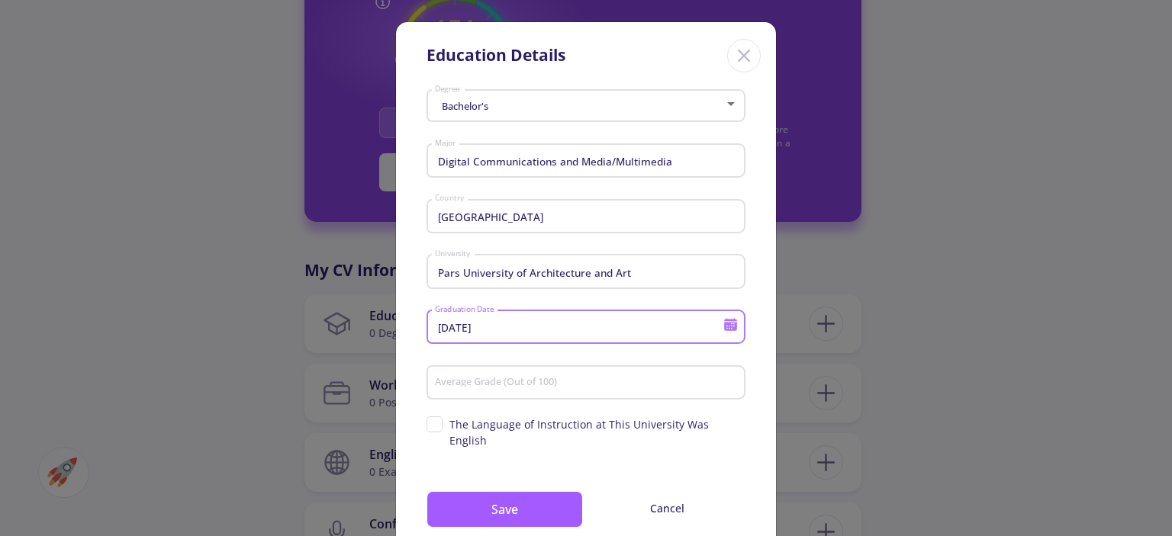
click at [510, 385] on input "Average Grade (Out of 100)" at bounding box center [588, 384] width 308 height 14
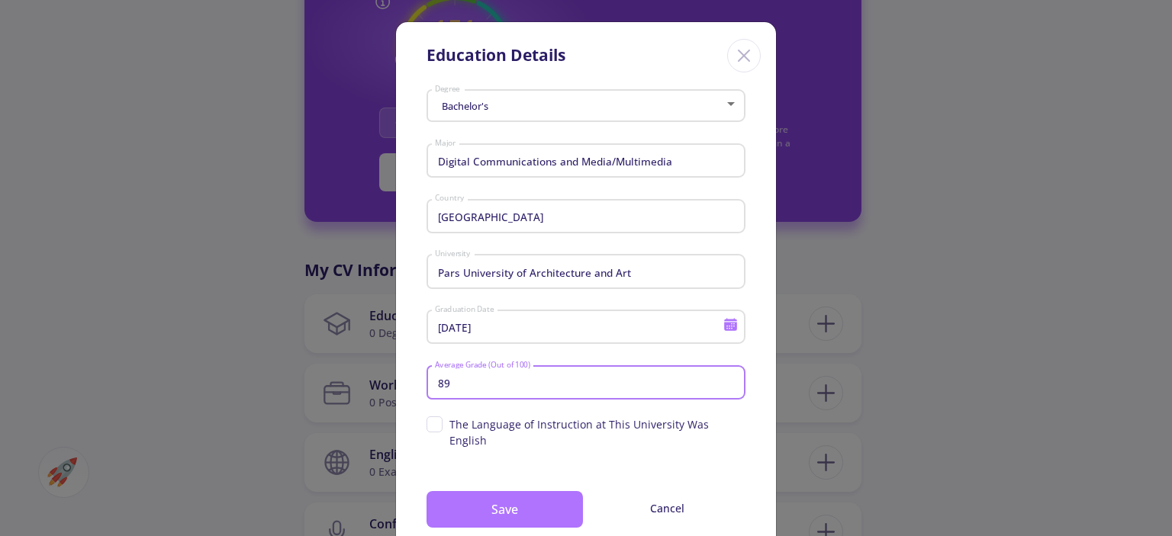
type input "89"
click at [484, 499] on button "Save" at bounding box center [504, 509] width 156 height 37
click at [487, 497] on button "Save" at bounding box center [504, 509] width 156 height 37
click at [535, 503] on button "Save" at bounding box center [504, 509] width 156 height 37
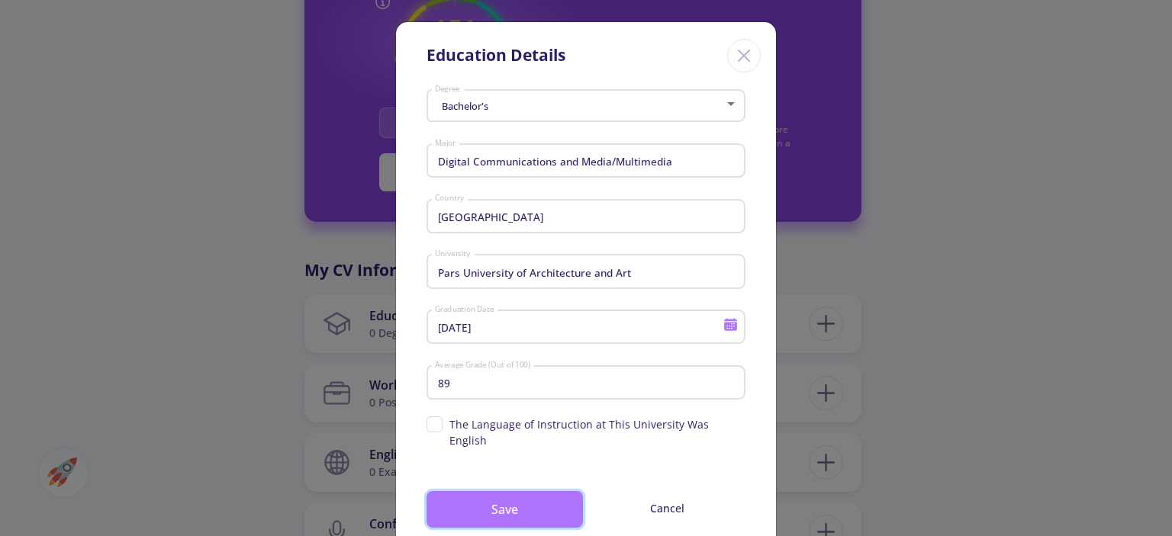
click at [535, 503] on button "Save" at bounding box center [504, 509] width 156 height 37
click at [534, 503] on button "Save" at bounding box center [504, 509] width 156 height 37
drag, startPoint x: 533, startPoint y: 503, endPoint x: 638, endPoint y: 228, distance: 293.8
click at [532, 503] on button "Save" at bounding box center [504, 509] width 156 height 37
click at [745, 47] on icon "Close" at bounding box center [743, 55] width 24 height 24
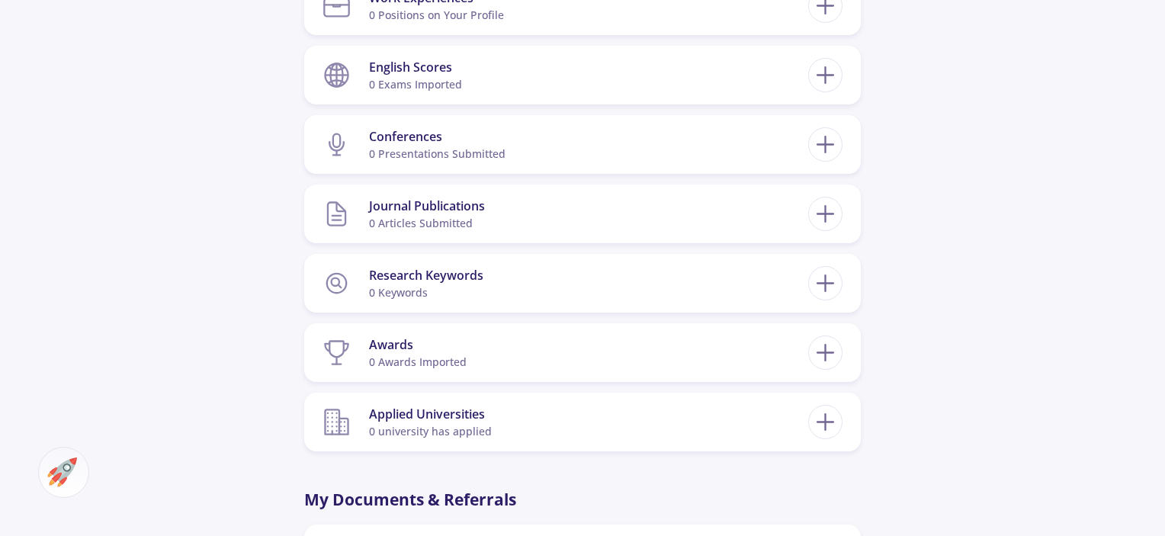
scroll to position [1220, 0]
